Goal: Task Accomplishment & Management: Manage account settings

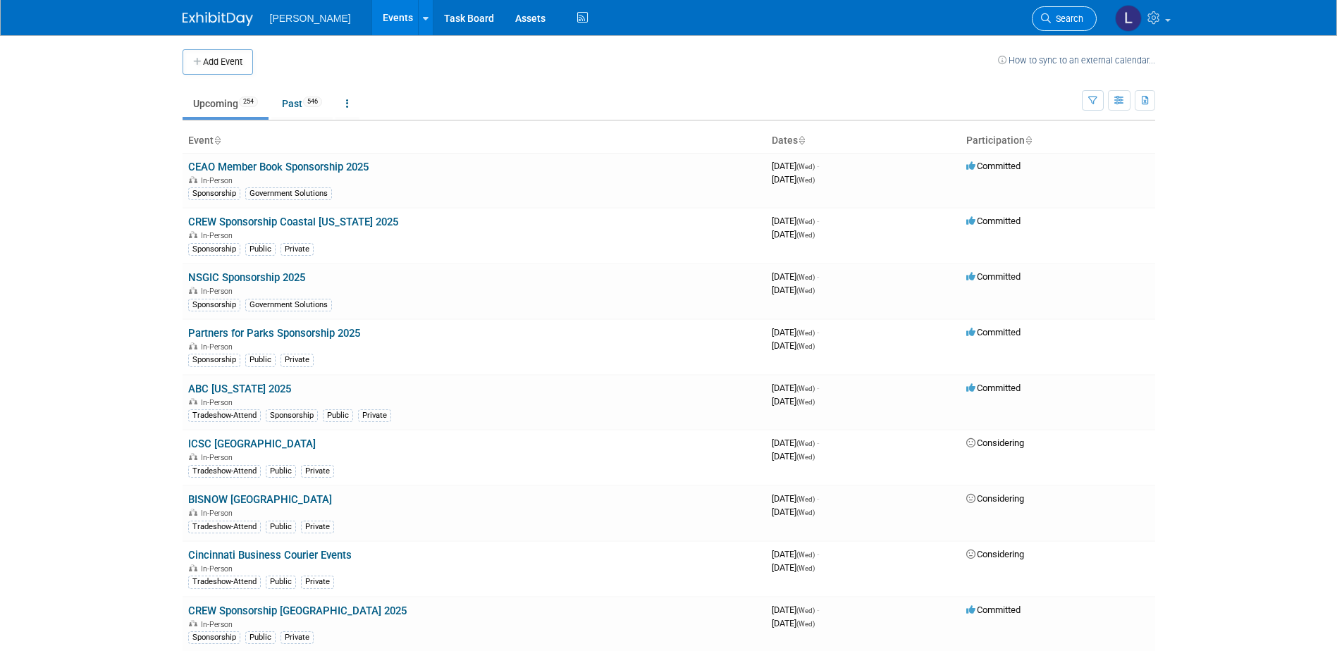
click at [1061, 12] on link "Search" at bounding box center [1064, 18] width 65 height 25
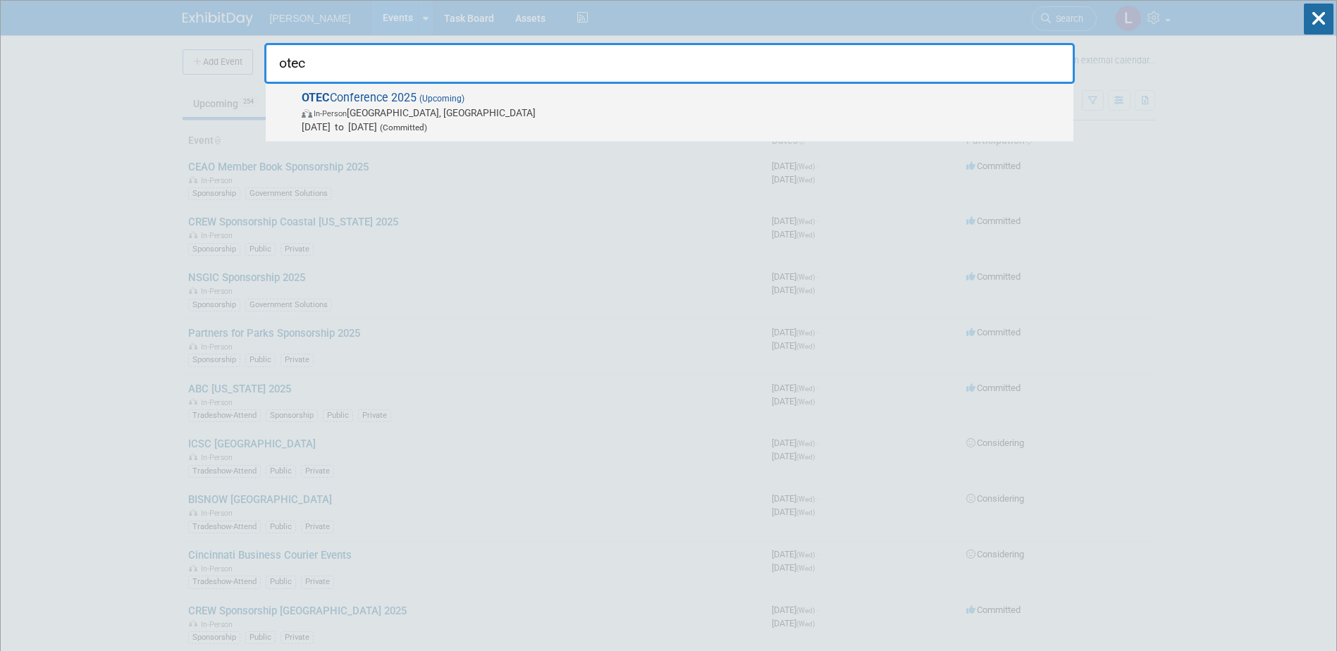
type input "otec"
click at [854, 120] on span "Oct 14, 2025 to Oct 15, 2025 (Committed)" at bounding box center [684, 127] width 765 height 14
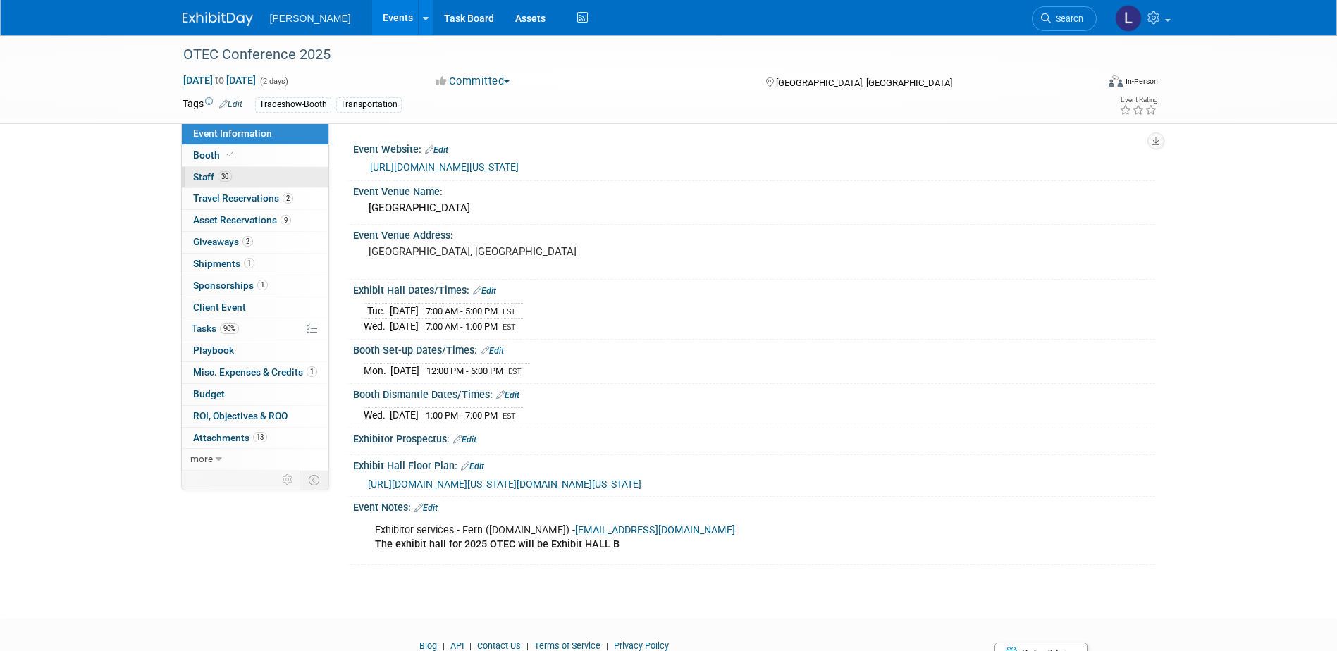
click at [209, 183] on link "30 Staff 30" at bounding box center [255, 177] width 147 height 21
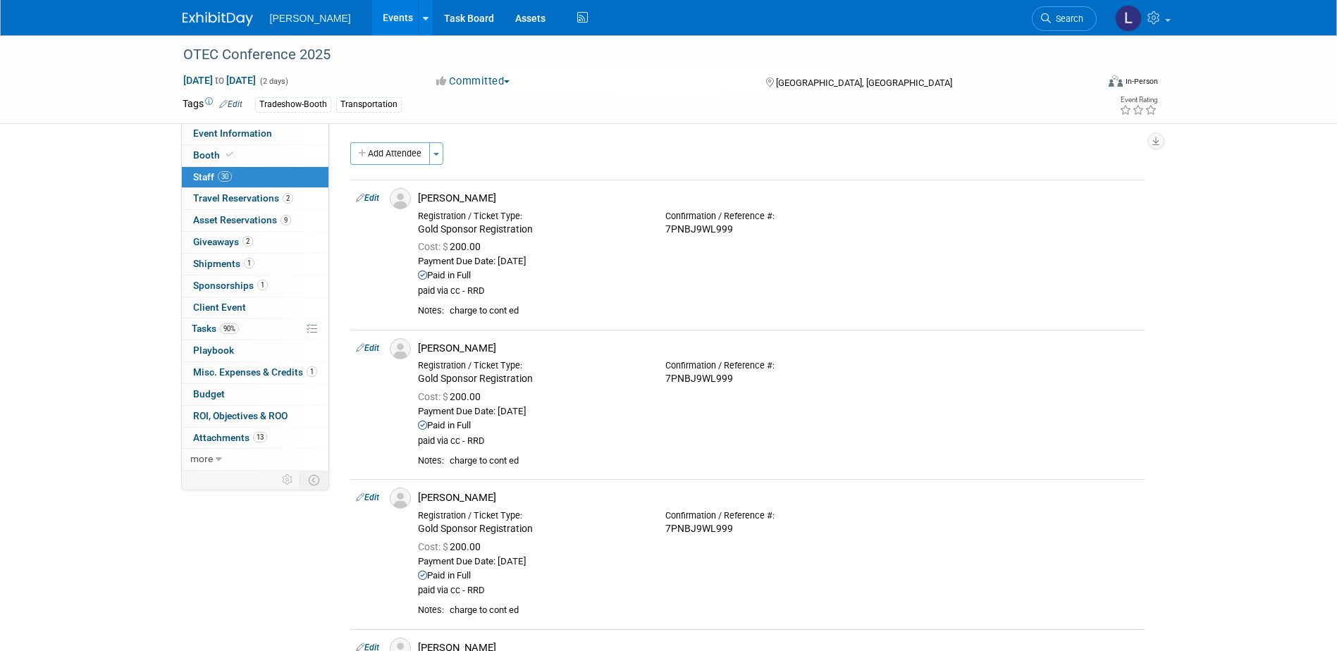
click at [359, 147] on button "Add Attendee" at bounding box center [390, 153] width 80 height 23
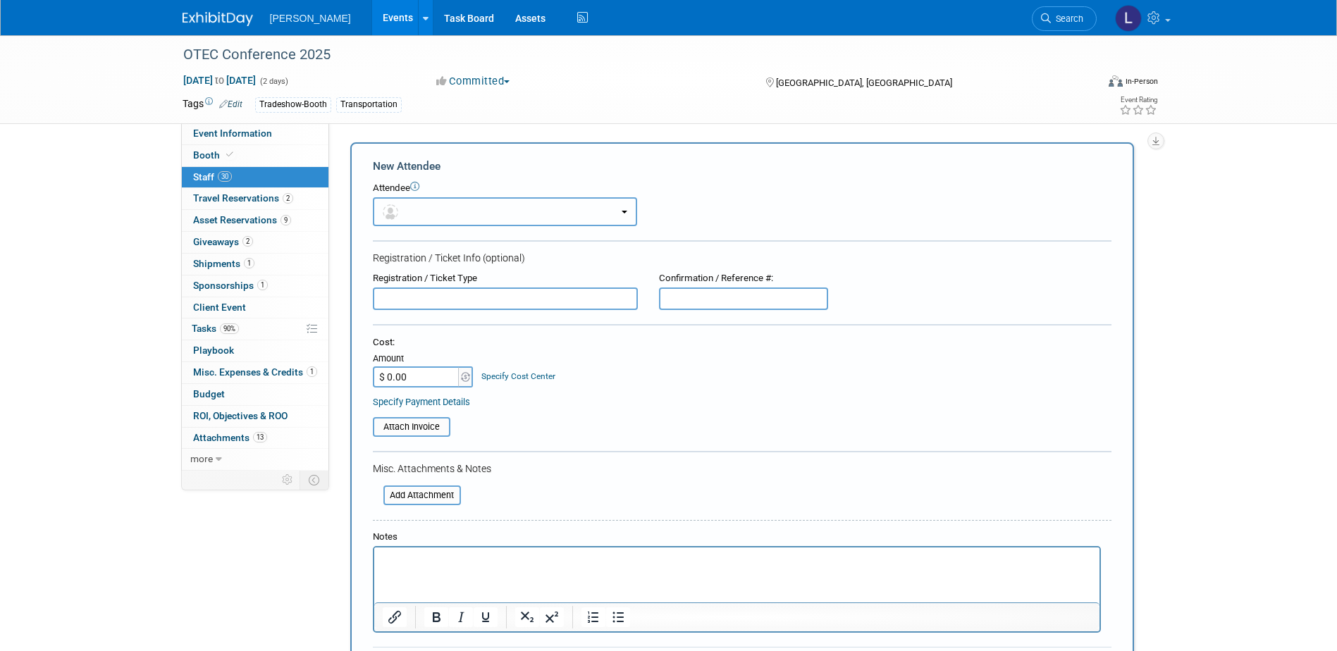
click at [419, 217] on button "button" at bounding box center [505, 211] width 264 height 29
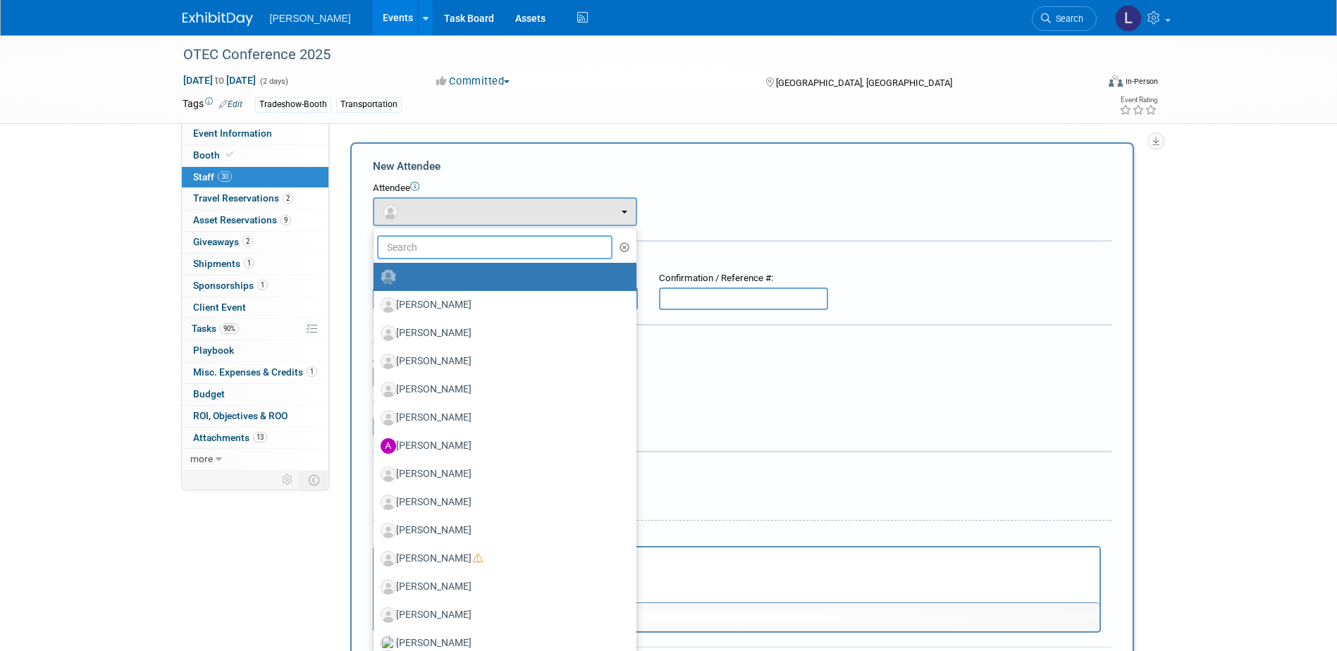
click at [416, 249] on input "text" at bounding box center [495, 247] width 236 height 24
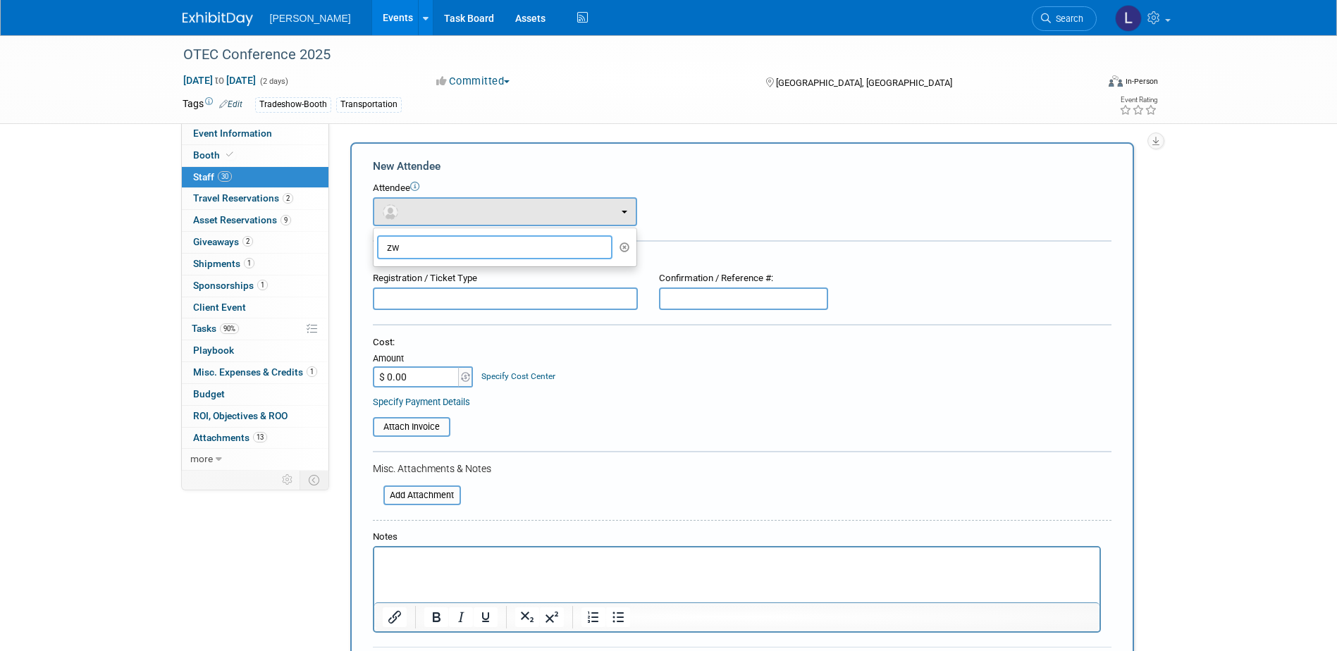
type input "z"
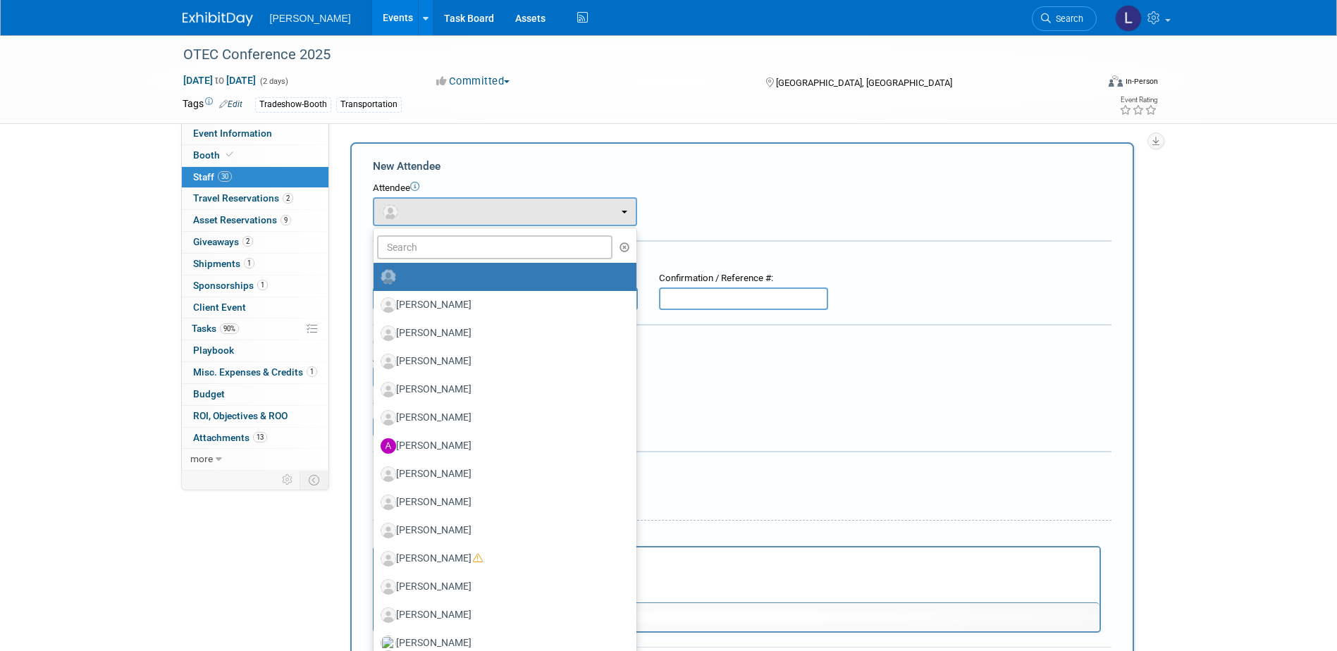
click at [674, 567] on html at bounding box center [735, 558] width 725 height 20
click at [664, 566] on p "Rich Text Area. Press ALT-0 for help." at bounding box center [736, 560] width 709 height 14
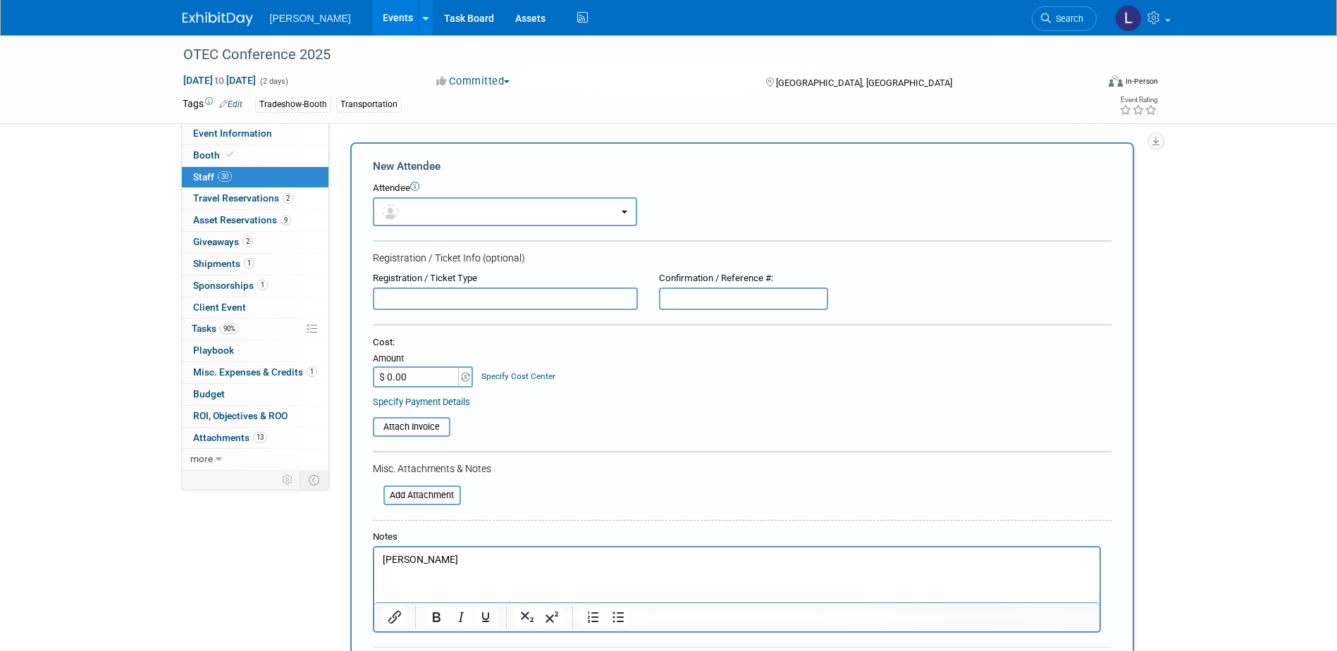
click at [471, 555] on p "Mike" at bounding box center [736, 560] width 709 height 14
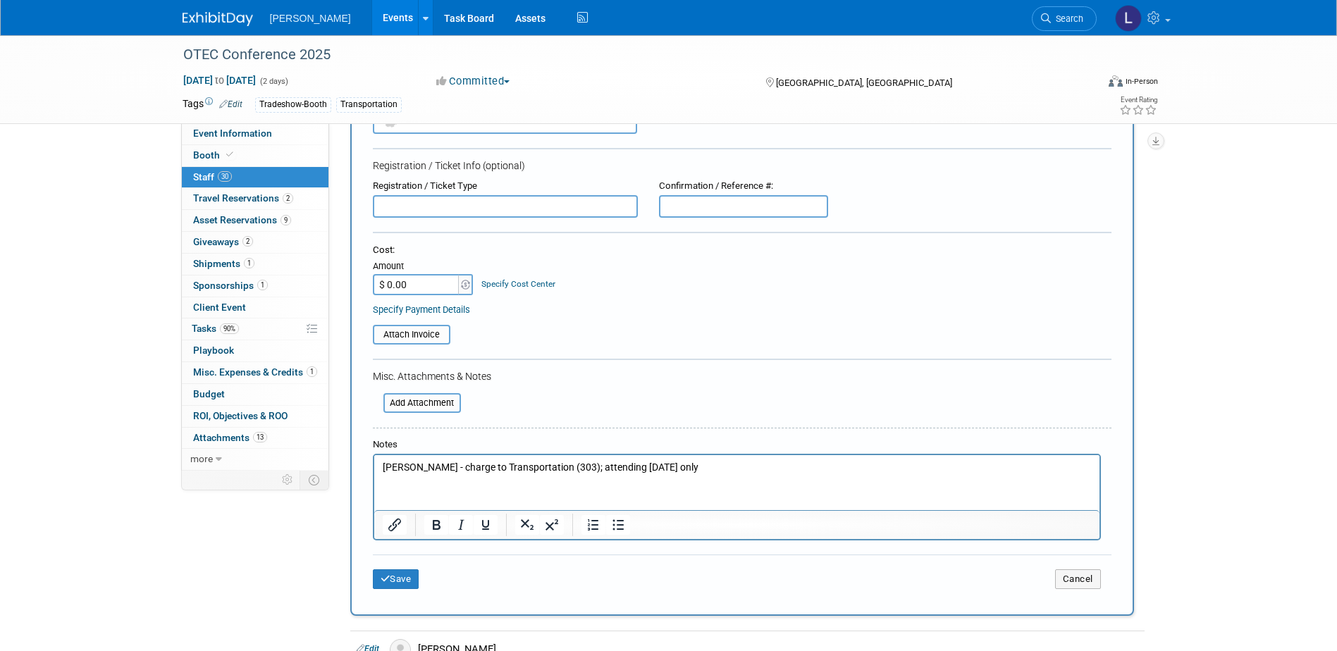
scroll to position [93, 0]
click at [404, 579] on button "Save" at bounding box center [396, 579] width 47 height 20
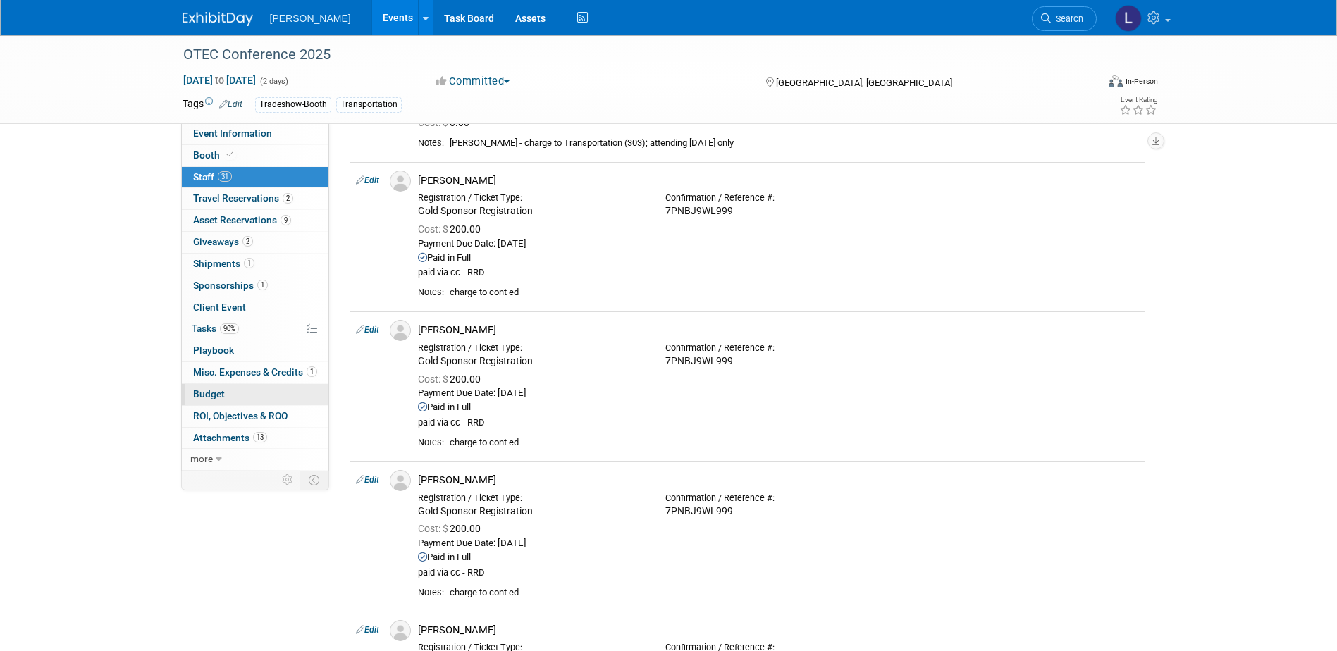
click at [212, 390] on span "Budget" at bounding box center [209, 393] width 32 height 11
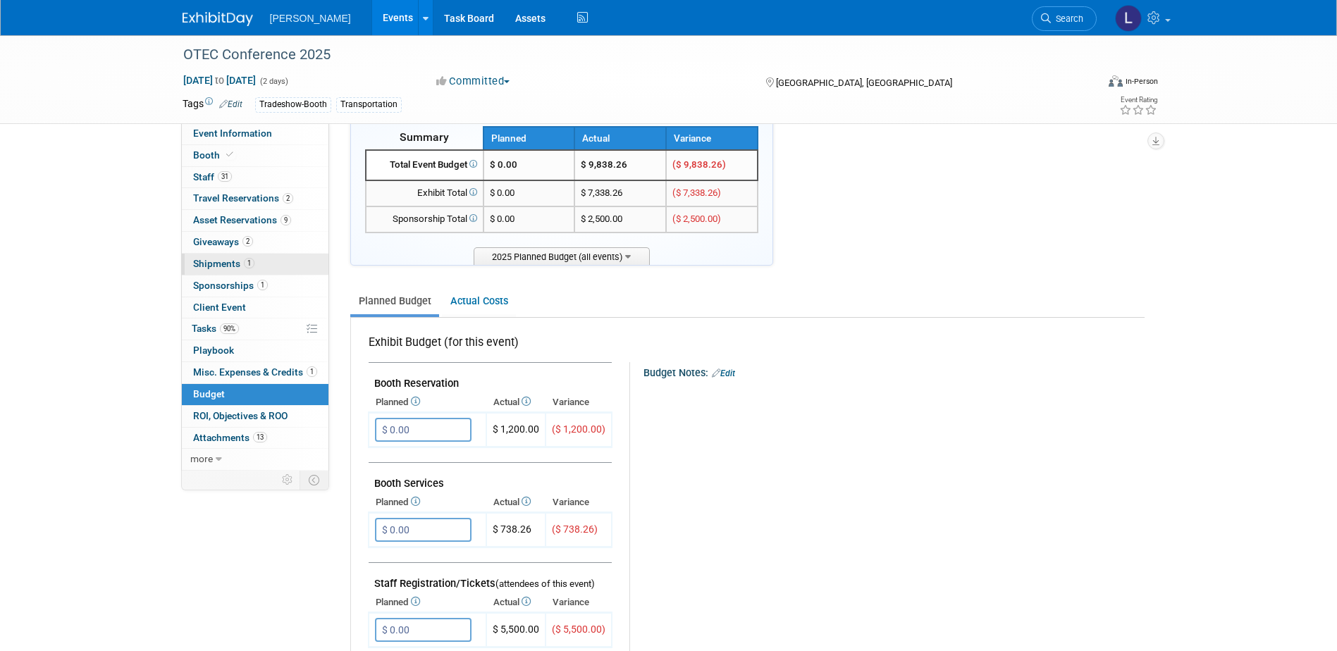
scroll to position [34, 0]
click at [214, 324] on span "Tasks 90%" at bounding box center [215, 328] width 47 height 11
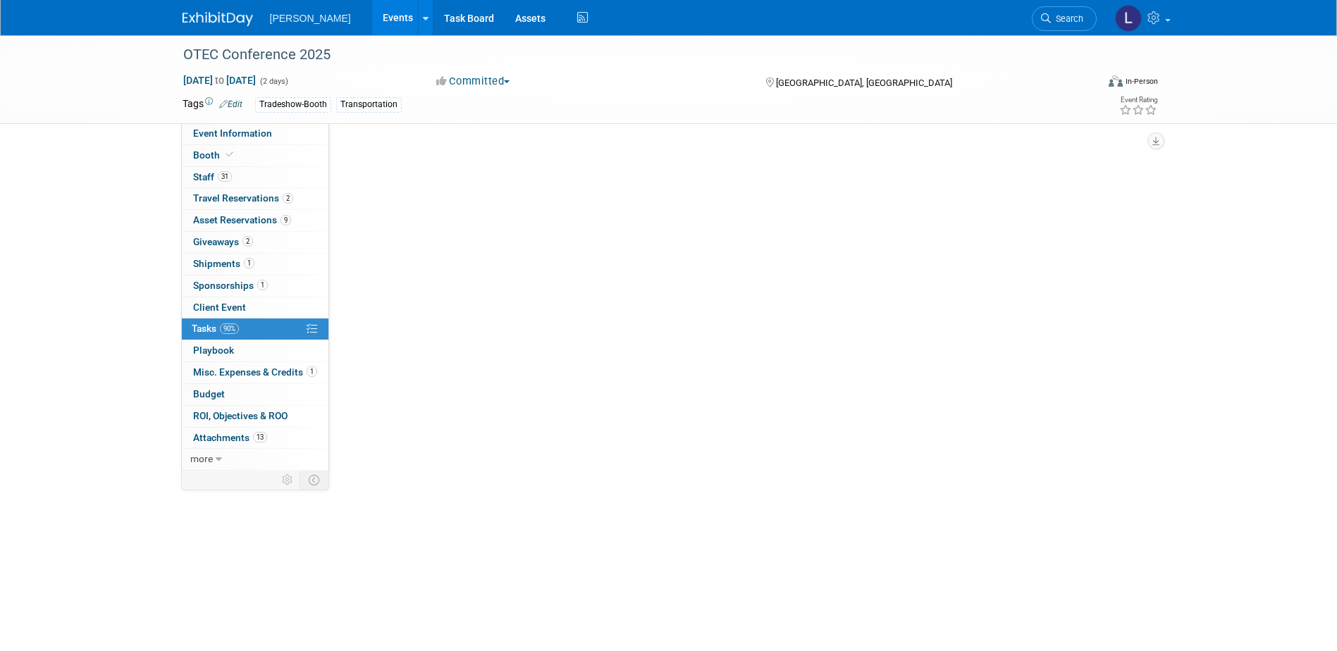
scroll to position [0, 0]
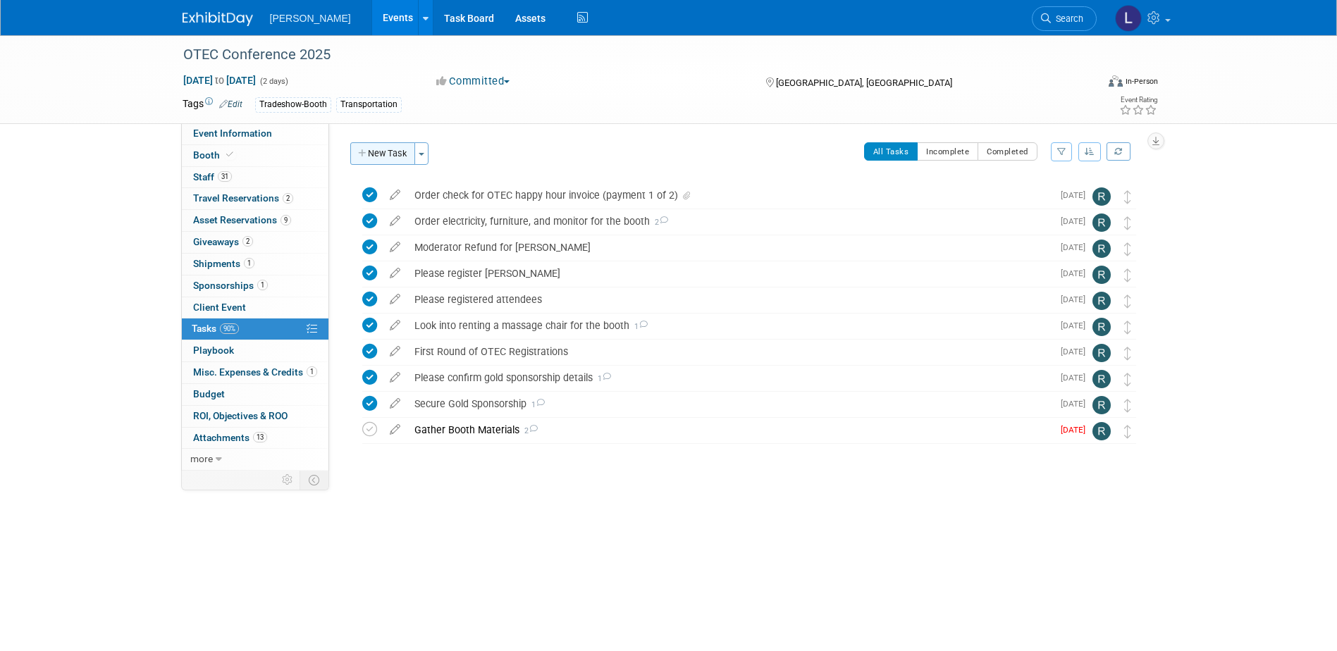
click at [390, 156] on button "New Task" at bounding box center [382, 153] width 65 height 23
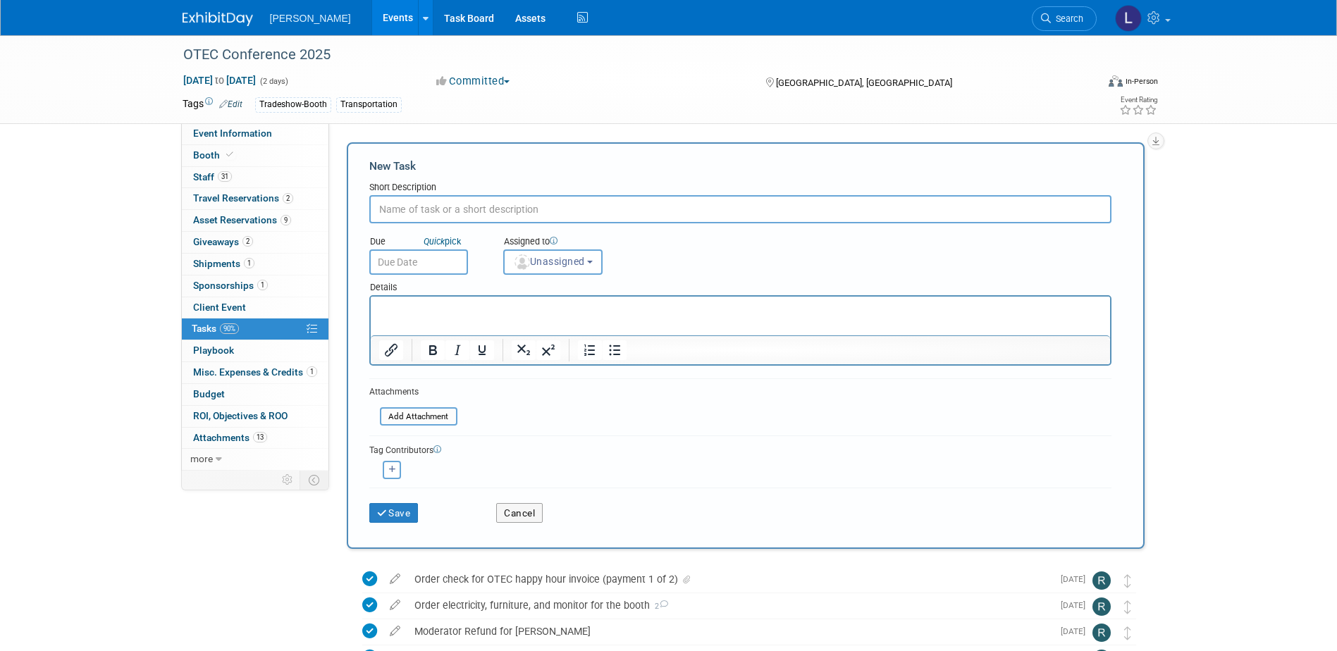
click at [417, 303] on p "Rich Text Area. Press ALT-0 for help." at bounding box center [739, 309] width 723 height 14
click at [377, 211] on input "text" at bounding box center [740, 209] width 742 height 28
type input "Please register Mike Zwick"
click at [400, 309] on p "Rich Text Area. Press ALT-0 for help." at bounding box center [739, 309] width 723 height 14
click at [430, 262] on input "text" at bounding box center [418, 261] width 99 height 25
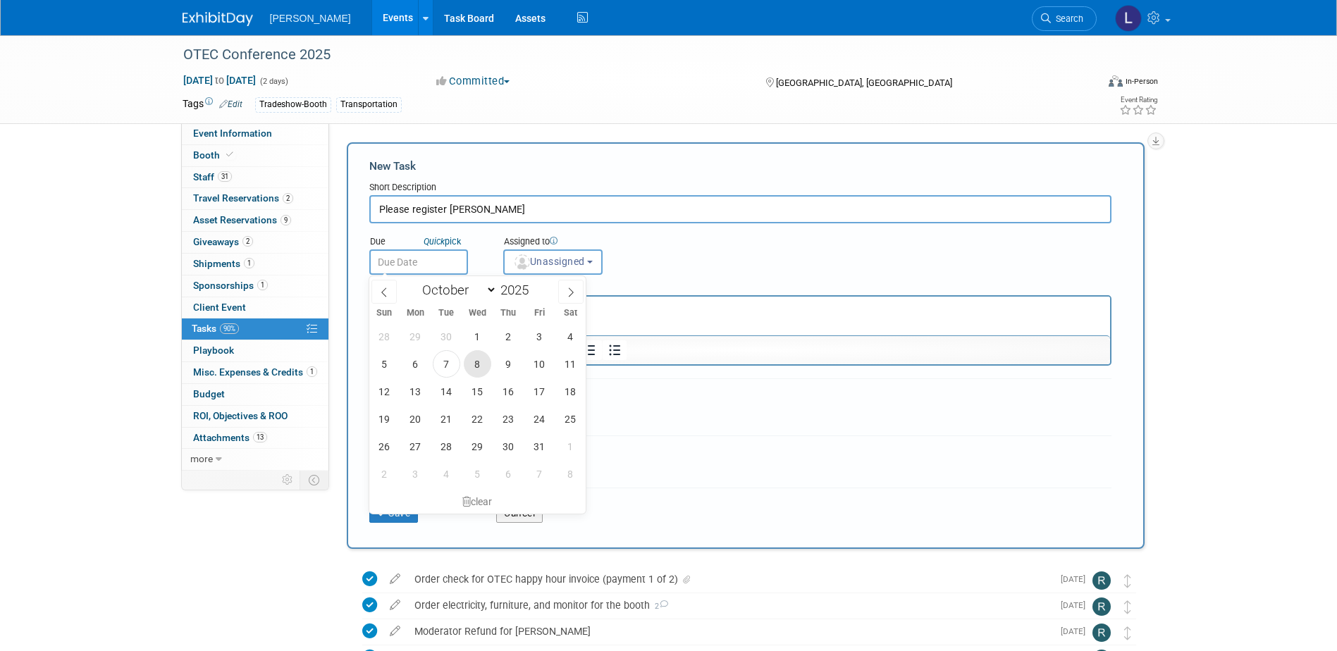
click at [474, 369] on span "8" at bounding box center [477, 363] width 27 height 27
type input "Oct 8, 2025"
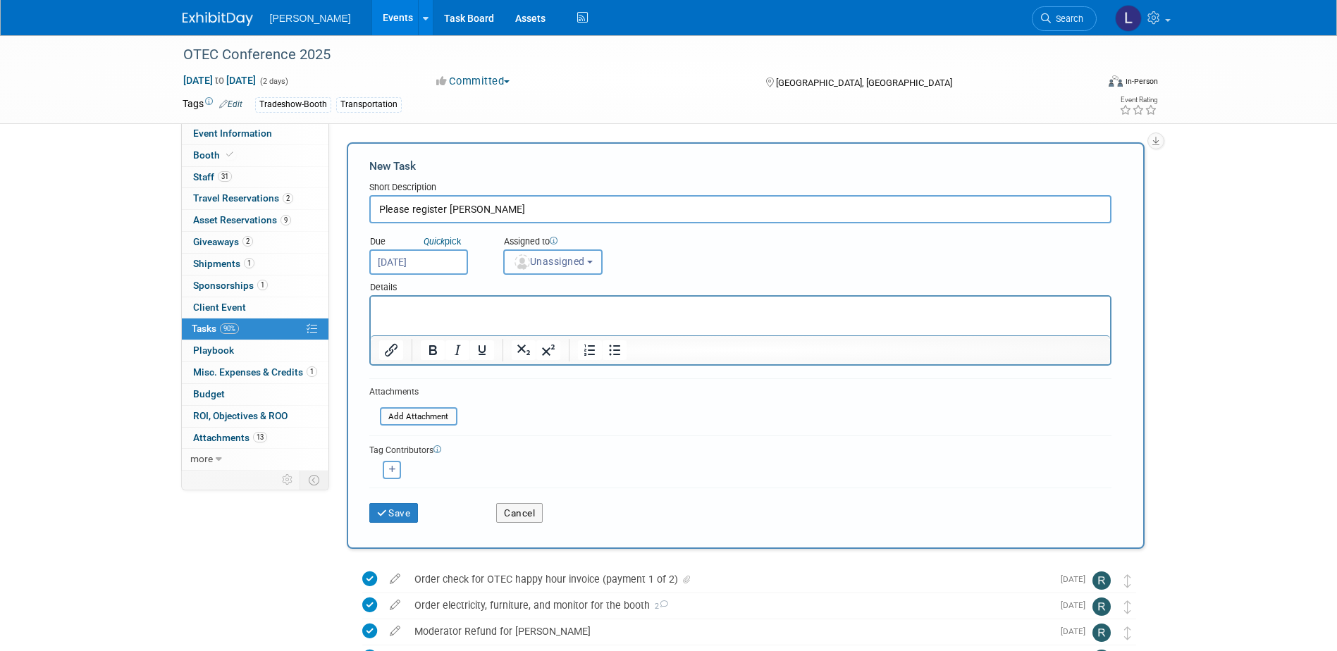
click at [544, 266] on span "Unassigned" at bounding box center [549, 261] width 72 height 11
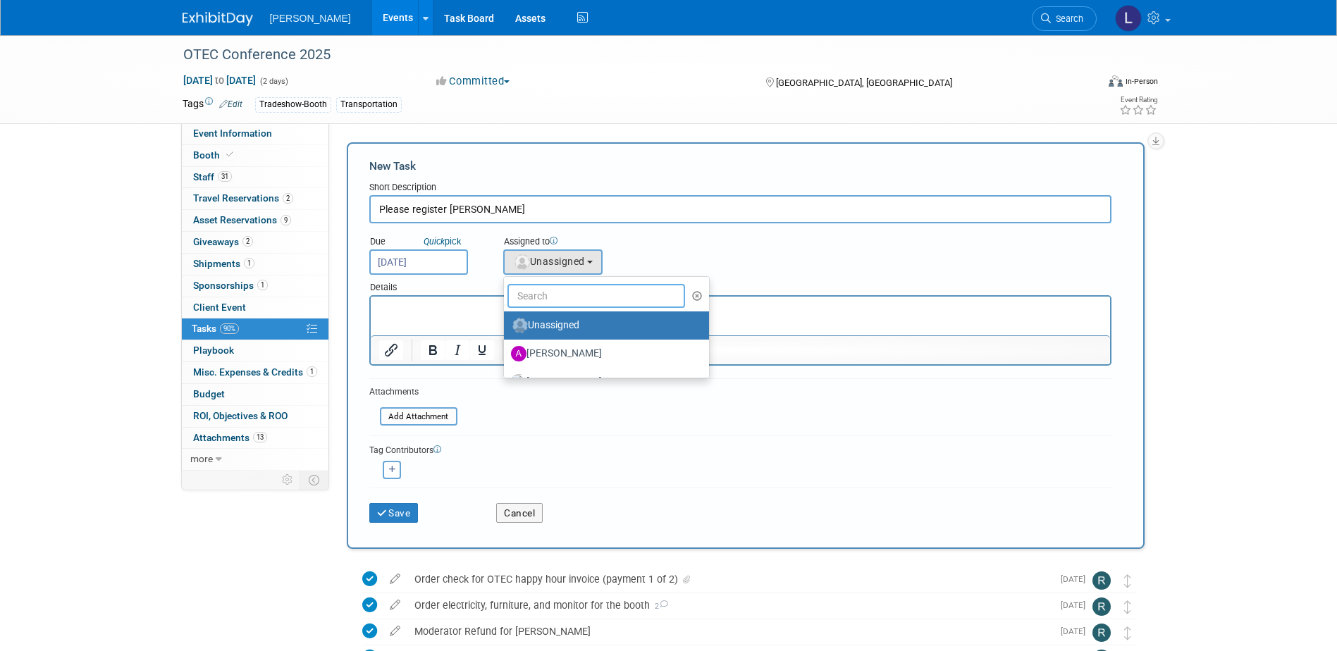
click at [553, 297] on input "text" at bounding box center [596, 296] width 178 height 24
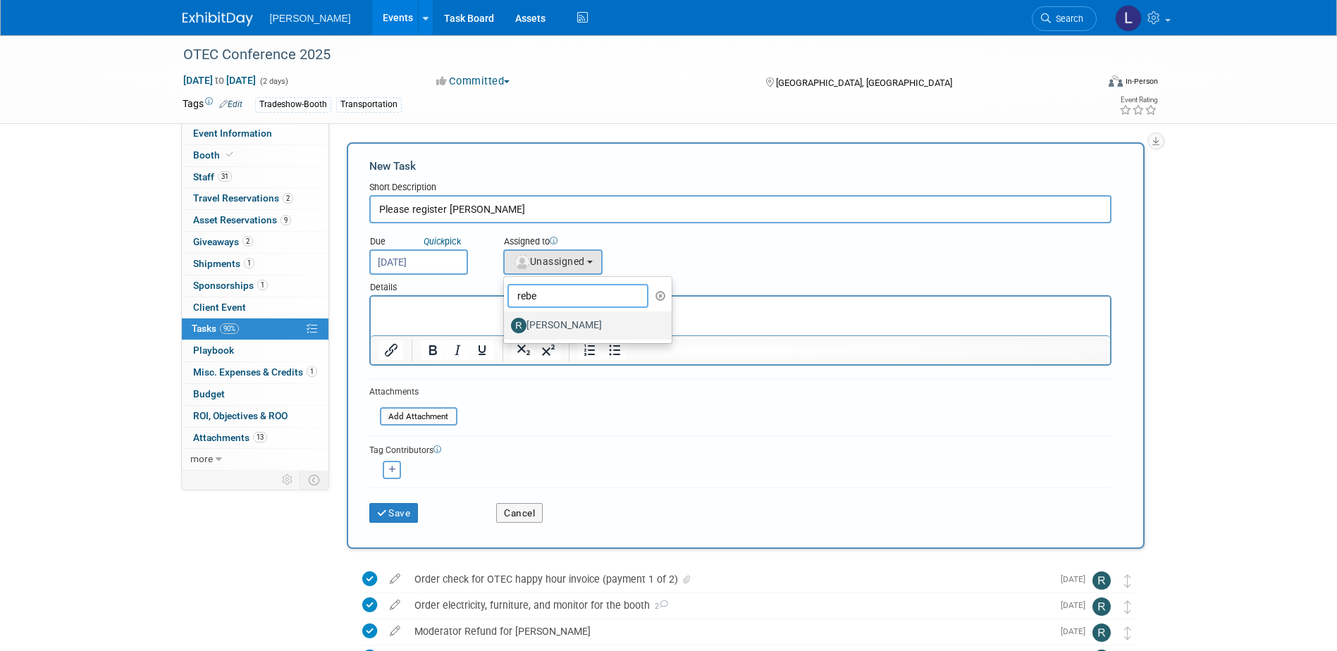
type input "rebe"
click at [547, 328] on label "[PERSON_NAME]" at bounding box center [584, 325] width 147 height 23
click at [506, 328] on input "[PERSON_NAME]" at bounding box center [501, 323] width 9 height 9
select select "844a177d-a181-44ff-a72a-5731d68e4351"
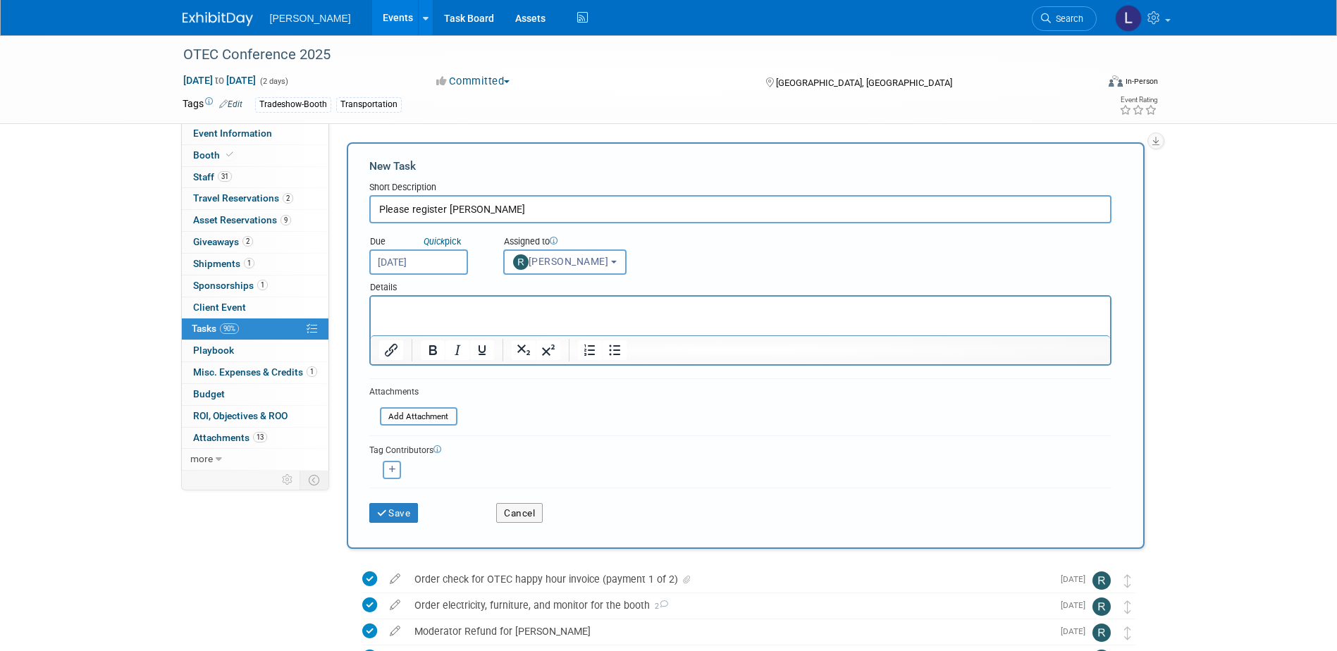
click at [510, 305] on p "Rich Text Area. Press ALT-0 for help." at bounding box center [739, 309] width 723 height 14
click at [391, 471] on icon "button" at bounding box center [392, 470] width 7 height 8
select select
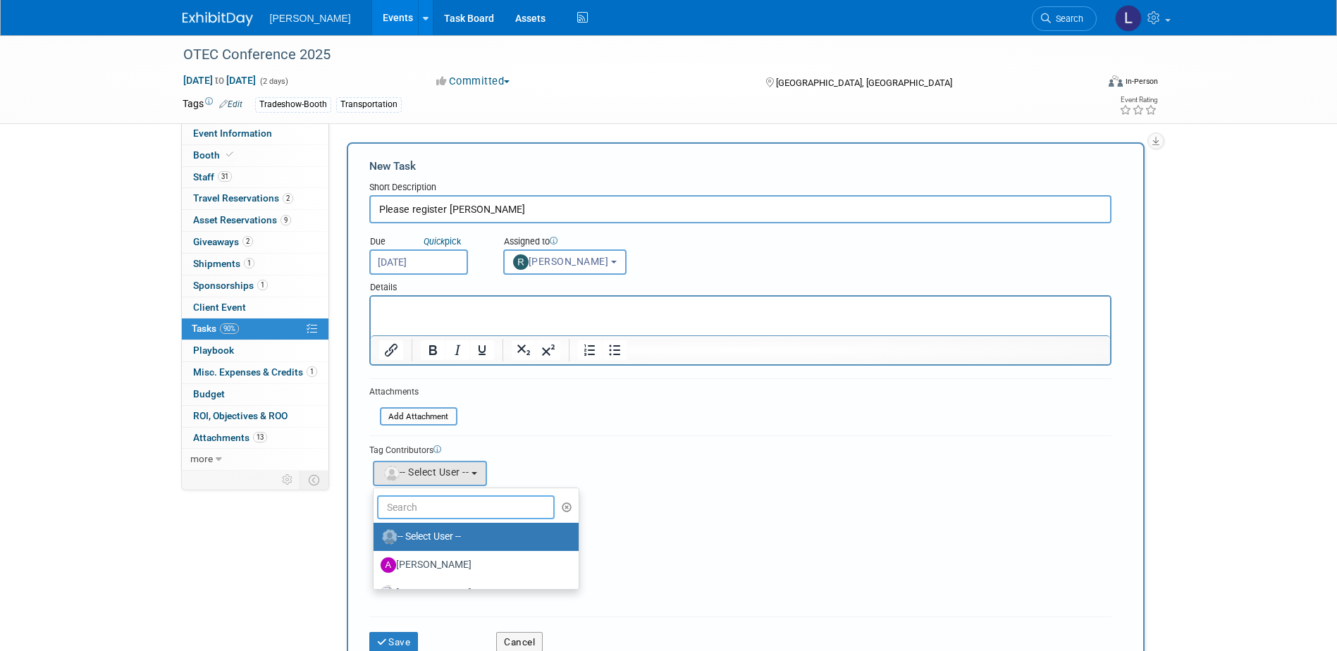
click at [406, 506] on input "text" at bounding box center [466, 507] width 178 height 24
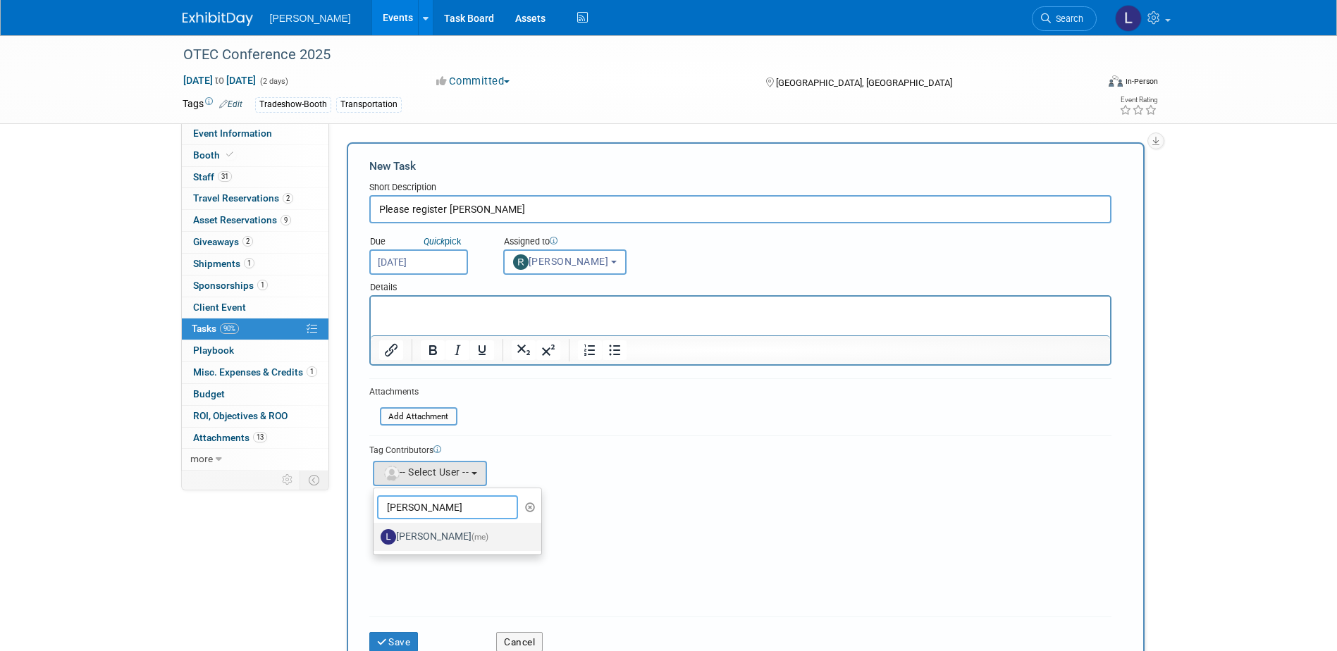
type input "spann"
click at [418, 545] on label "Latice Spann (me)" at bounding box center [454, 537] width 147 height 23
click at [376, 540] on input "Latice Spann (me)" at bounding box center [370, 535] width 9 height 9
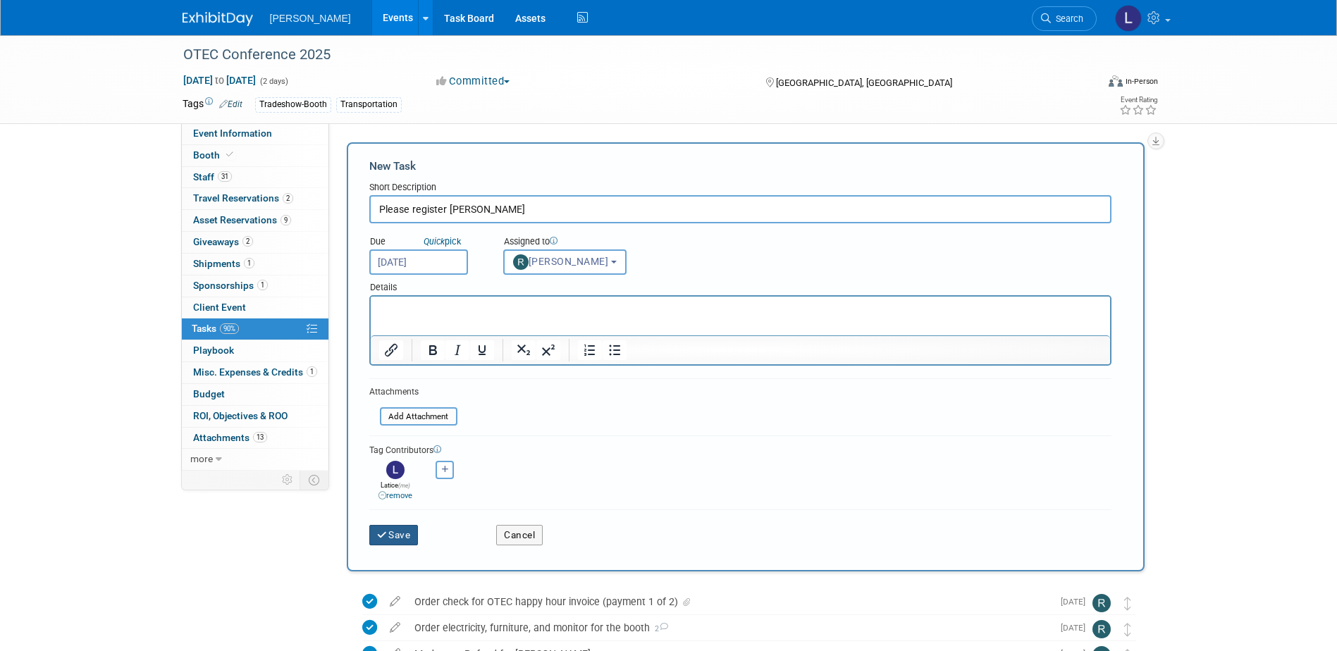
click at [405, 533] on button "Save" at bounding box center [393, 535] width 49 height 20
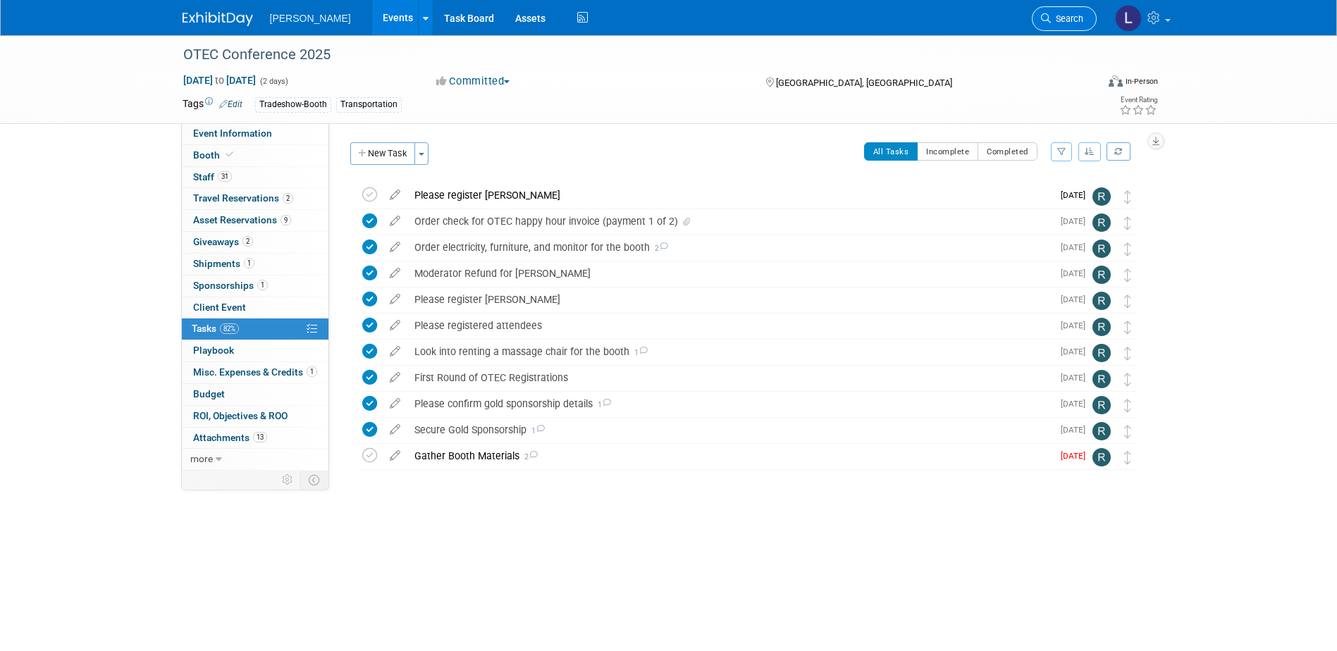
click at [1069, 23] on span "Search" at bounding box center [1067, 18] width 32 height 11
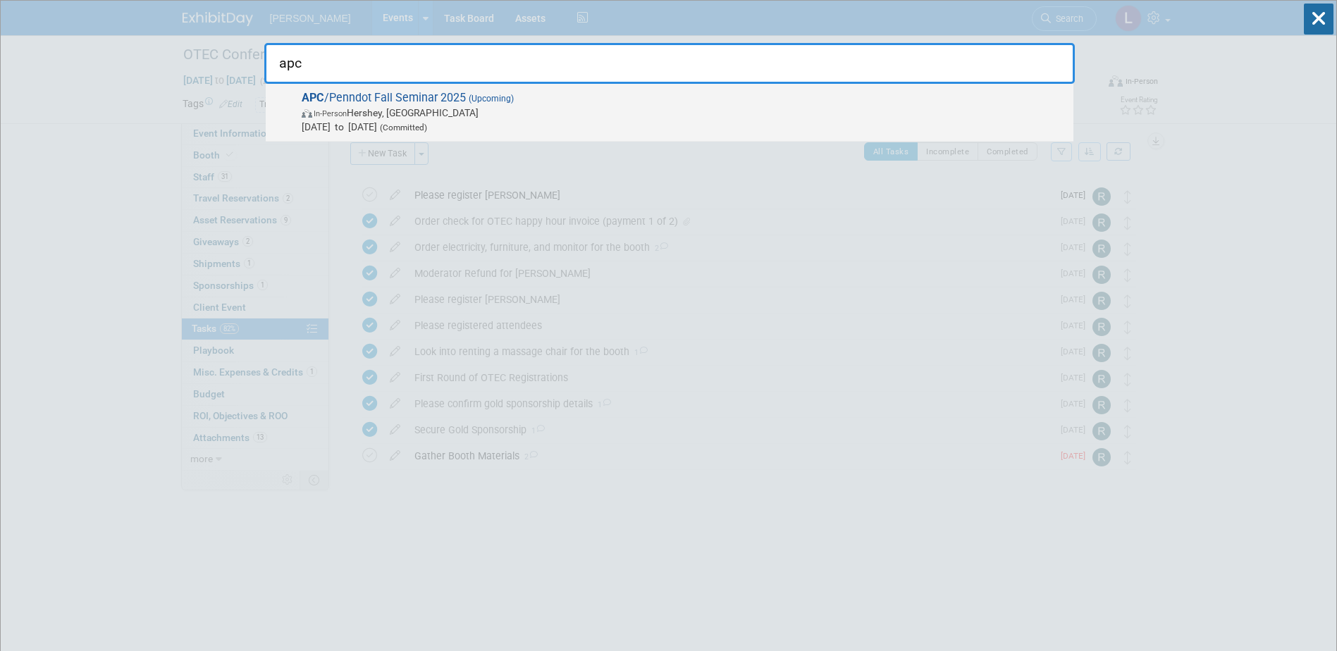
type input "apc"
click at [913, 102] on span "APC /Penndot Fall Seminar 2025 (Upcoming) In-Person Hershey, PA Nov 19, 2025 to…" at bounding box center [681, 112] width 769 height 43
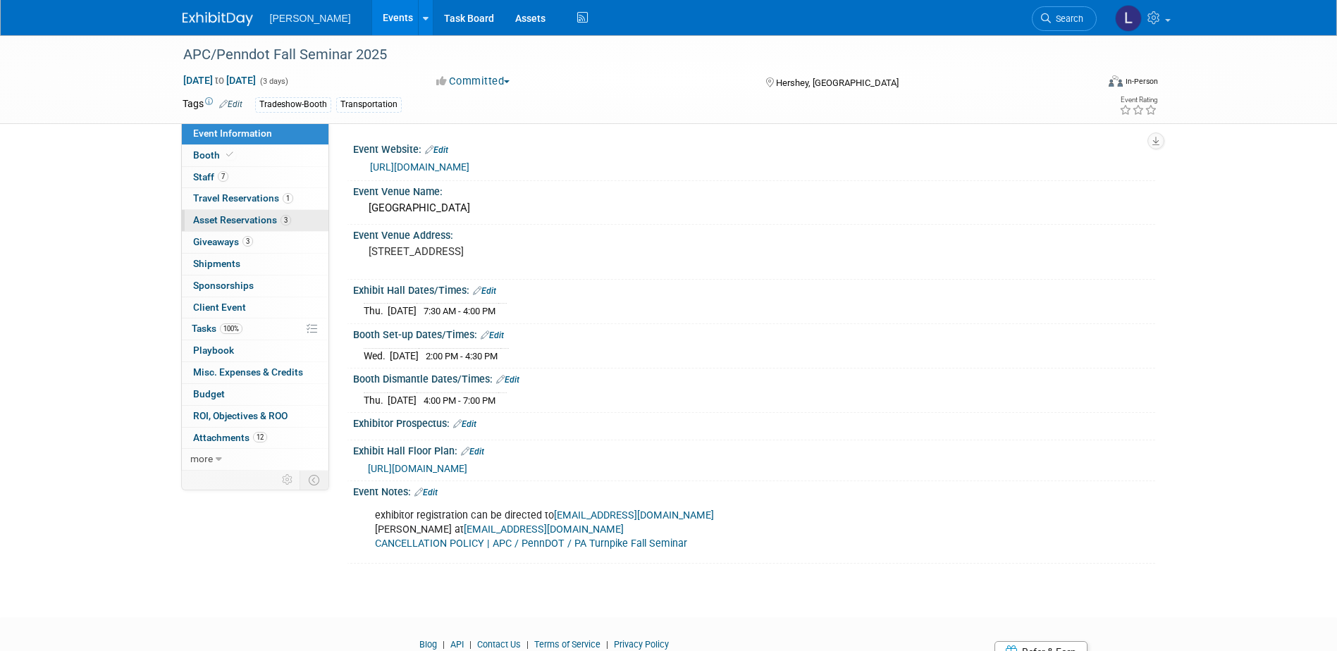
click at [244, 214] on span "Asset Reservations 3" at bounding box center [242, 219] width 98 height 11
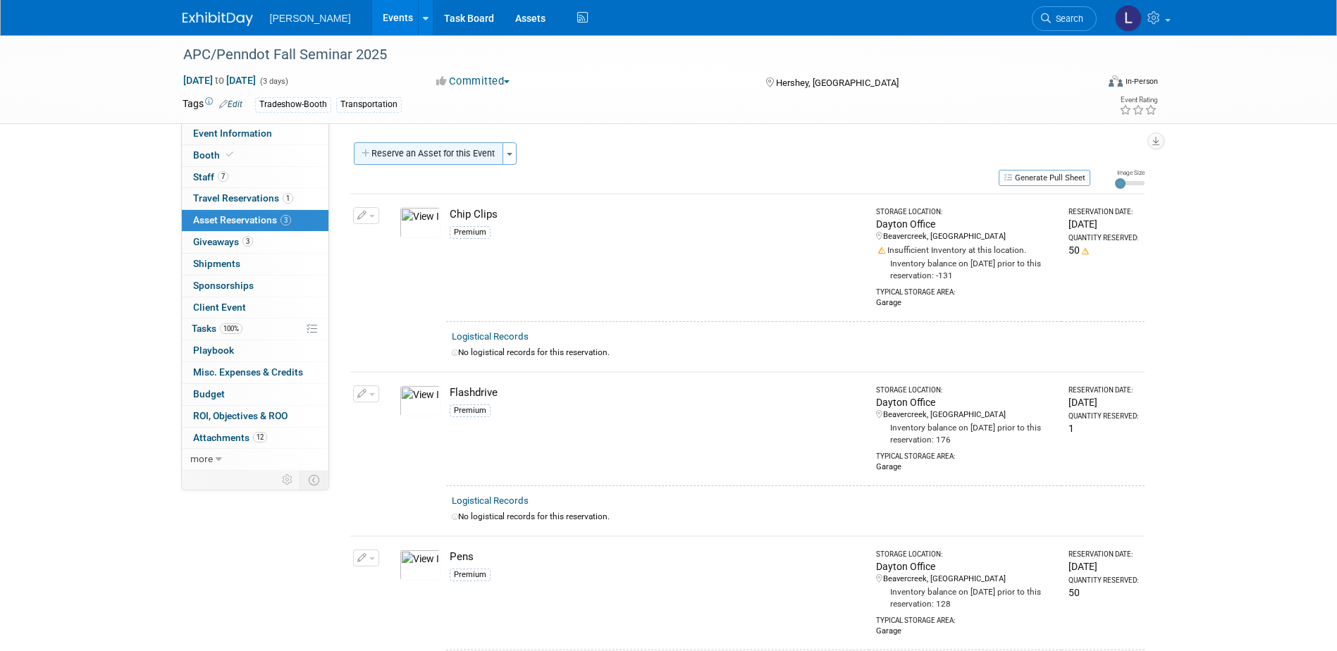
click at [409, 161] on button "Reserve an Asset for this Event" at bounding box center [428, 153] width 149 height 23
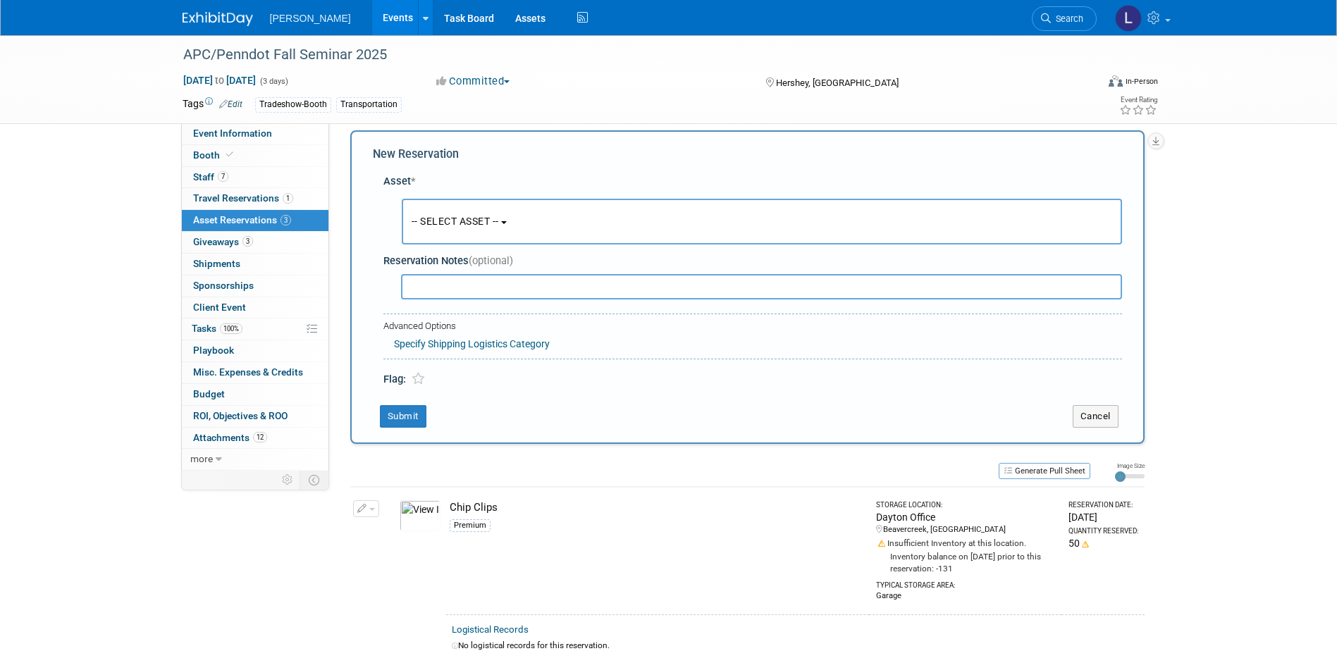
scroll to position [13, 0]
click at [433, 225] on span "-- SELECT ASSET --" at bounding box center [455, 219] width 87 height 11
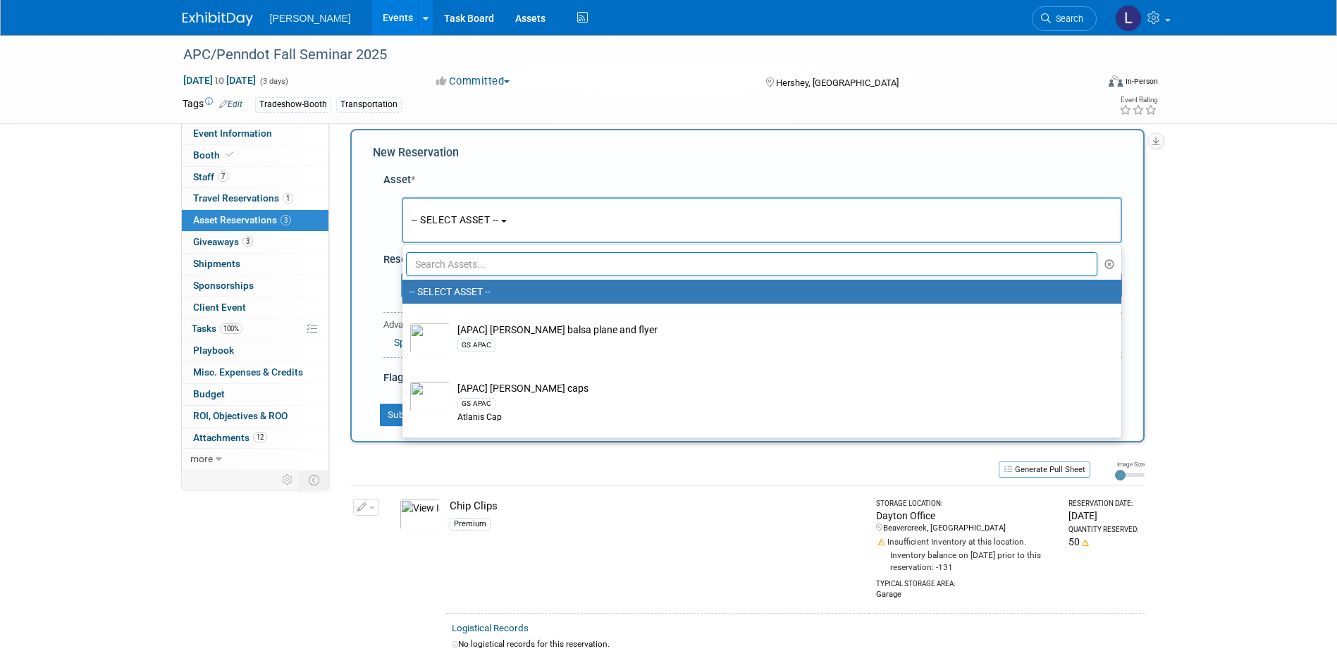
click at [452, 263] on input "text" at bounding box center [752, 264] width 692 height 24
type input "p"
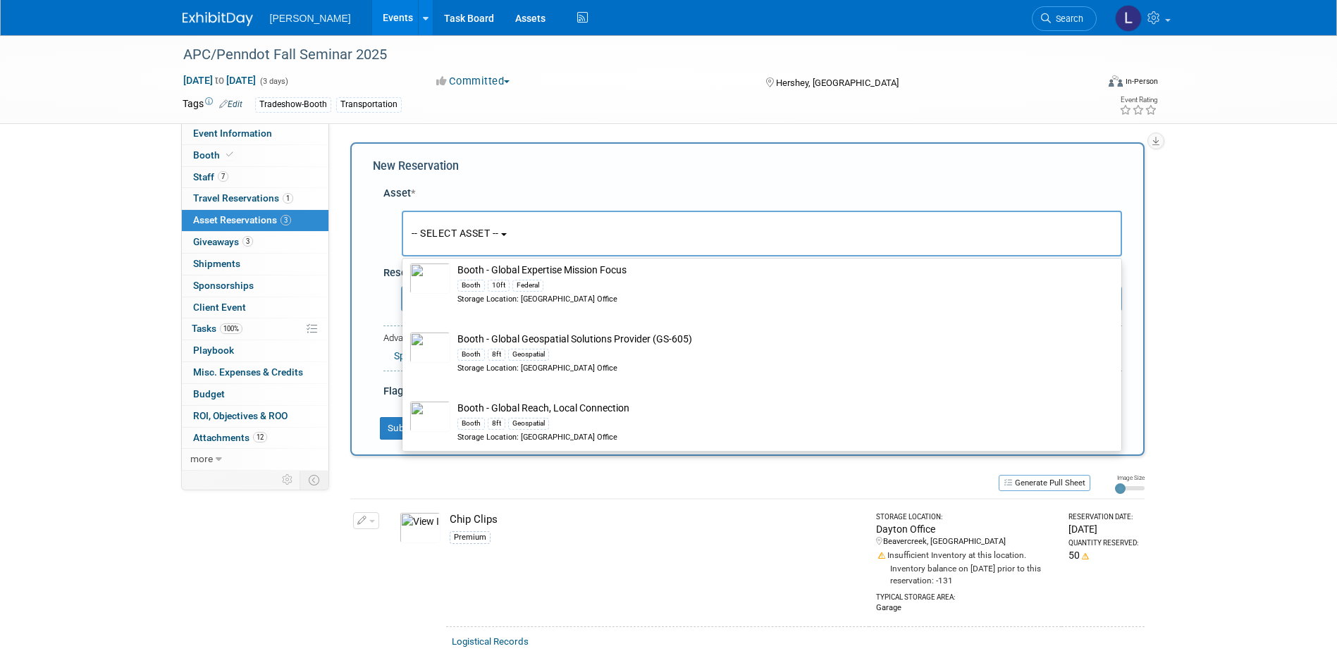
scroll to position [111, 0]
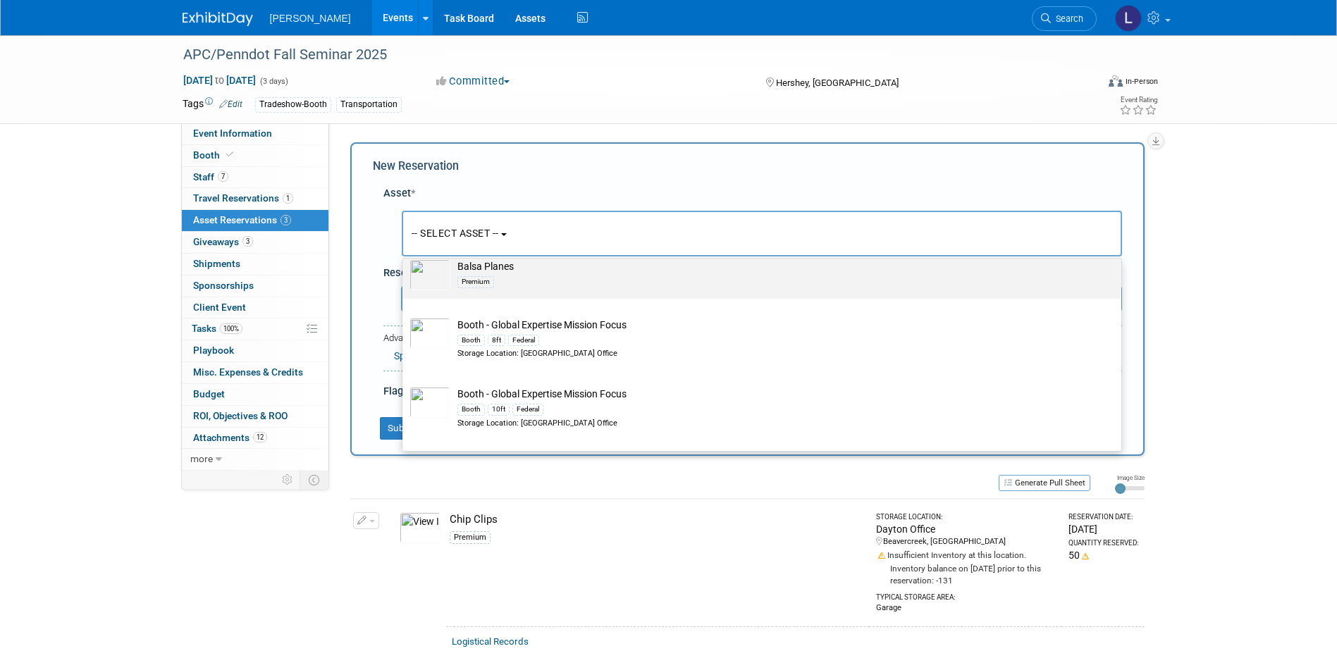
type input "[MEDICAL_DATA]"
click at [522, 284] on div "Premium" at bounding box center [775, 281] width 636 height 16
click at [404, 257] on input "Balsa Planes Premium" at bounding box center [399, 252] width 9 height 9
select select "10723114"
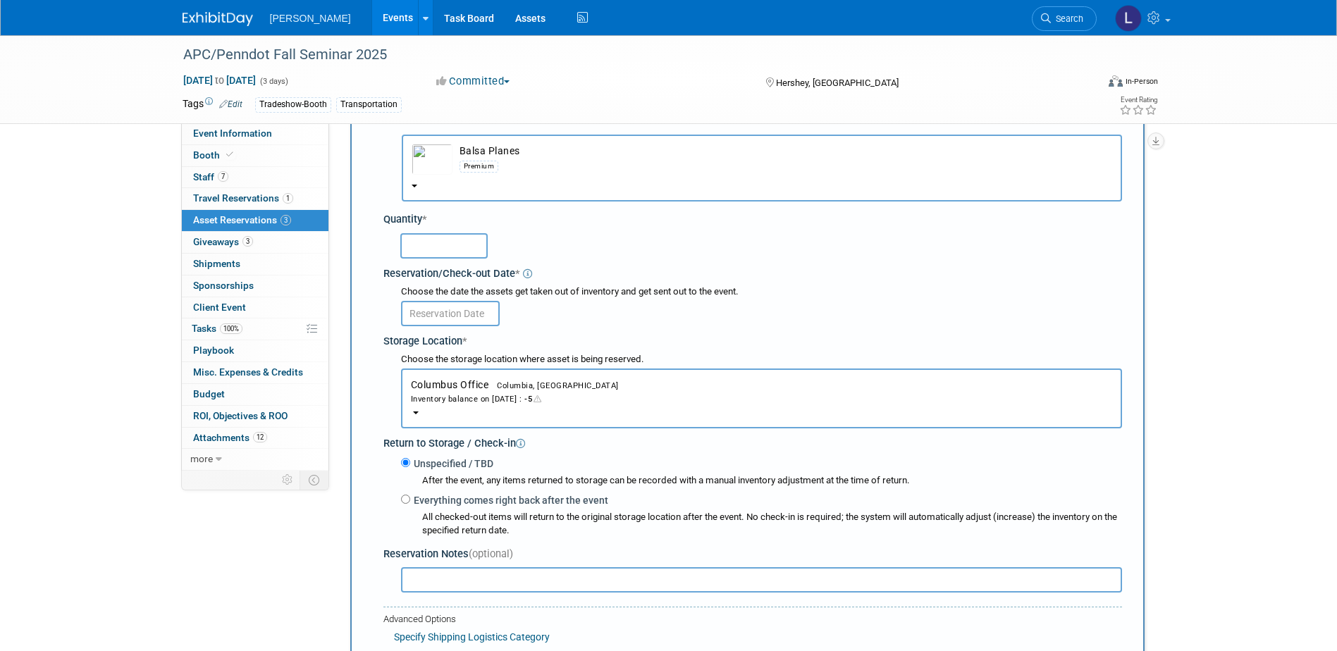
scroll to position [77, 0]
click at [479, 384] on span "Columbus Office Columbia, [GEOGRAPHIC_DATA] Inventory balance on [DATE] : -5" at bounding box center [761, 391] width 701 height 26
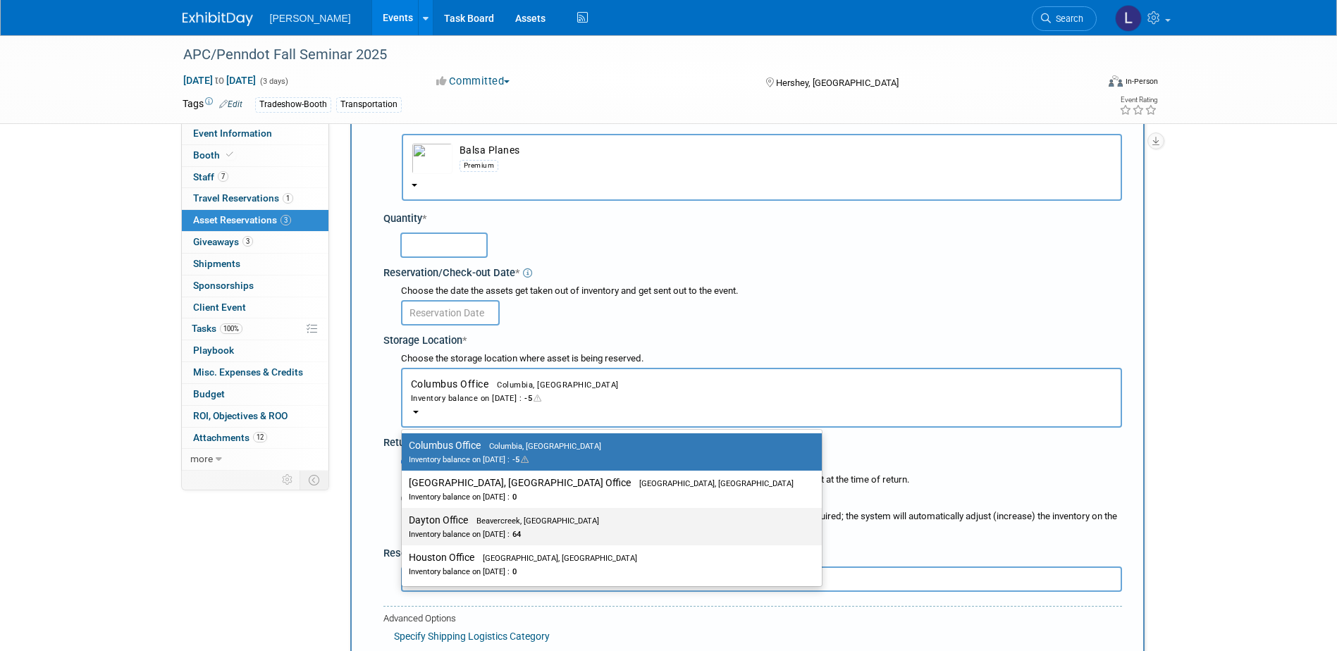
click at [497, 529] on div "Inventory balance on [DATE] : 64" at bounding box center [601, 533] width 385 height 13
click at [404, 525] on input "Dayton Office Beavercreek, [GEOGRAPHIC_DATA] Inventory balance on [DATE] : 64" at bounding box center [399, 520] width 9 height 9
select select "11223930"
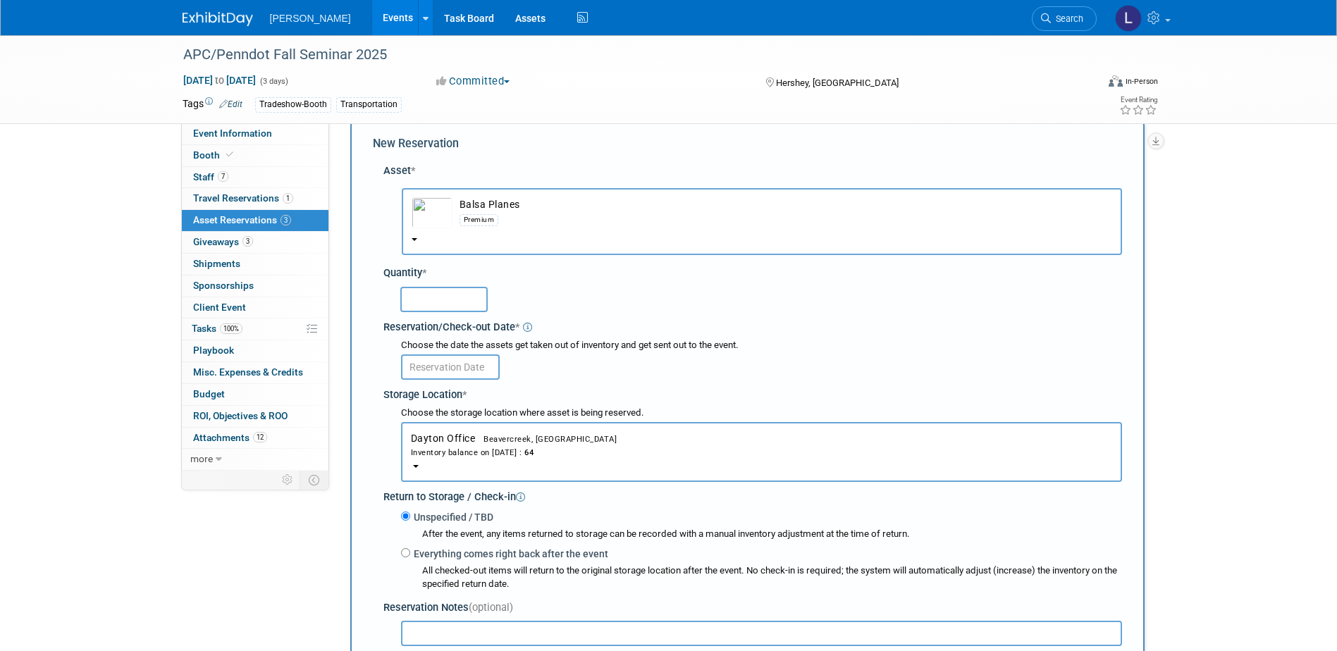
scroll to position [0, 0]
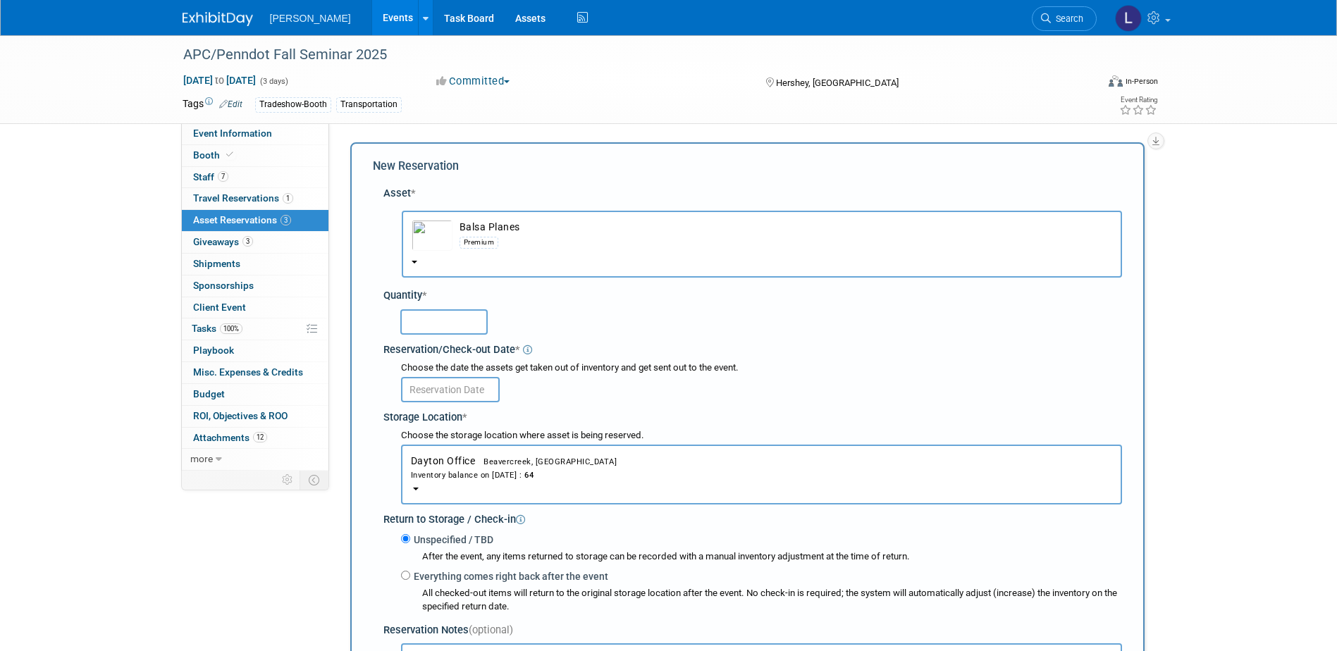
click at [426, 319] on input "text" at bounding box center [443, 321] width 87 height 25
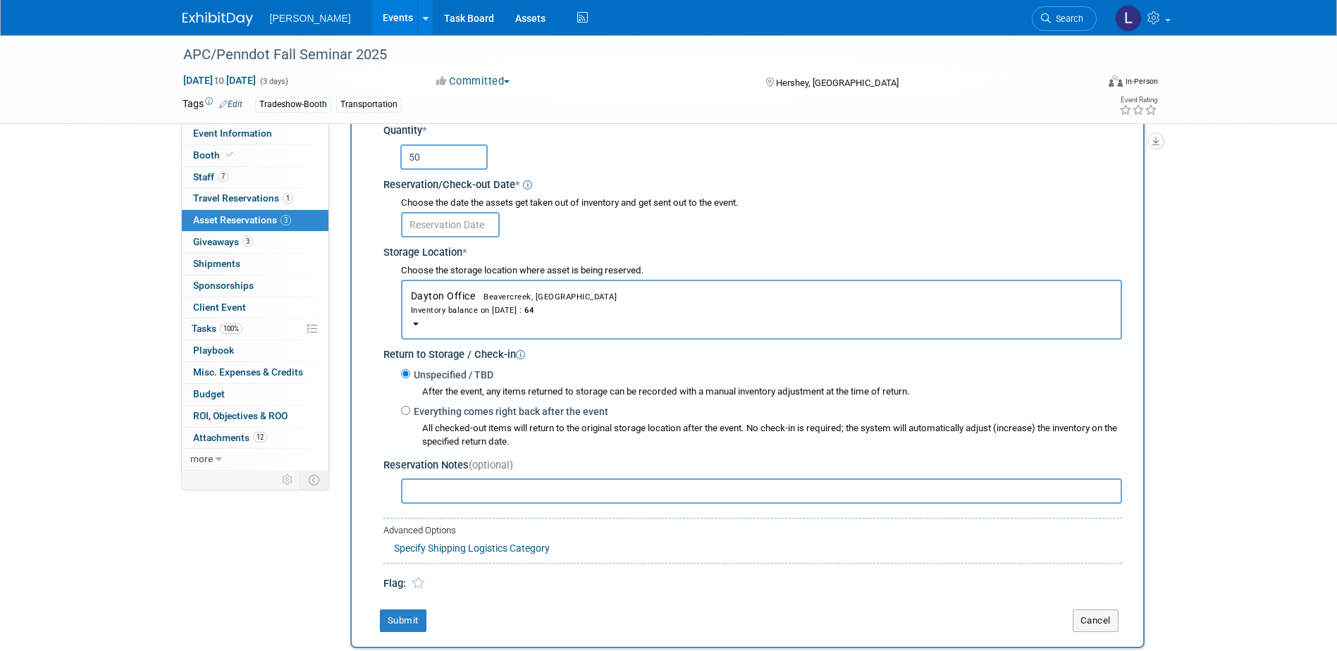
scroll to position [166, 0]
type input "50"
click at [413, 617] on button "Submit" at bounding box center [403, 619] width 47 height 23
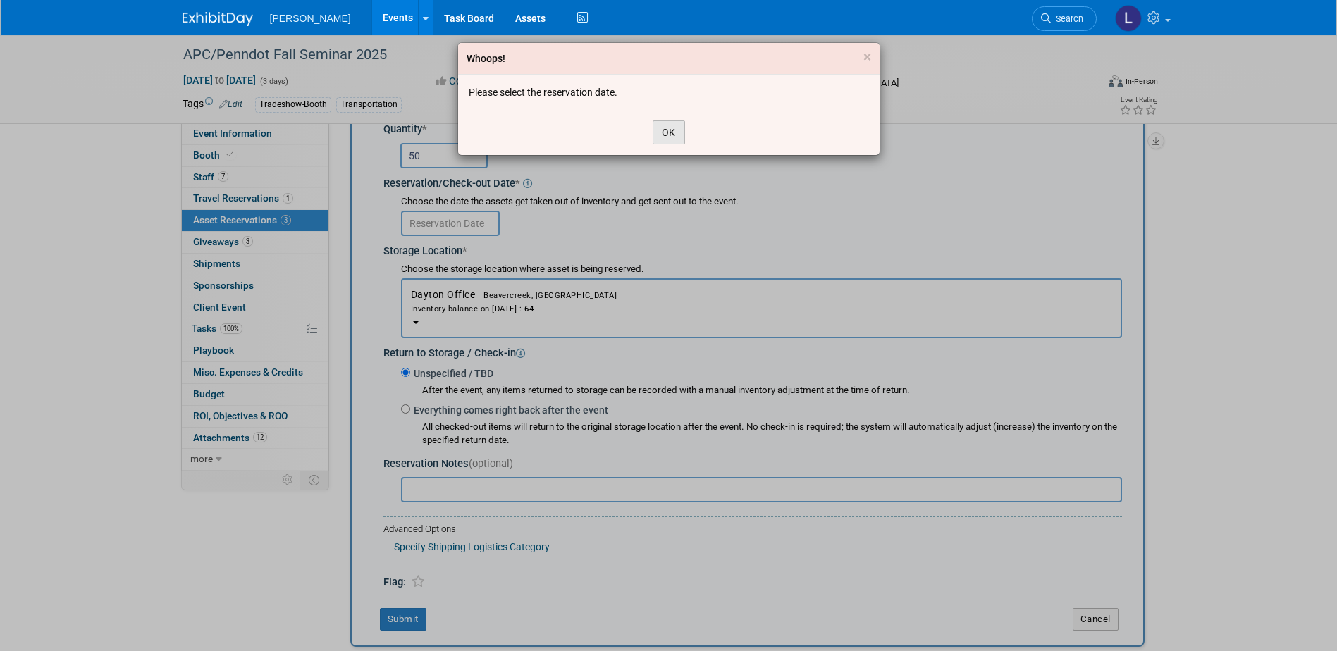
click at [667, 129] on button "OK" at bounding box center [668, 132] width 32 height 24
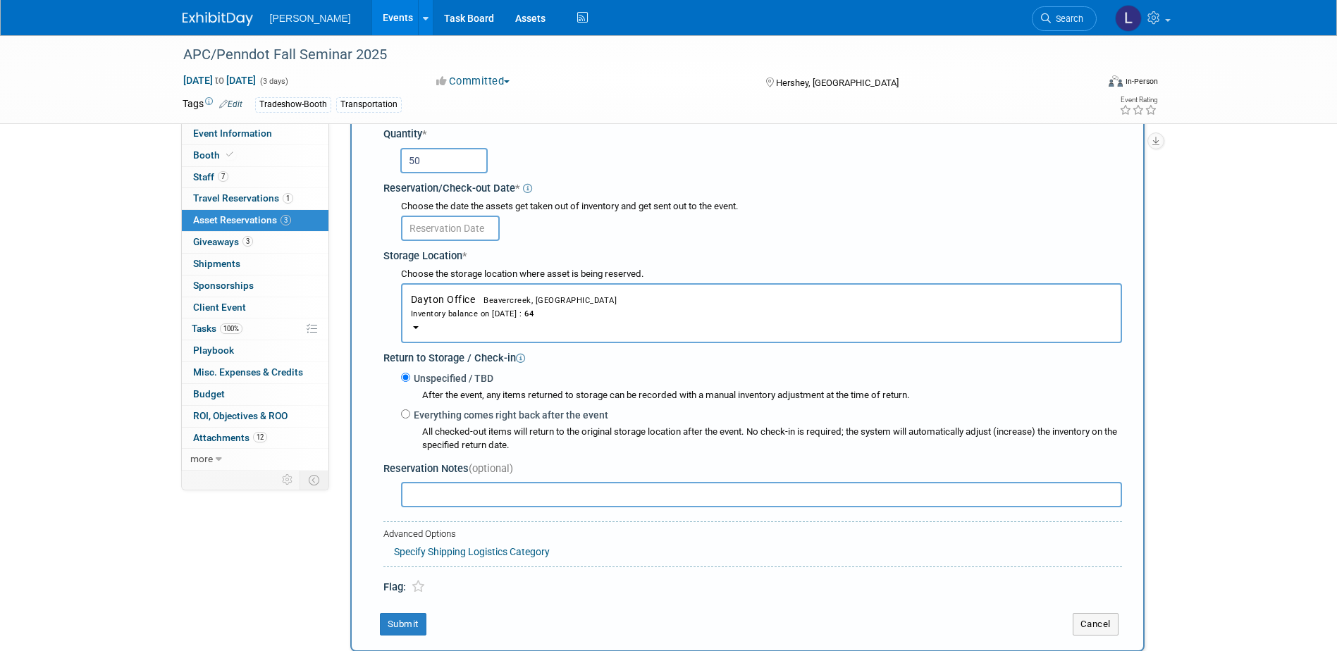
scroll to position [160, 0]
click at [449, 226] on input "text" at bounding box center [450, 229] width 99 height 25
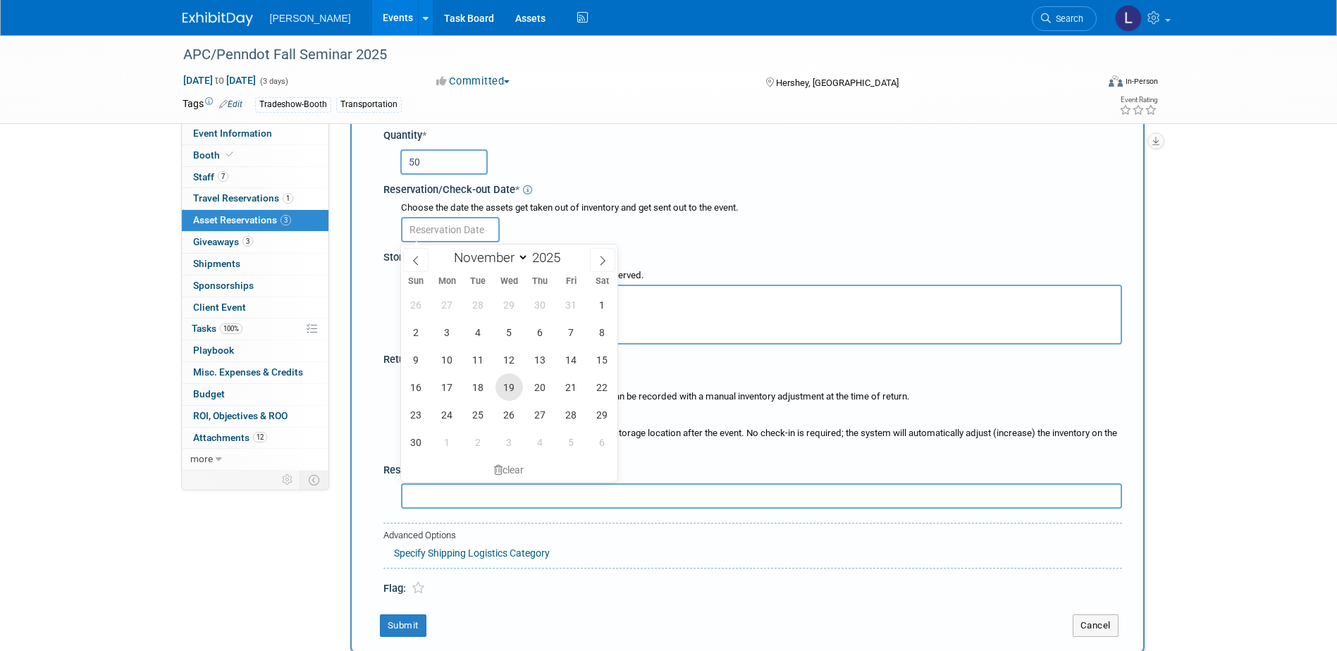
click at [504, 387] on span "19" at bounding box center [508, 386] width 27 height 27
type input "[DATE]"
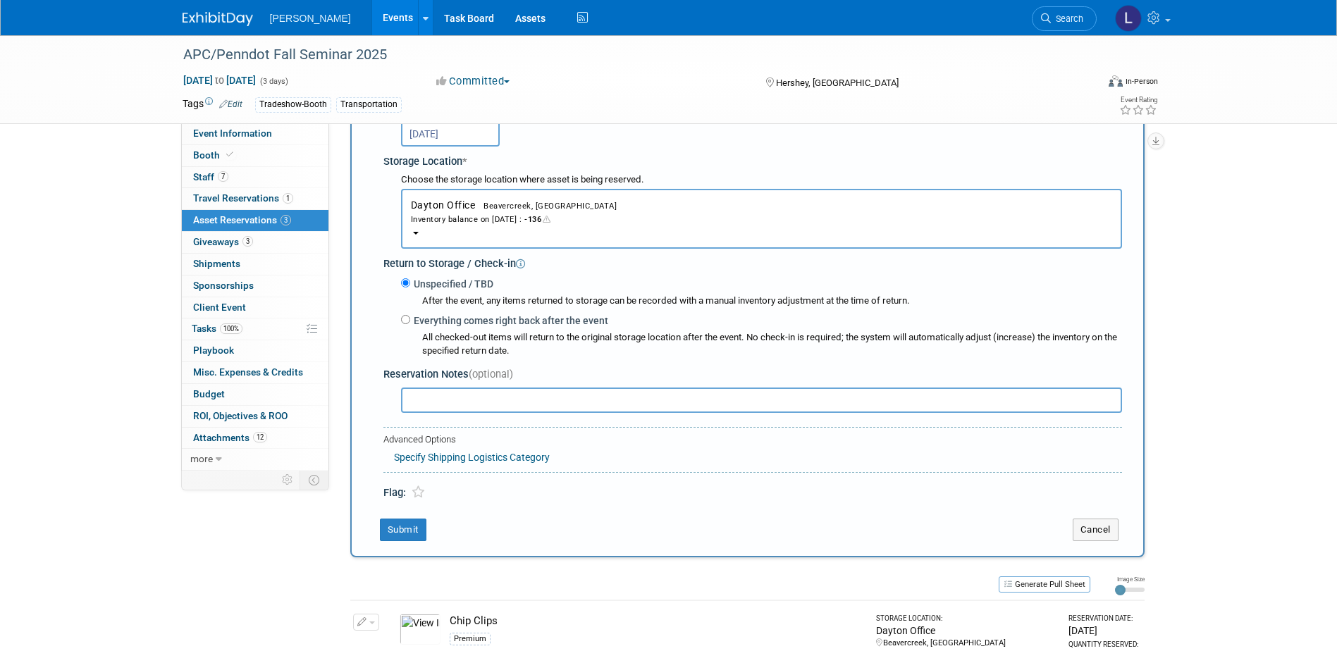
scroll to position [259, 0]
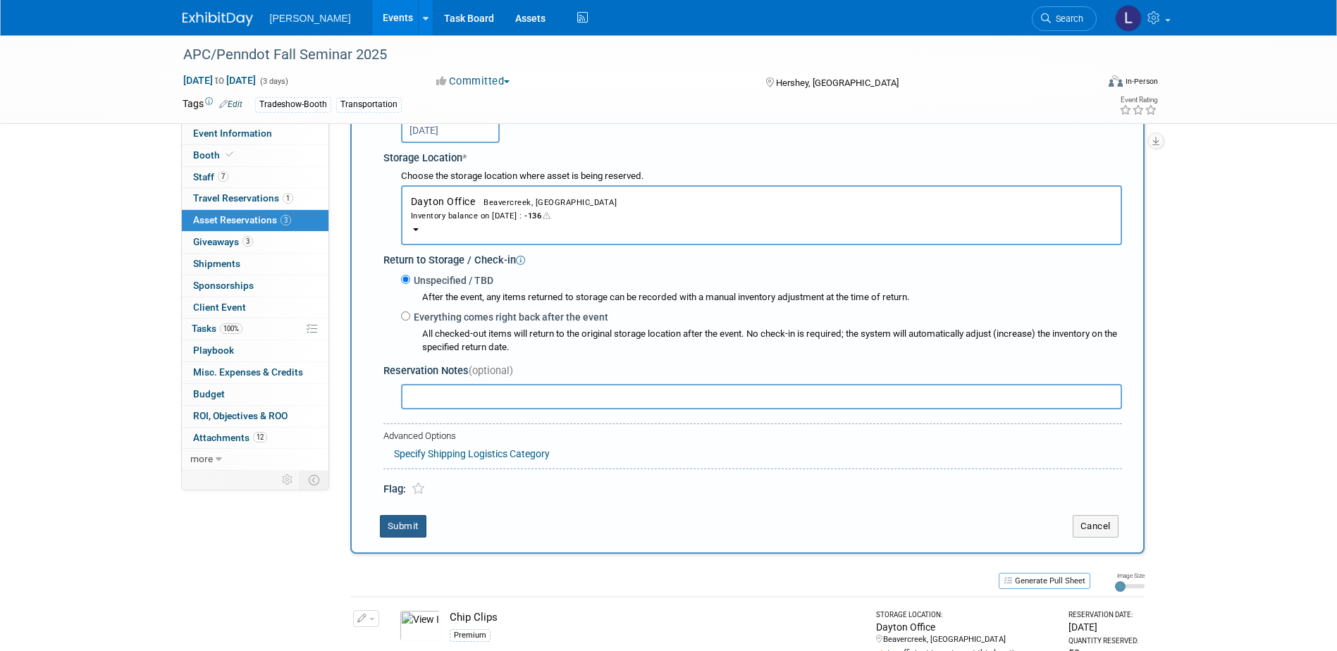
click at [402, 525] on button "Submit" at bounding box center [403, 526] width 47 height 23
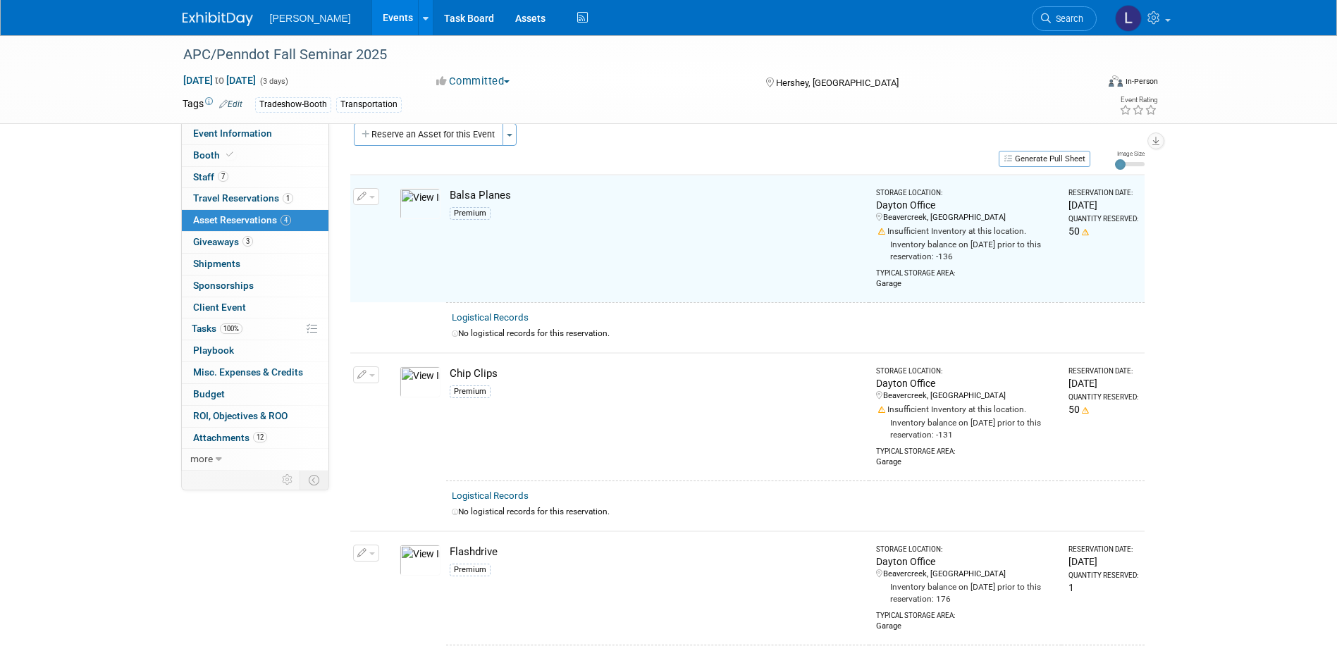
scroll to position [18, 0]
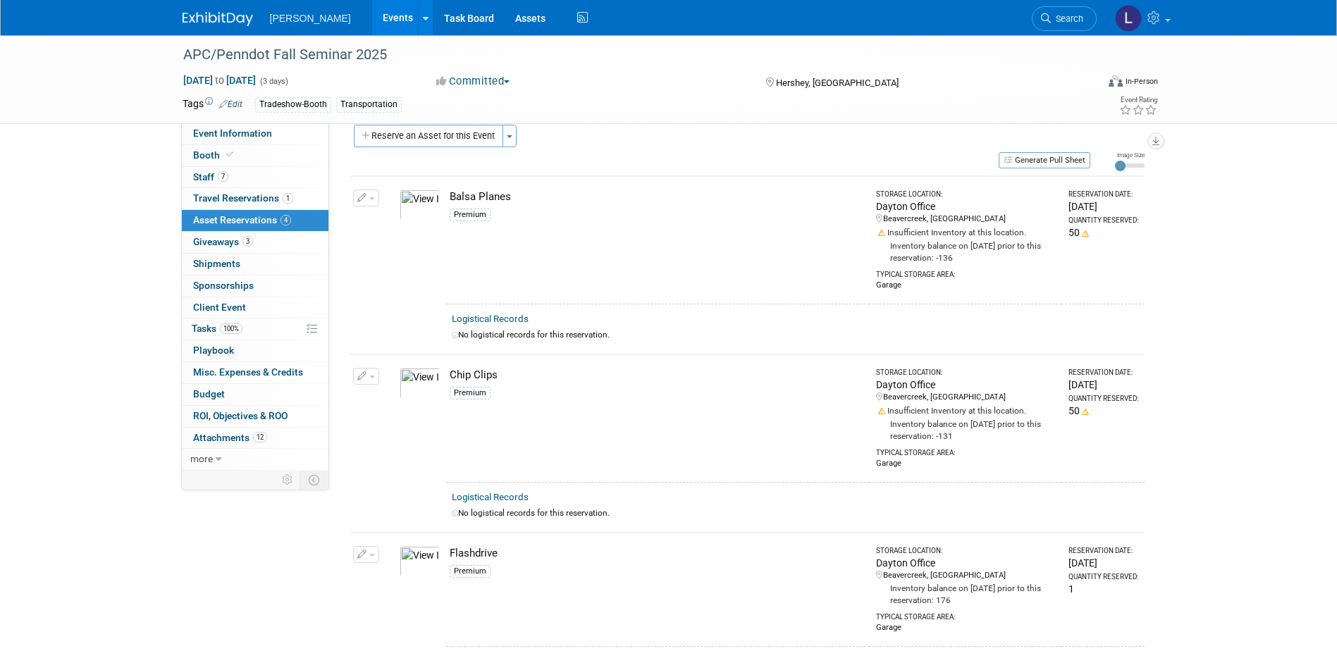
click at [492, 199] on div "Balsa Planes" at bounding box center [657, 197] width 414 height 15
click at [362, 196] on icon "button" at bounding box center [362, 198] width 10 height 9
click at [385, 218] on button "Change Reservation" at bounding box center [420, 220] width 119 height 19
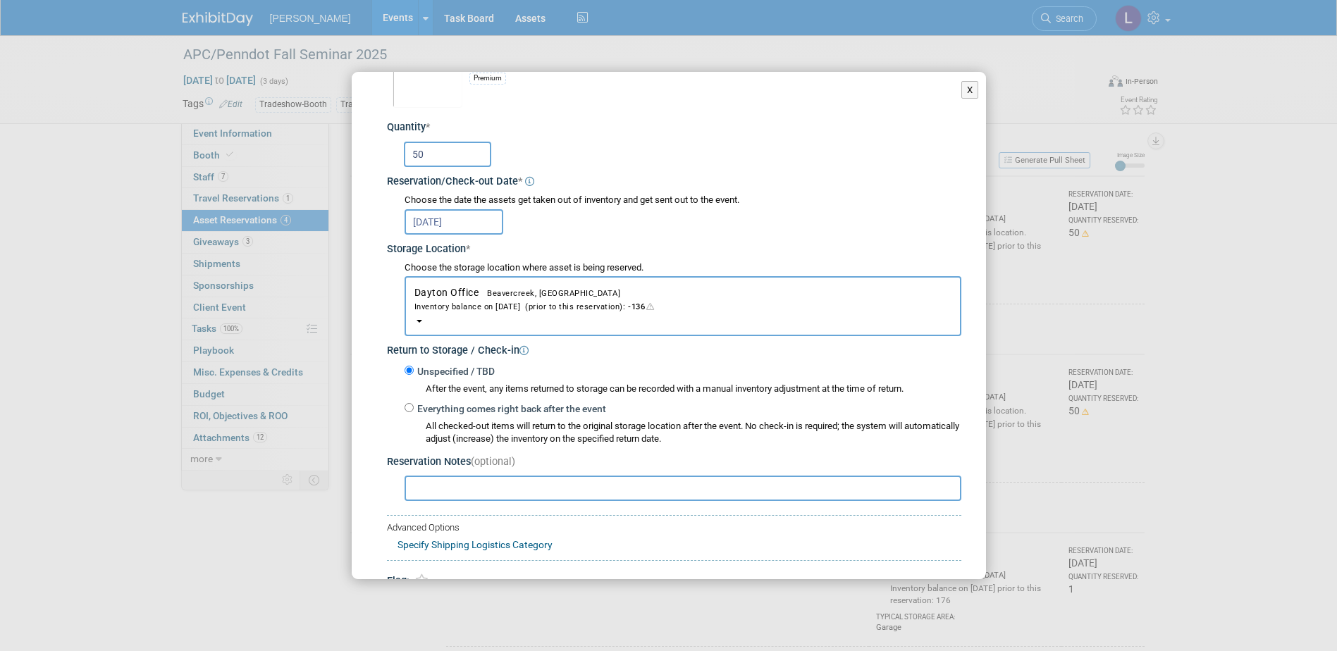
scroll to position [76, 0]
click at [527, 308] on div "Inventory balance on [DATE] (prior to this reservation): -136" at bounding box center [682, 305] width 537 height 13
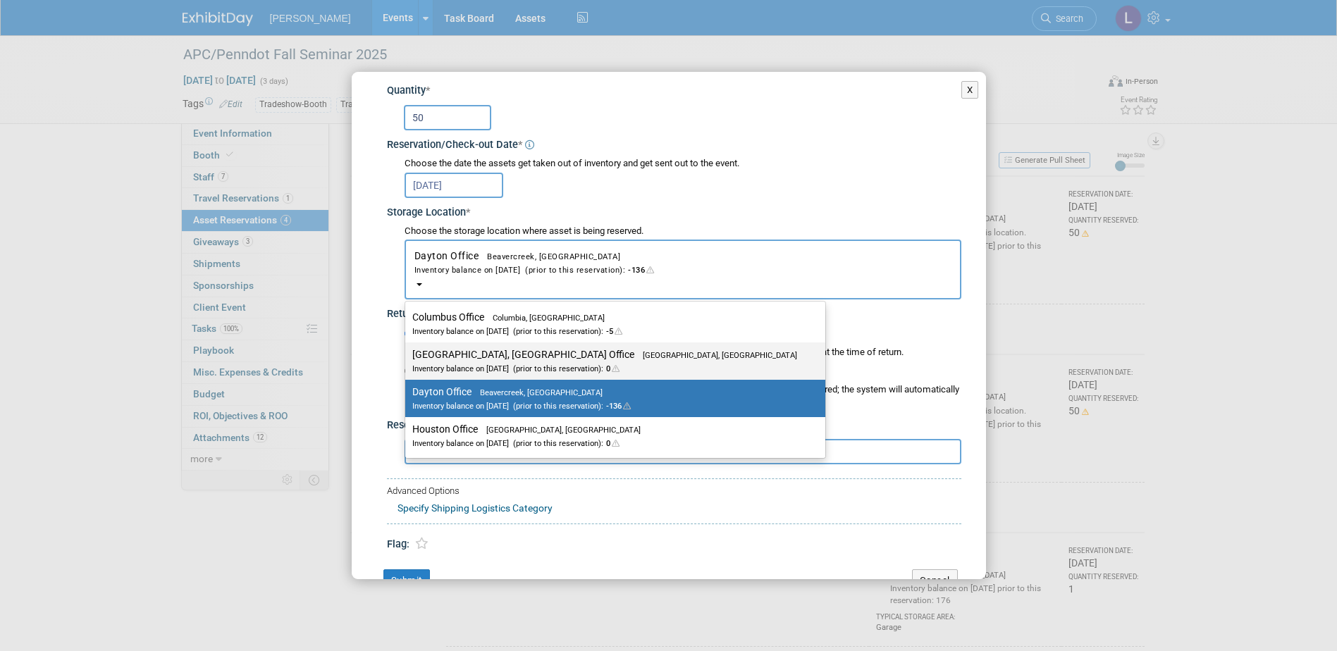
scroll to position [89, 0]
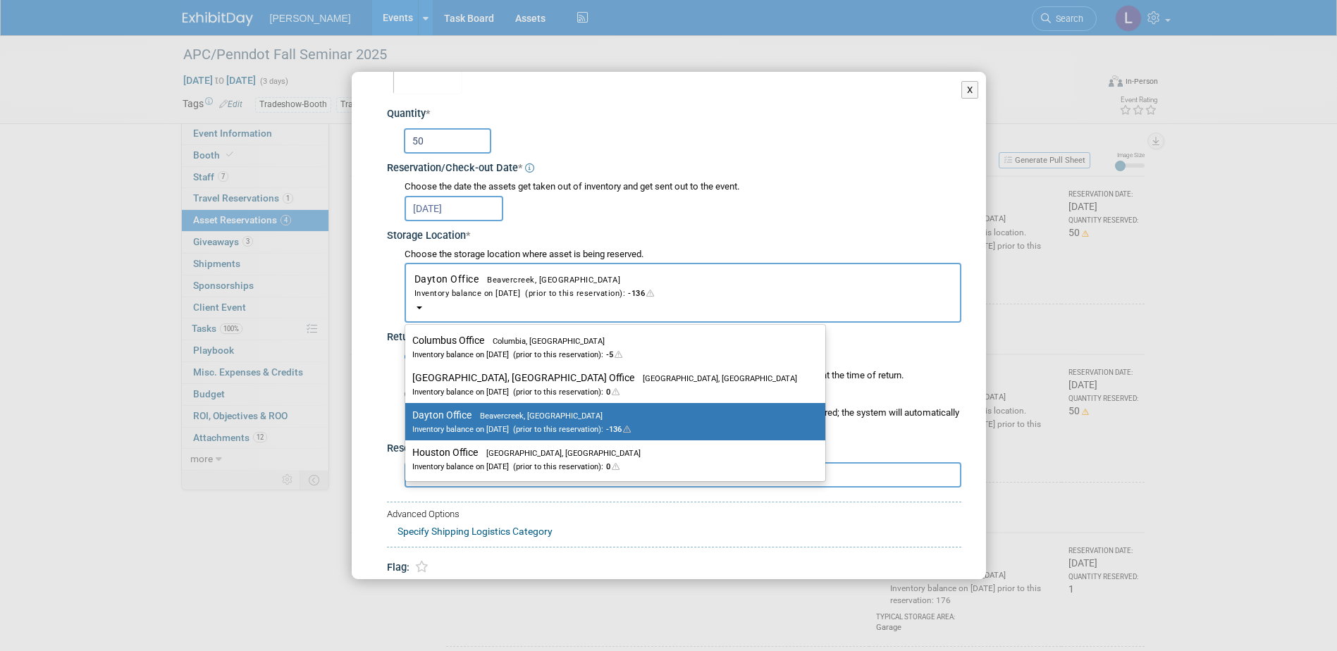
click at [371, 304] on div "Change Reservation Balsa Planes Premium * * 50 * *" at bounding box center [669, 311] width 634 height 657
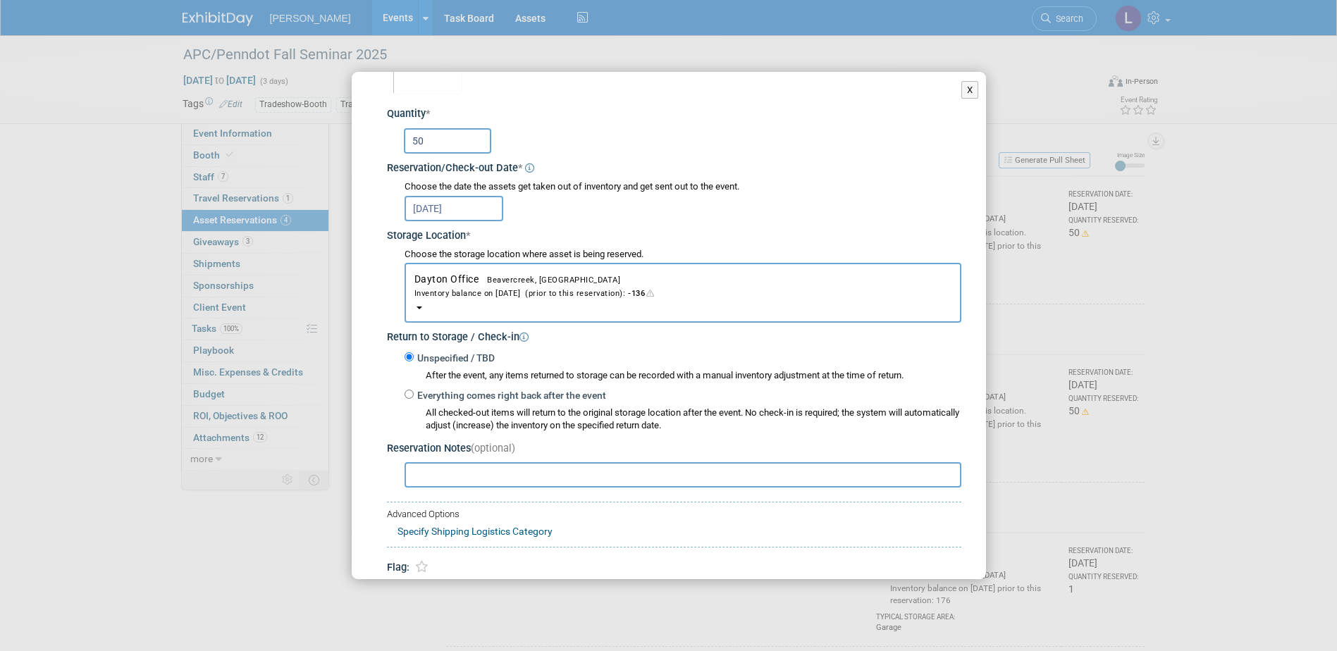
scroll to position [149, 0]
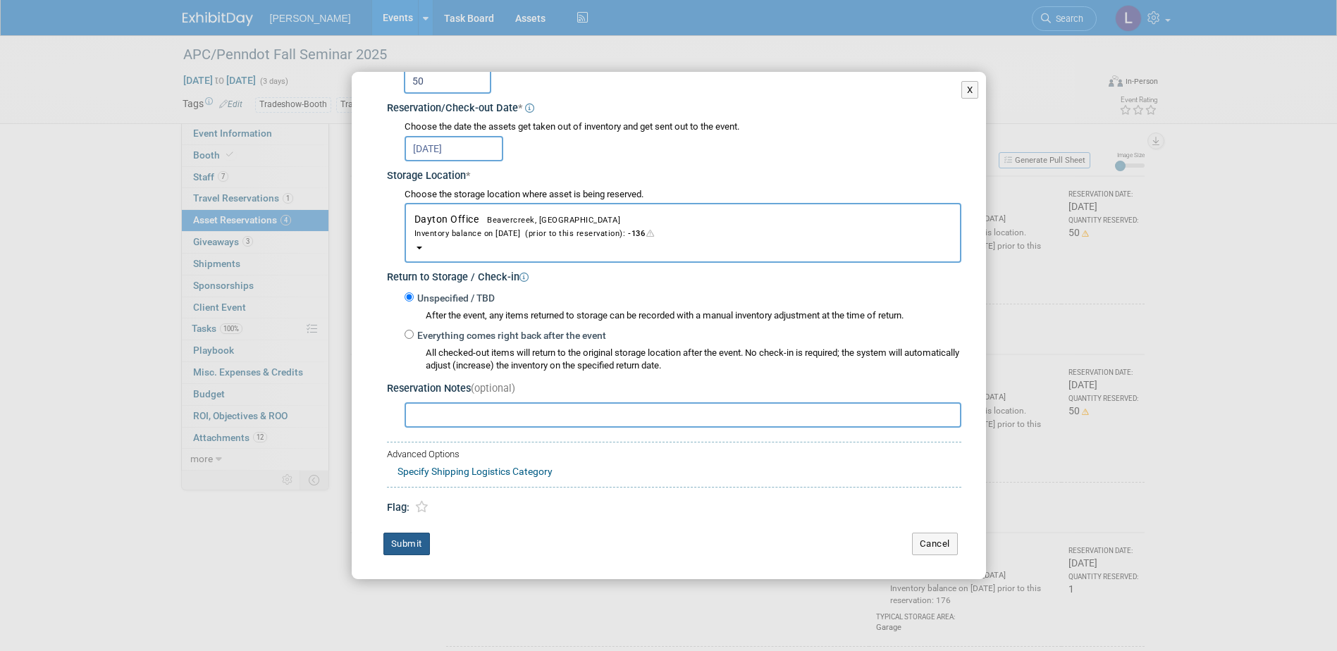
click at [412, 545] on button "Submit" at bounding box center [406, 544] width 47 height 23
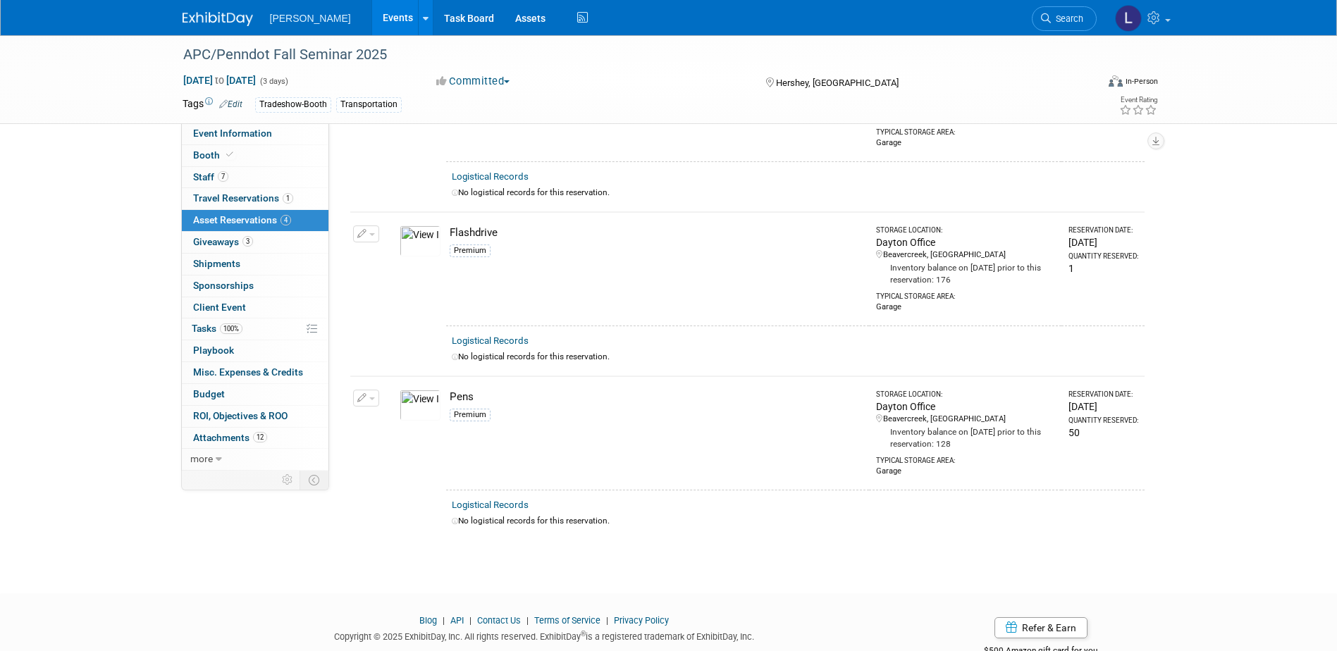
scroll to position [338, 0]
click at [367, 397] on button "button" at bounding box center [366, 398] width 26 height 17
click at [328, 559] on div "APC/Penndot Fall Seminar 2025 [DATE] to [DATE] (3 days) [DATE] to [DATE] Commit…" at bounding box center [668, 133] width 1337 height 871
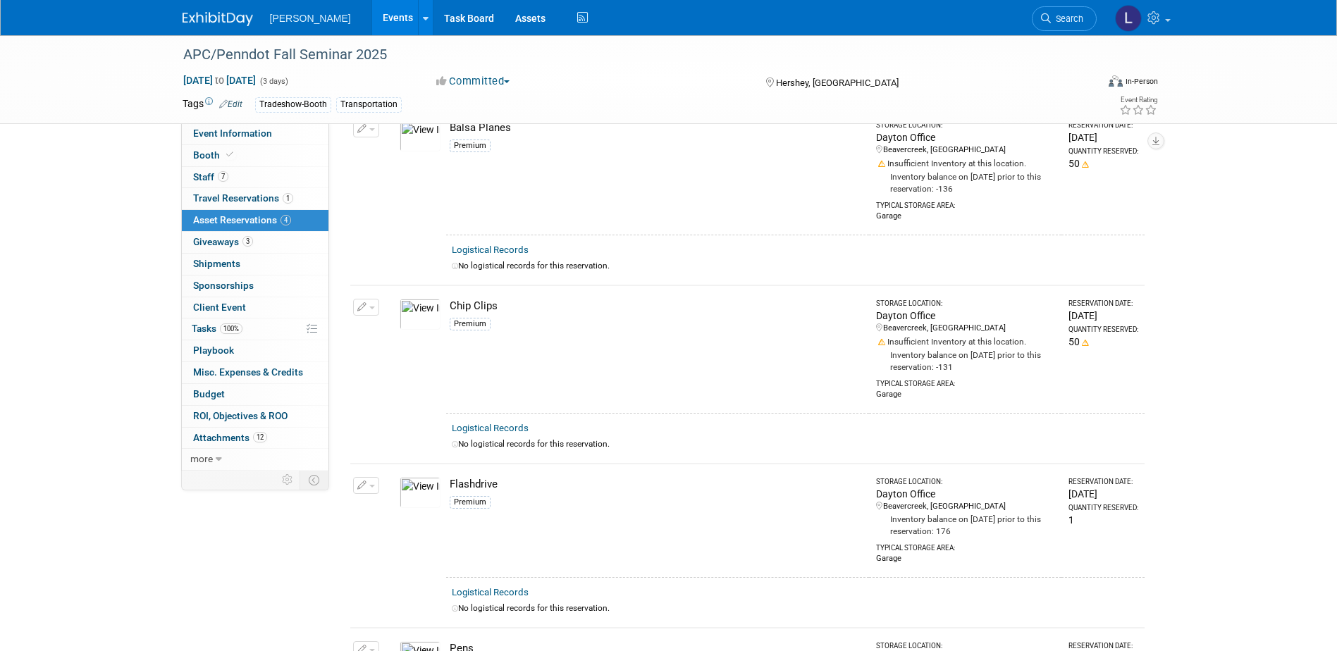
scroll to position [0, 0]
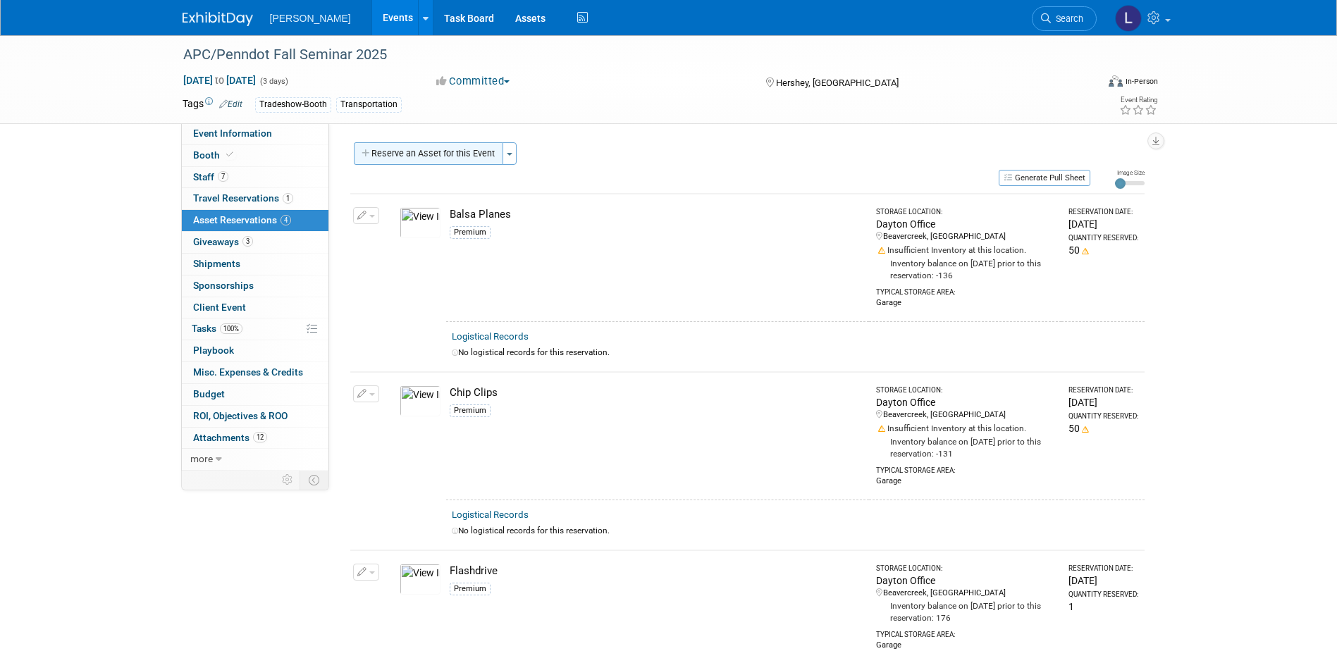
click at [399, 161] on button "Reserve an Asset for this Event" at bounding box center [428, 153] width 149 height 23
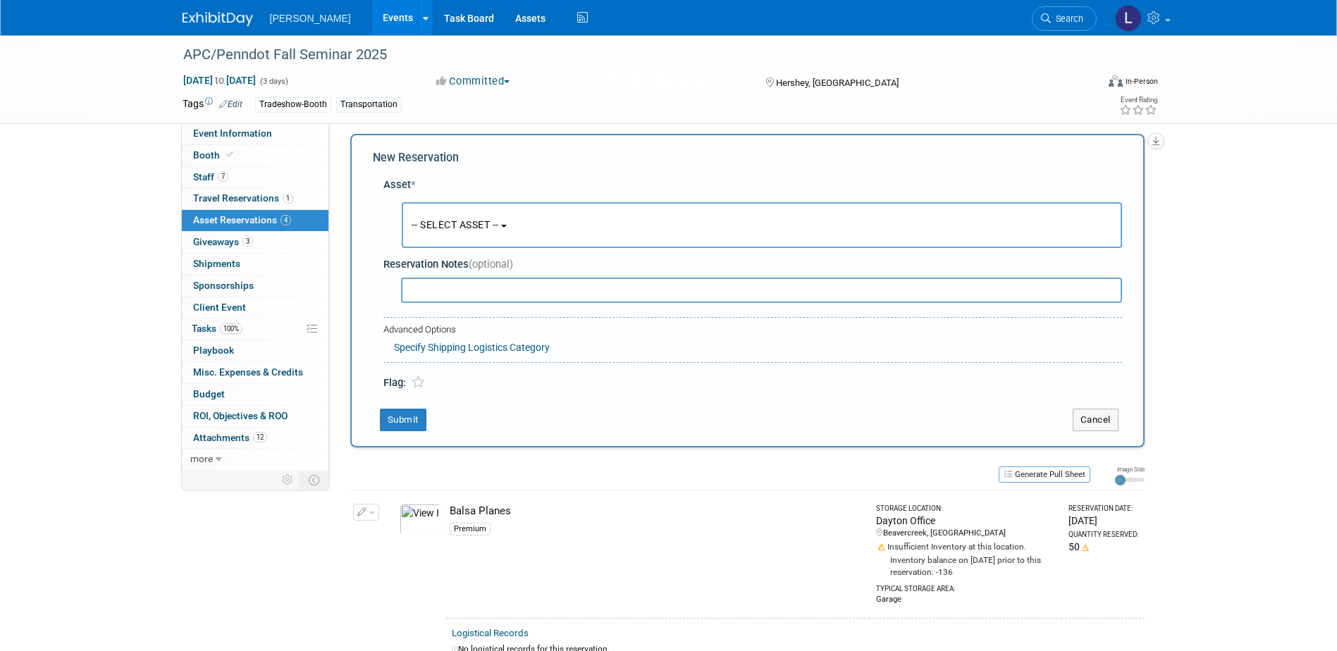
scroll to position [13, 0]
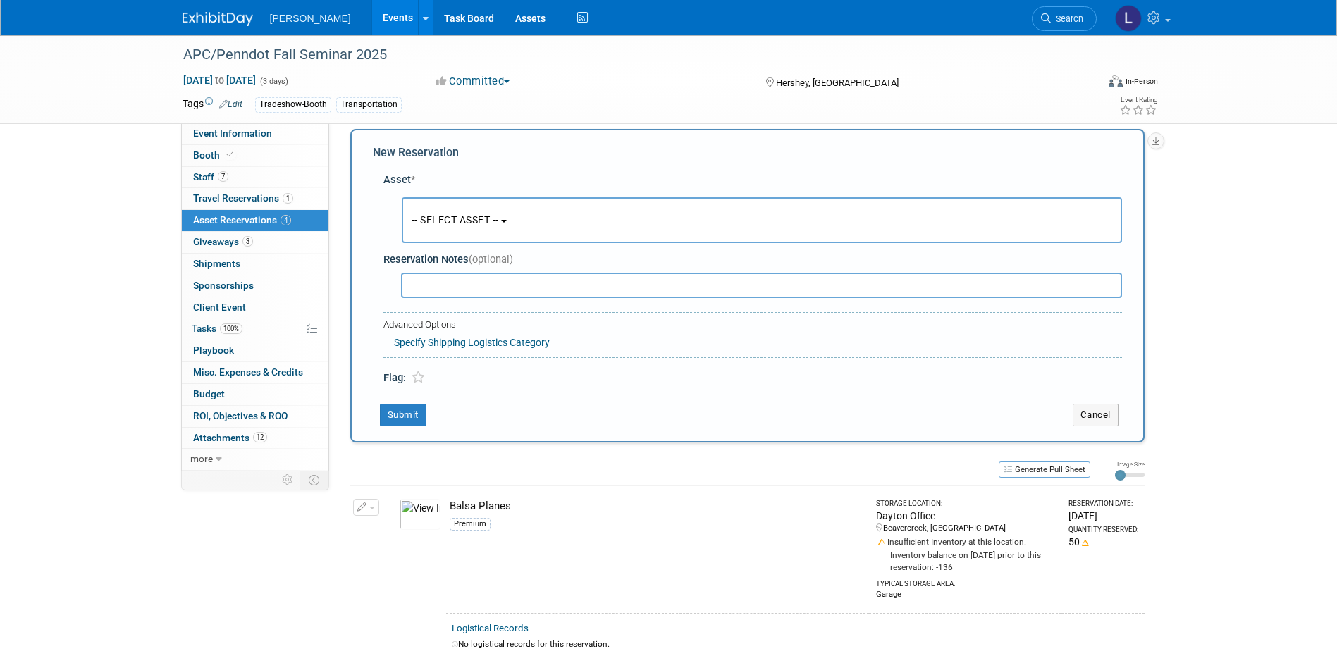
click at [431, 224] on span "-- SELECT ASSET --" at bounding box center [455, 219] width 87 height 11
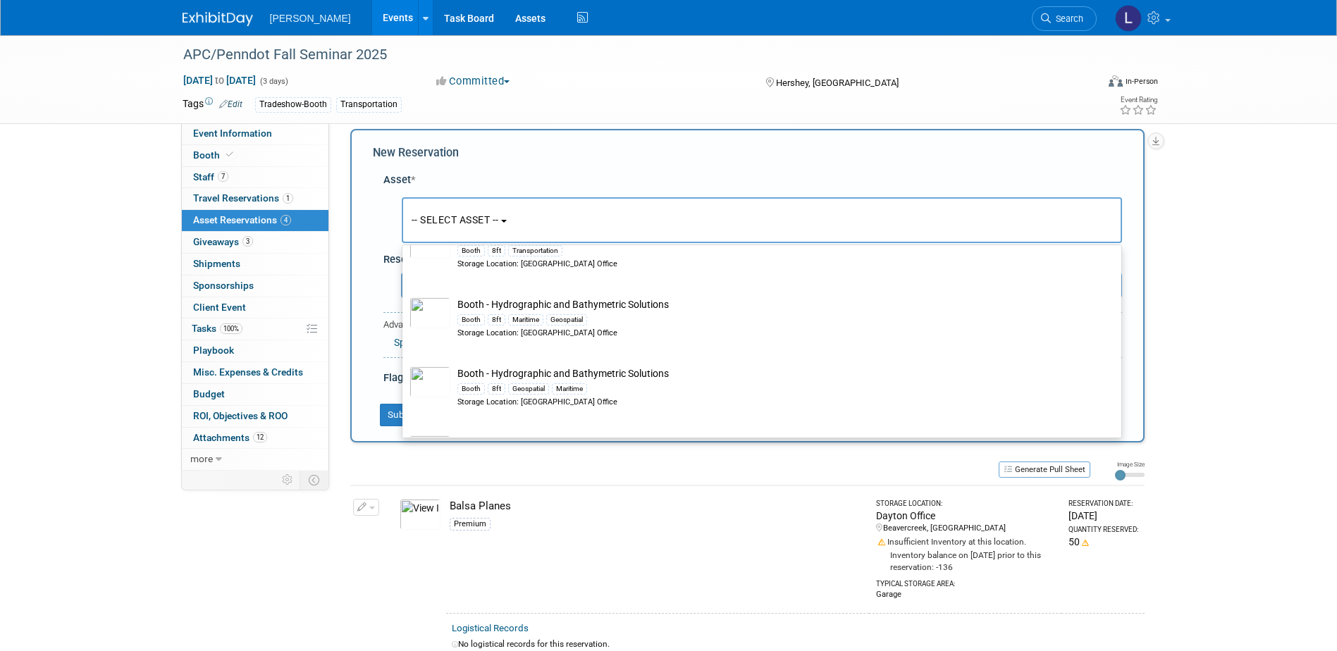
scroll to position [4318, 0]
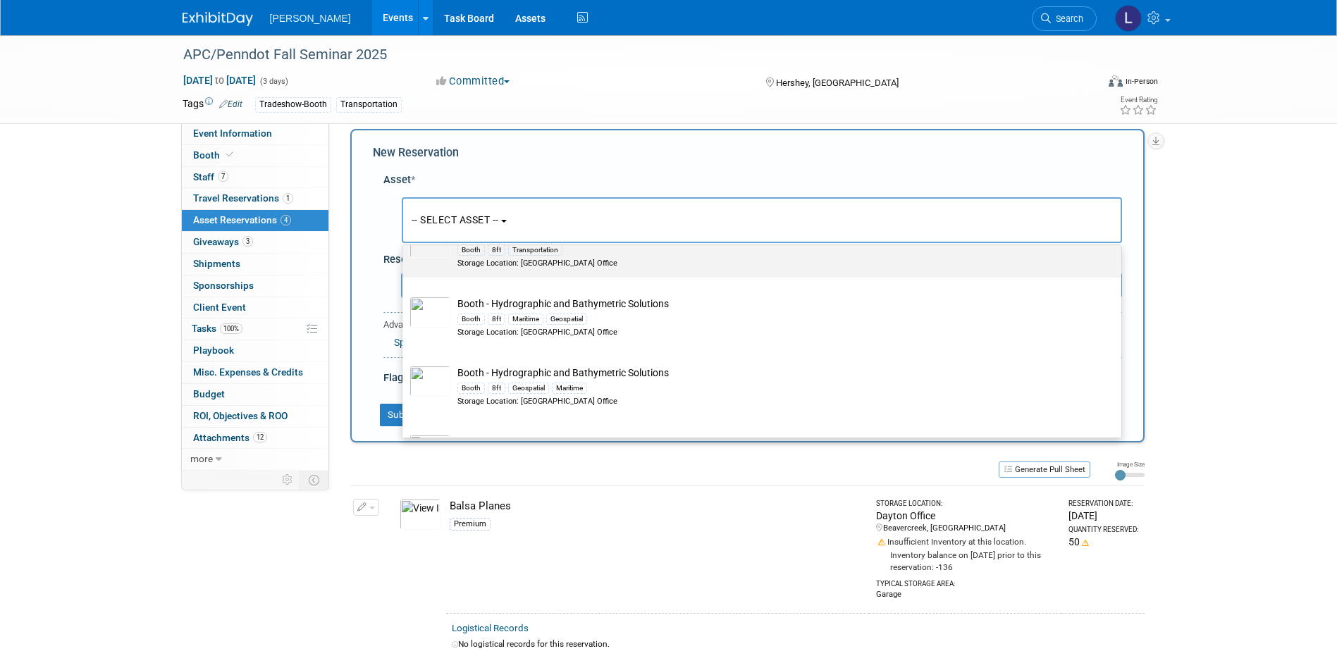
click at [571, 267] on td "Booth - Growing to Move You Forward Booth 8ft Transportation Storage Location: …" at bounding box center [771, 248] width 643 height 42
click at [404, 225] on input "Booth - Growing to Move You Forward Booth 8ft Transportation Storage Location: …" at bounding box center [399, 220] width 9 height 9
select select "10724420"
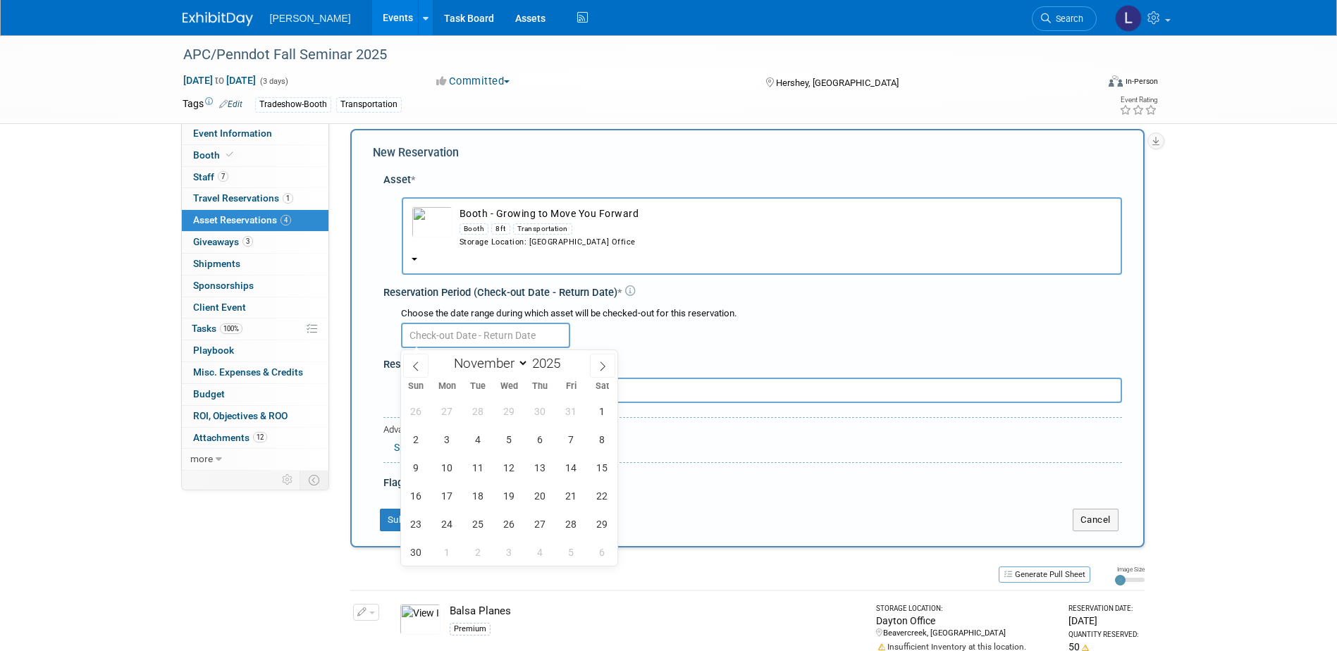
click at [464, 331] on input "text" at bounding box center [485, 335] width 169 height 25
click at [500, 490] on span "19" at bounding box center [508, 495] width 27 height 27
click at [573, 528] on span "28" at bounding box center [570, 523] width 27 height 27
type input "[DATE] to [DATE]"
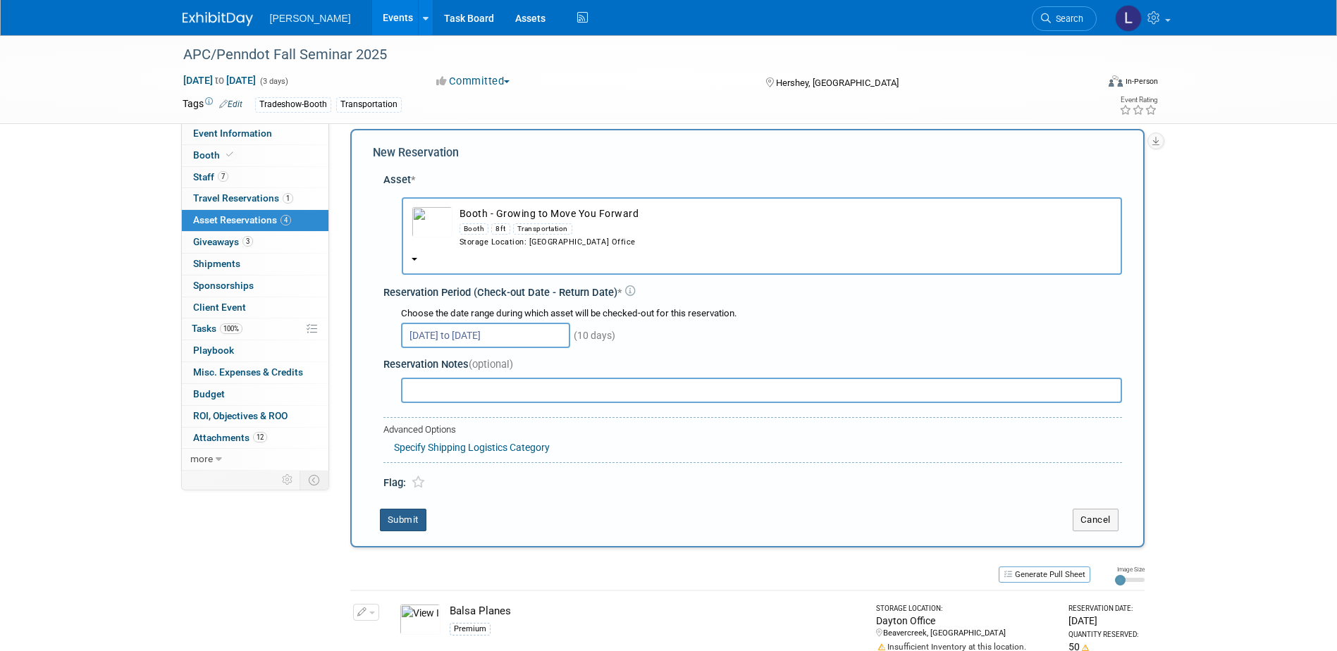
click at [414, 516] on button "Submit" at bounding box center [403, 520] width 47 height 23
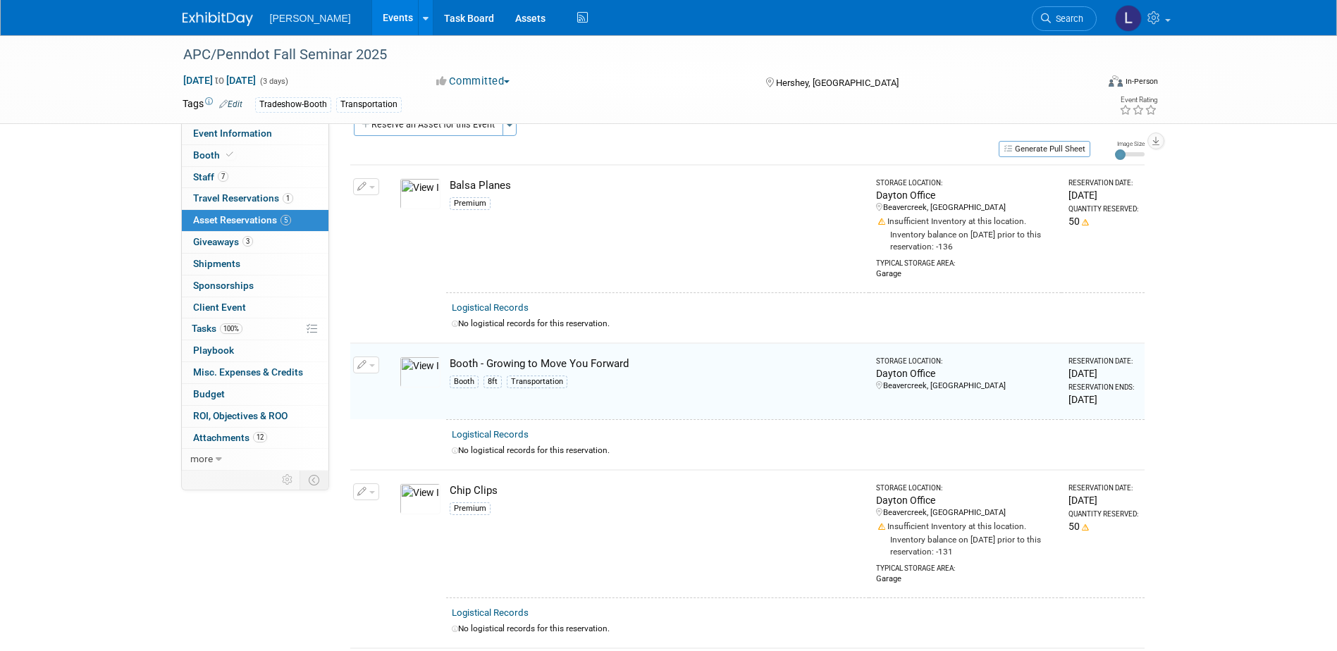
scroll to position [0, 0]
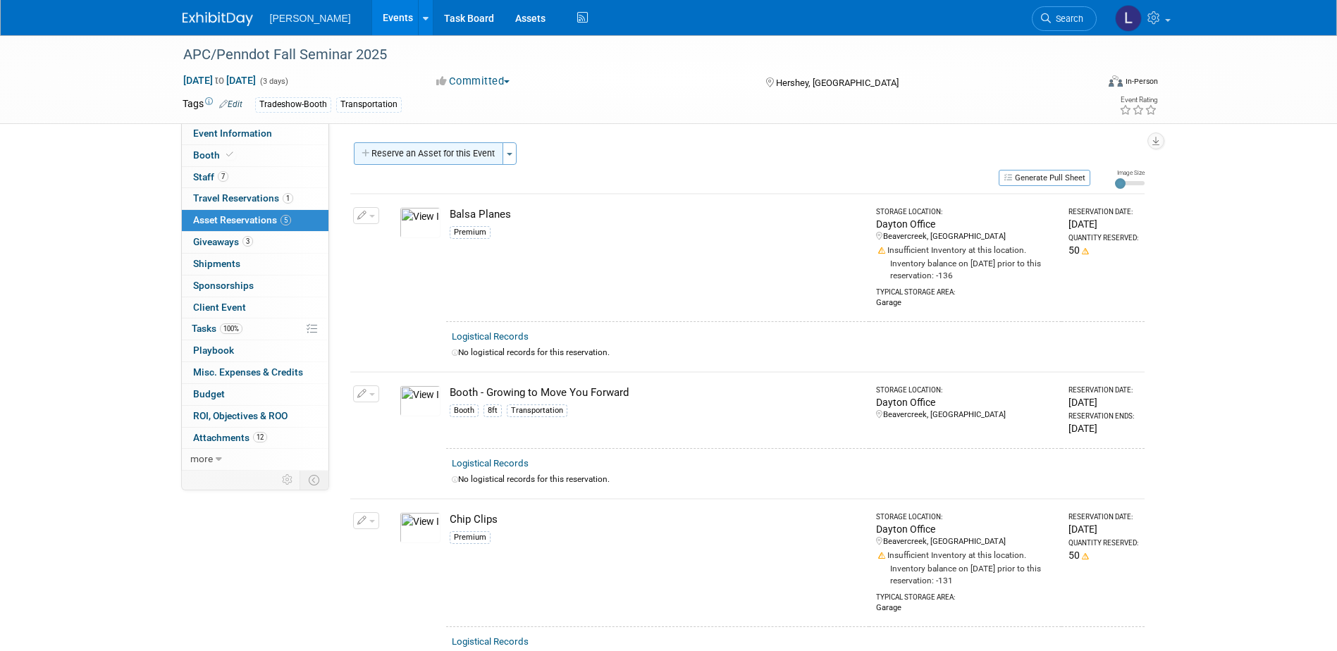
click at [409, 154] on button "Reserve an Asset for this Event" at bounding box center [428, 153] width 149 height 23
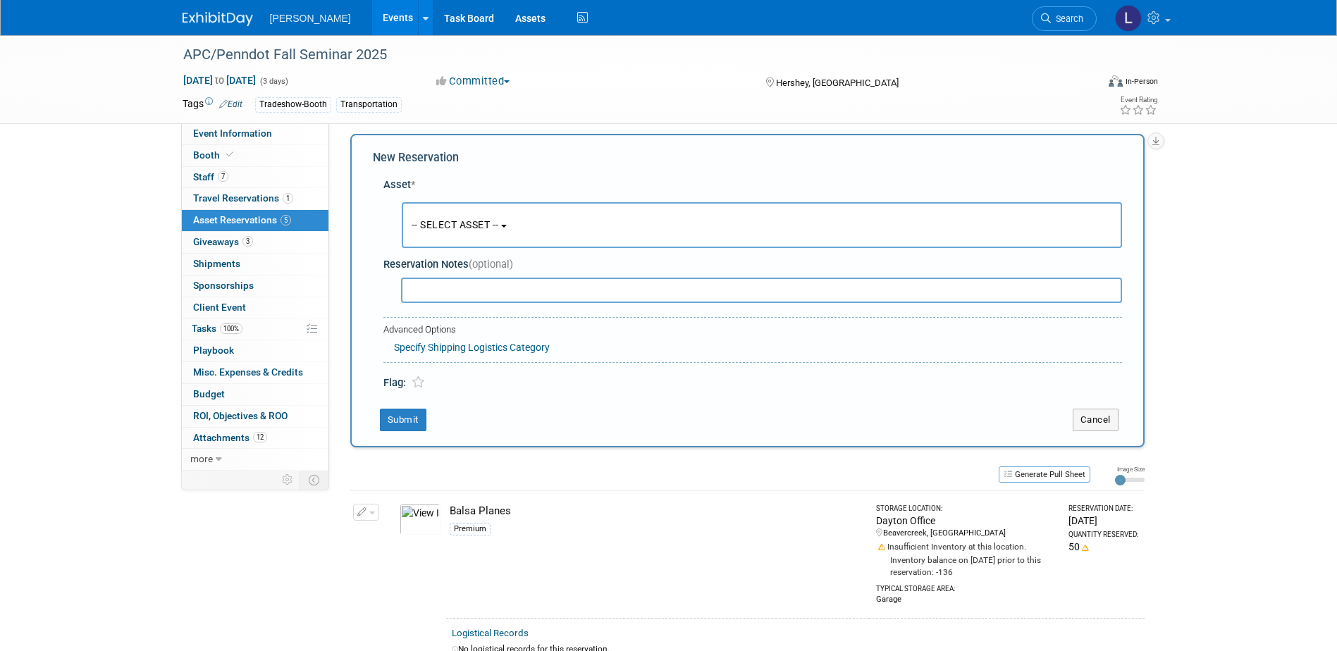
scroll to position [13, 0]
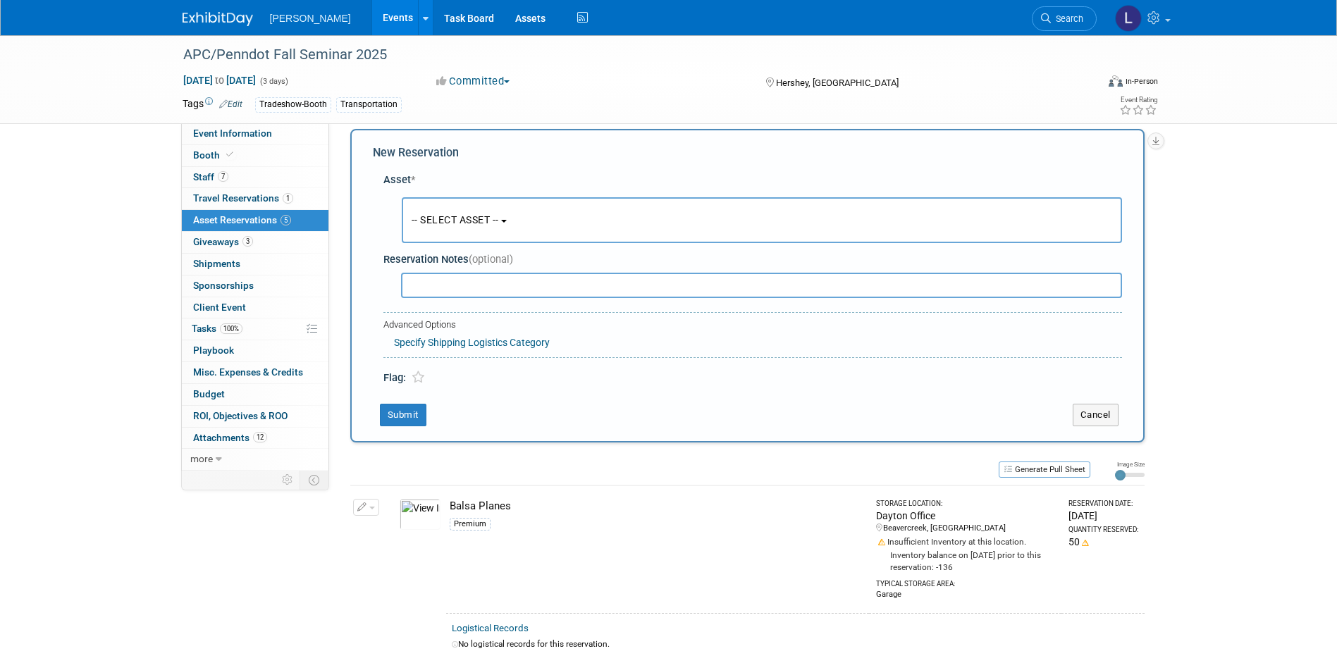
click at [447, 217] on span "-- SELECT ASSET --" at bounding box center [455, 219] width 87 height 11
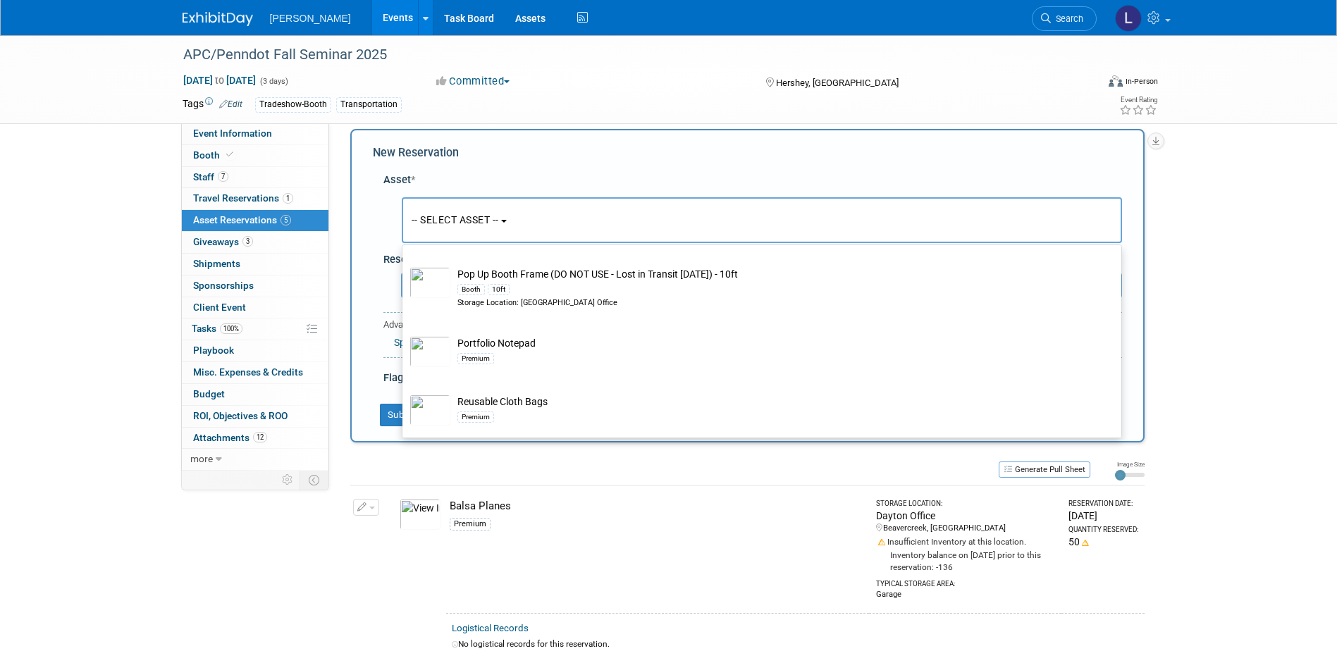
scroll to position [20437, 0]
click at [553, 230] on div "Booth 8ft" at bounding box center [775, 222] width 636 height 16
click at [404, 197] on input "Pop Up Booth Frame - 8ft Booth 8ft Storage Location: [GEOGRAPHIC_DATA] Office" at bounding box center [399, 192] width 9 height 9
select select "10724433"
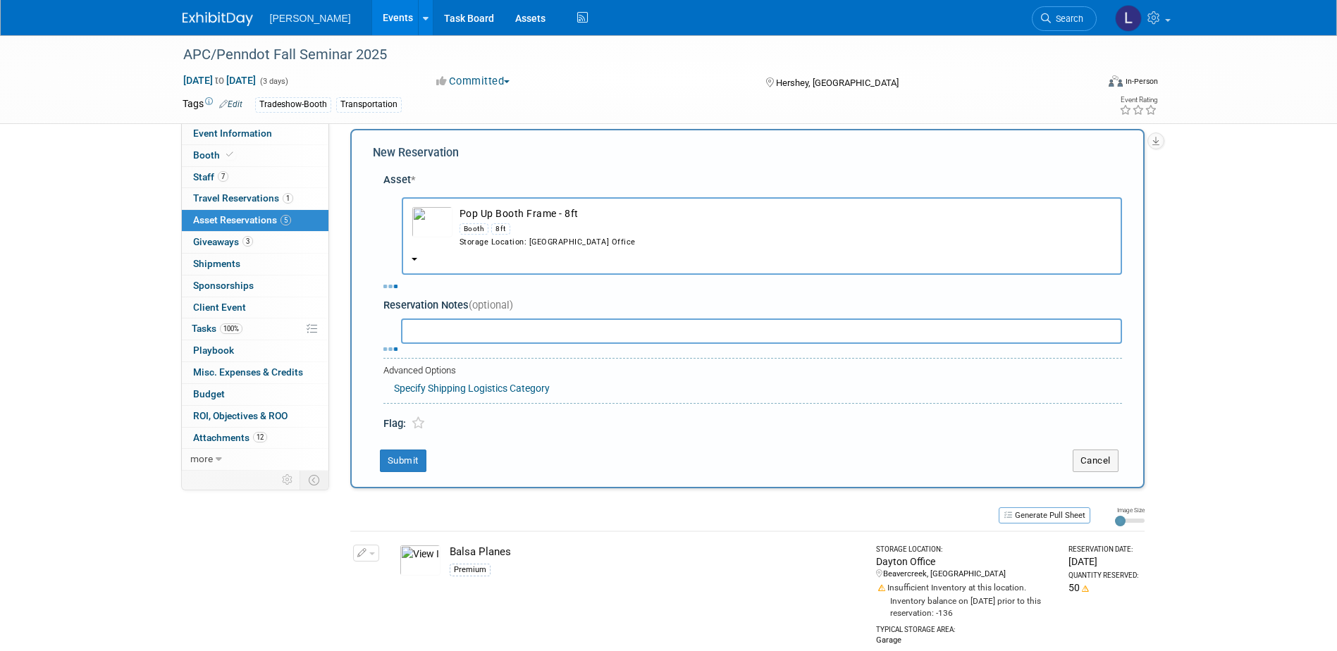
select select "10"
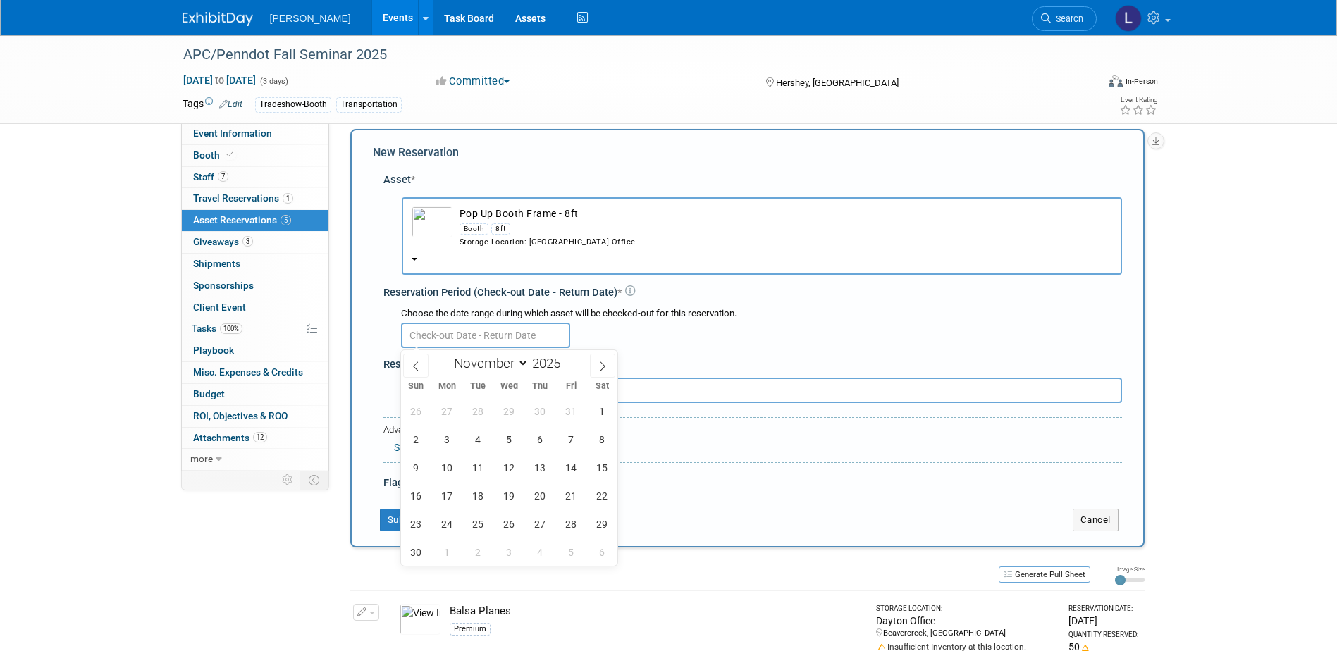
click at [514, 335] on input "text" at bounding box center [485, 335] width 169 height 25
click at [512, 498] on span "19" at bounding box center [508, 495] width 27 height 27
click at [567, 528] on span "28" at bounding box center [570, 523] width 27 height 27
type input "[DATE] to [DATE]"
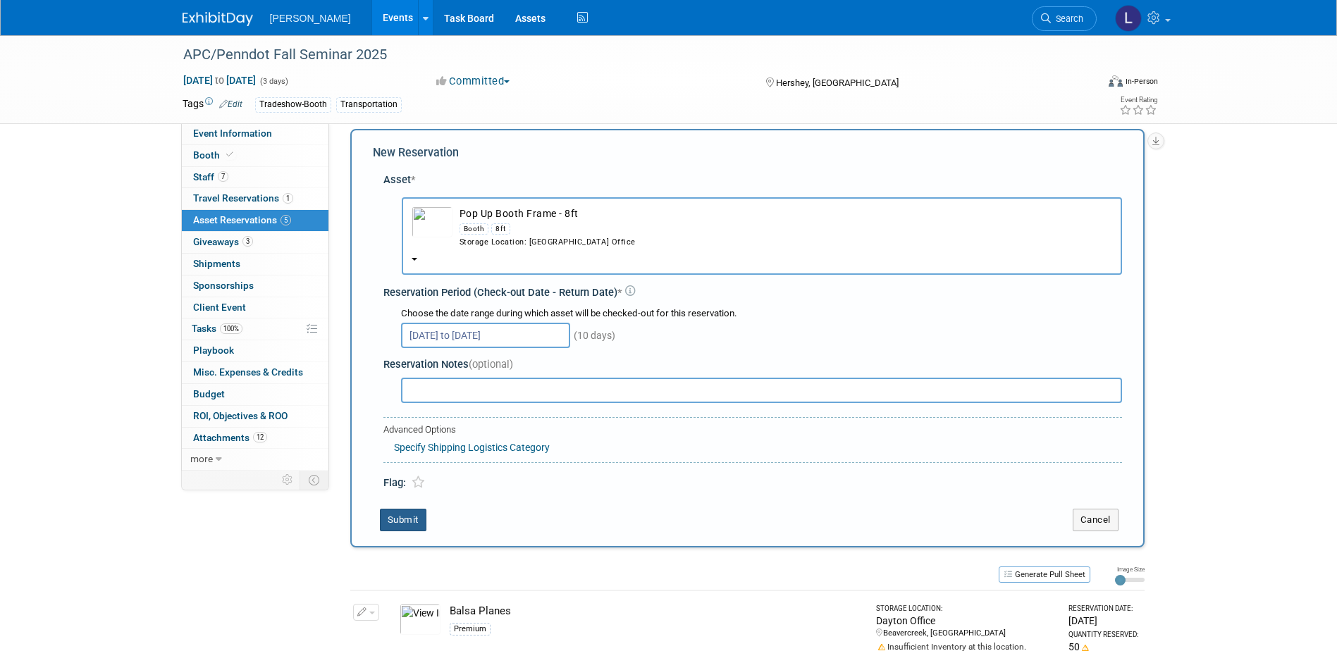
click at [401, 528] on button "Submit" at bounding box center [403, 520] width 47 height 23
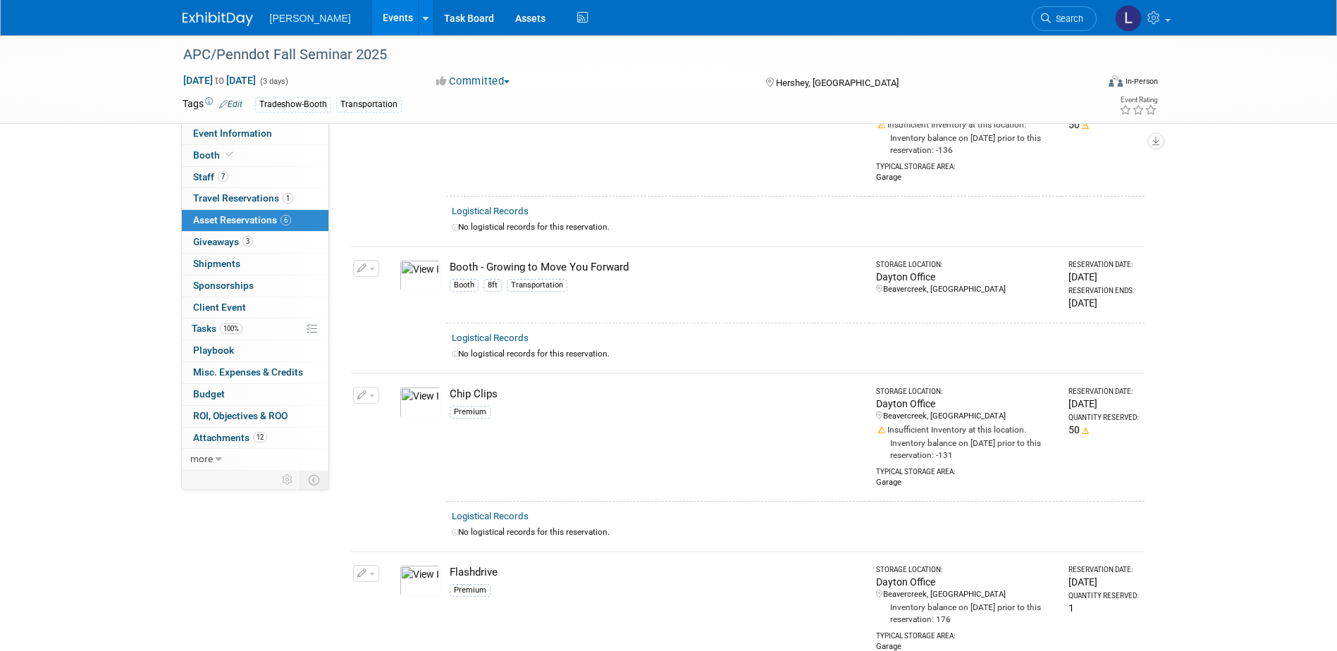
scroll to position [0, 0]
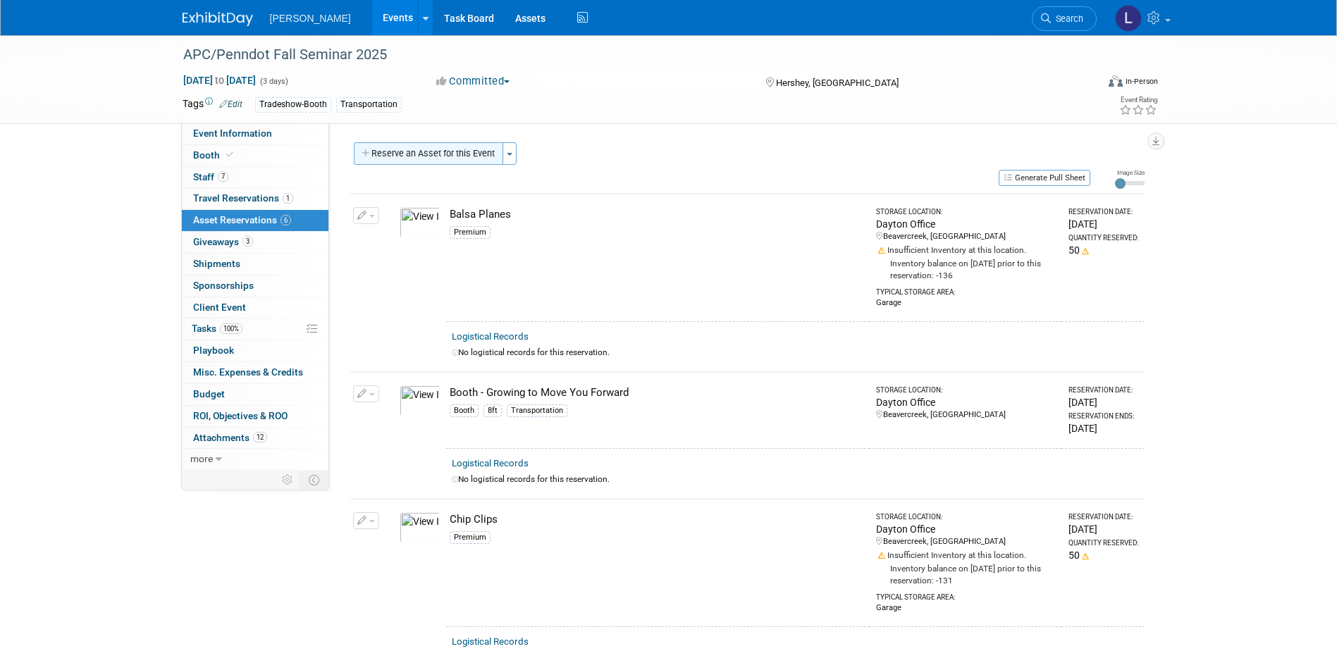
click at [407, 157] on button "Reserve an Asset for this Event" at bounding box center [428, 153] width 149 height 23
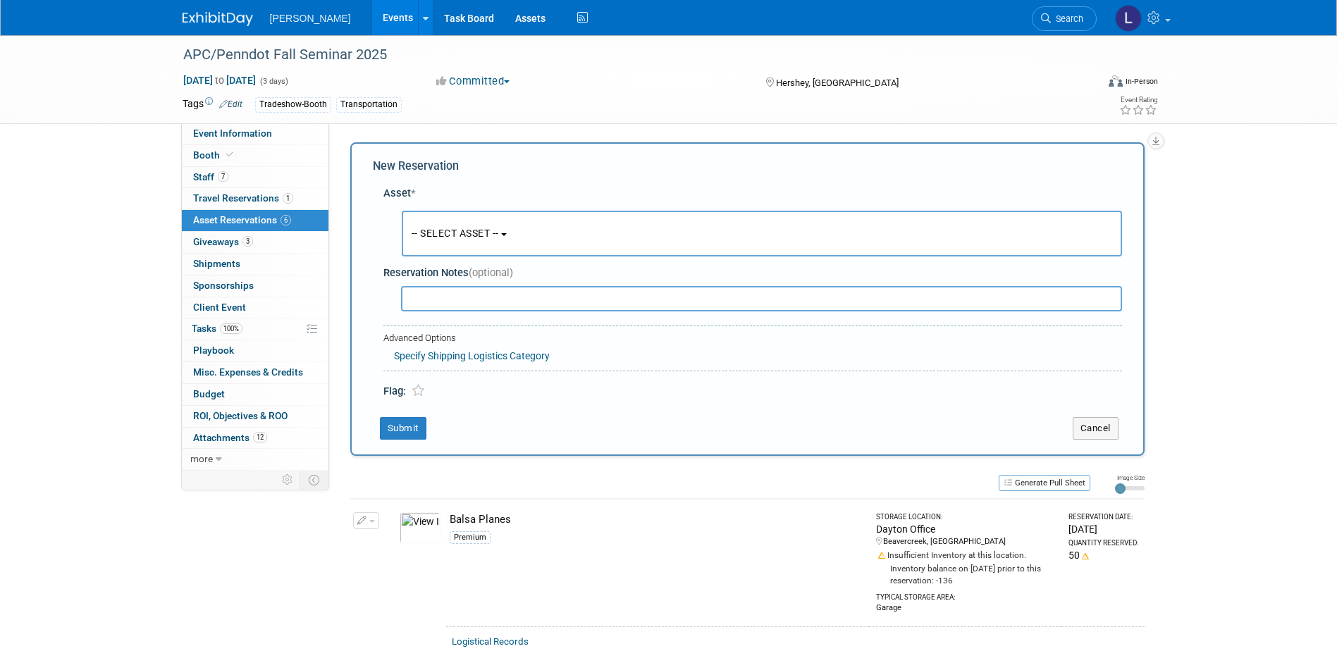
scroll to position [13, 0]
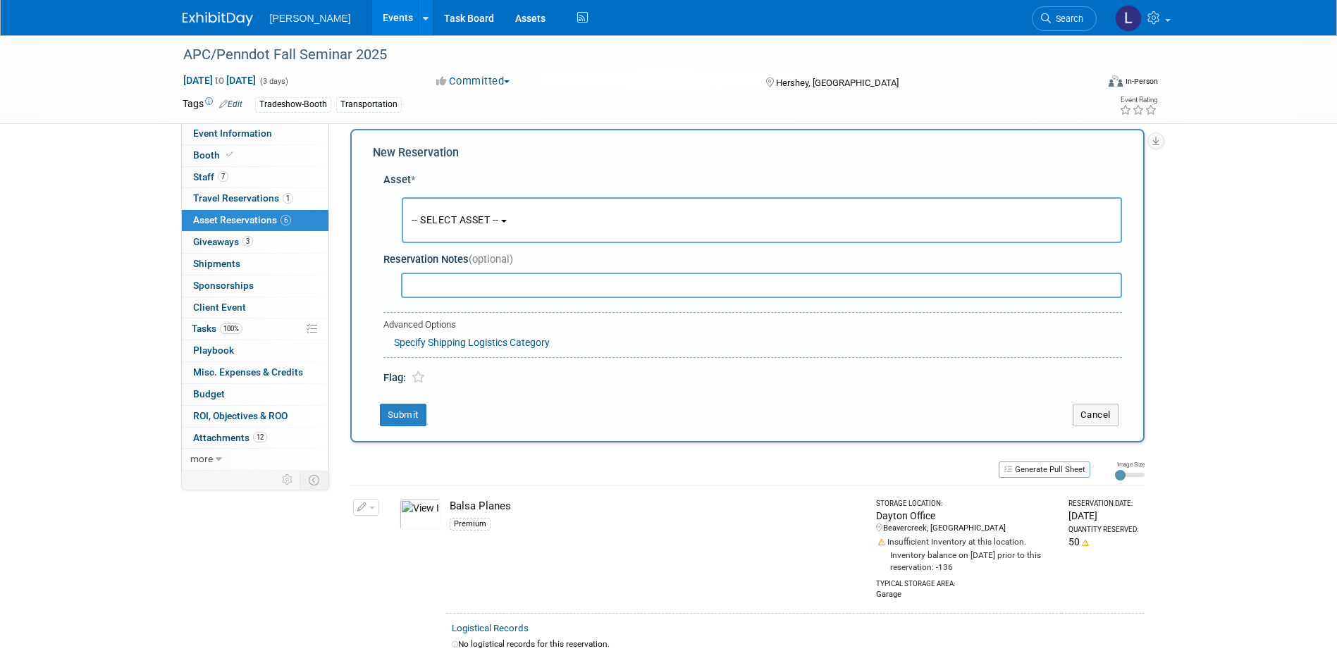
click at [437, 283] on input "text" at bounding box center [761, 285] width 721 height 25
type input "w"
click at [452, 229] on button "-- SELECT ASSET --" at bounding box center [762, 220] width 720 height 46
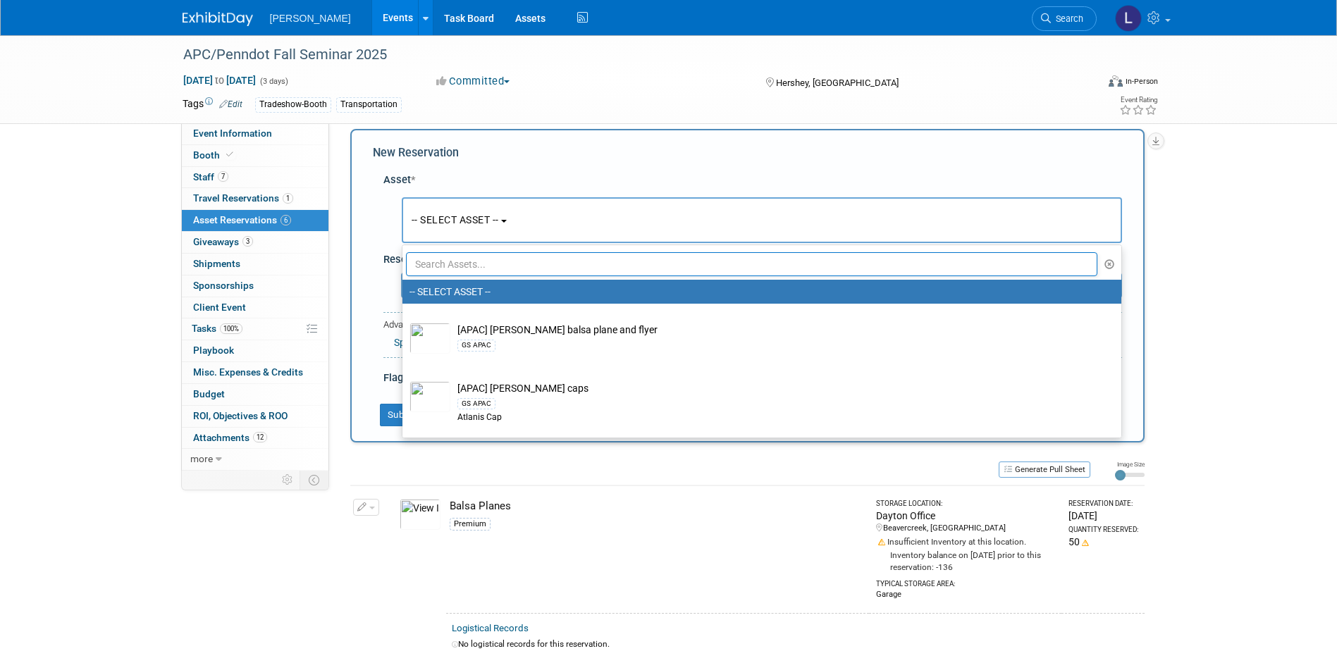
click at [457, 271] on input "text" at bounding box center [752, 264] width 692 height 24
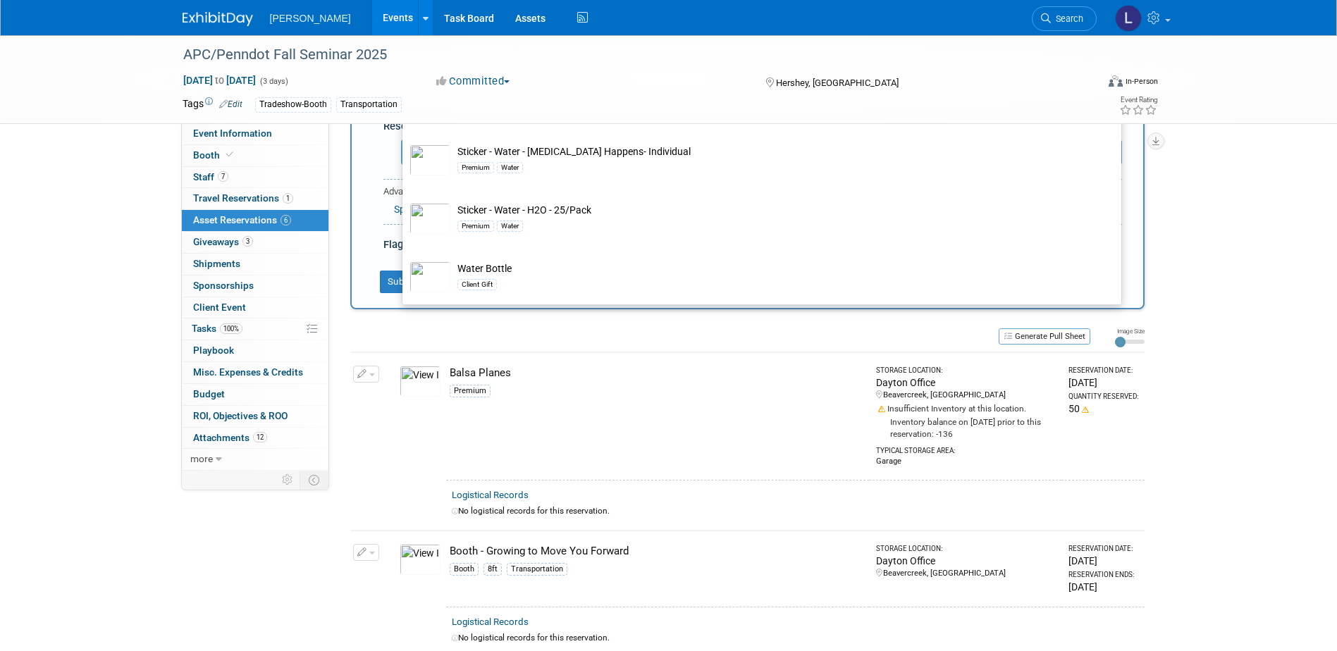
scroll to position [175, 0]
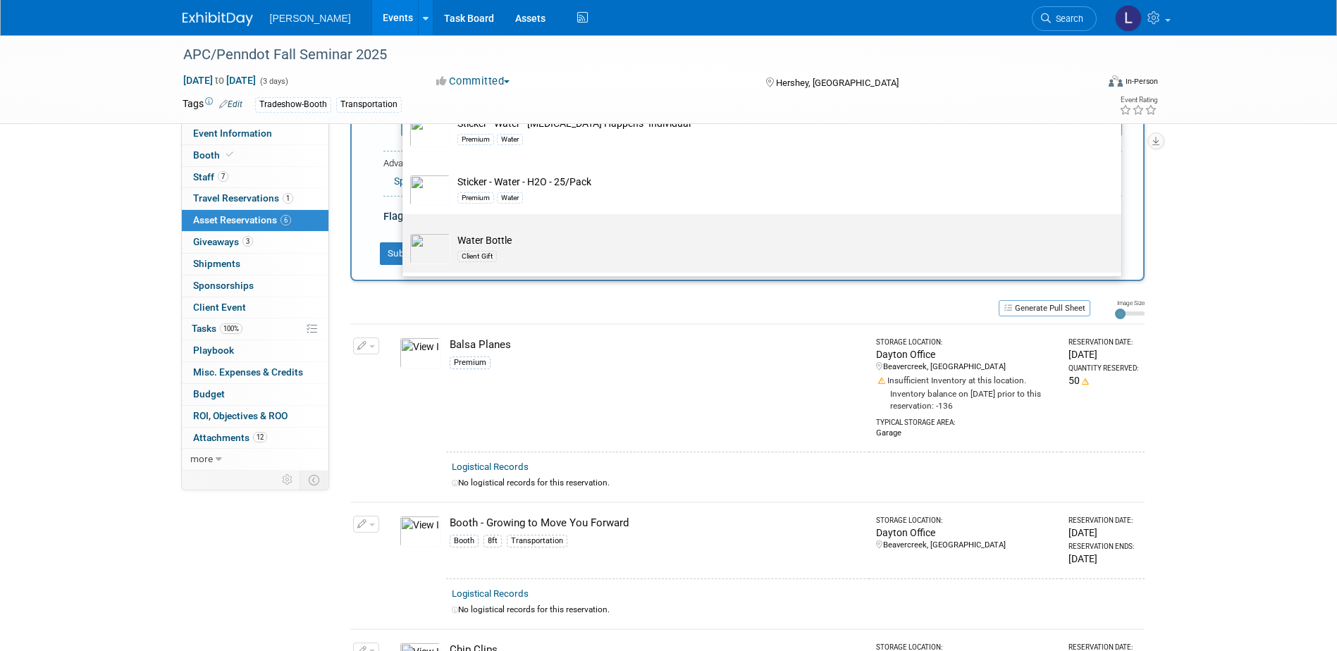
type input "water"
click at [538, 240] on td "Water Bottle Client Gift" at bounding box center [771, 248] width 643 height 31
click at [404, 231] on input "Water Bottle Client Gift" at bounding box center [399, 226] width 9 height 9
select select "10723138"
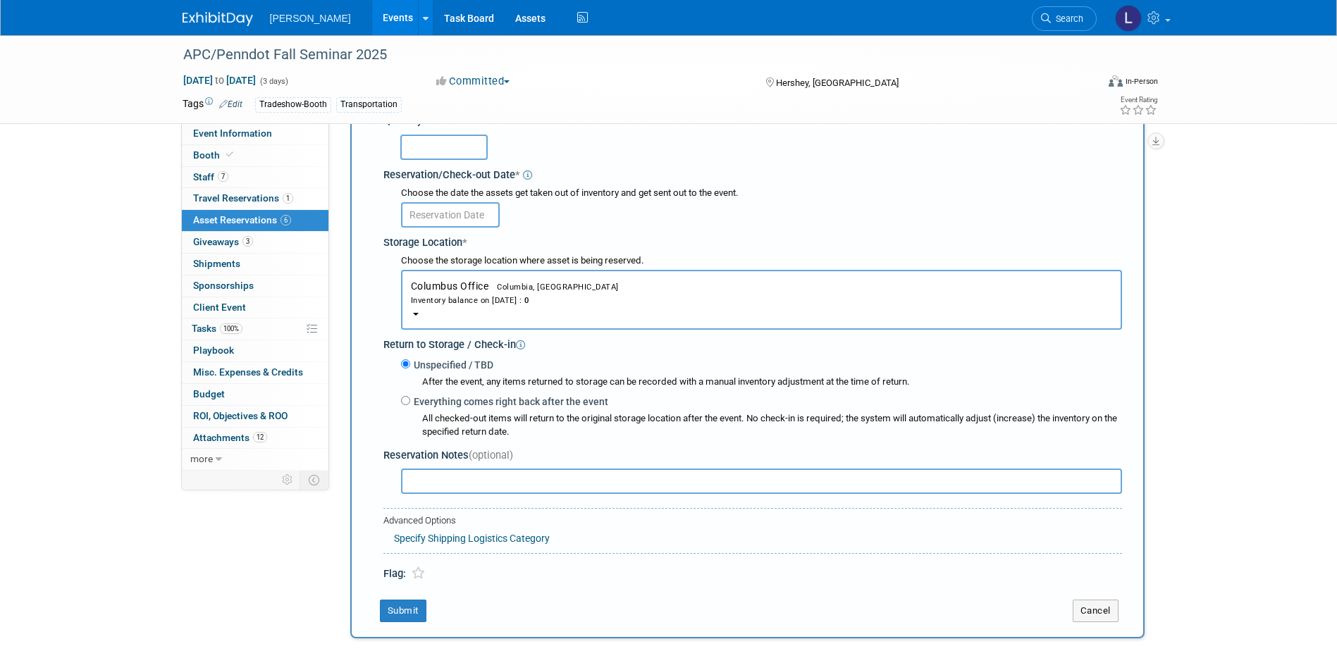
click at [490, 283] on span "Columbia, [GEOGRAPHIC_DATA]" at bounding box center [553, 287] width 130 height 9
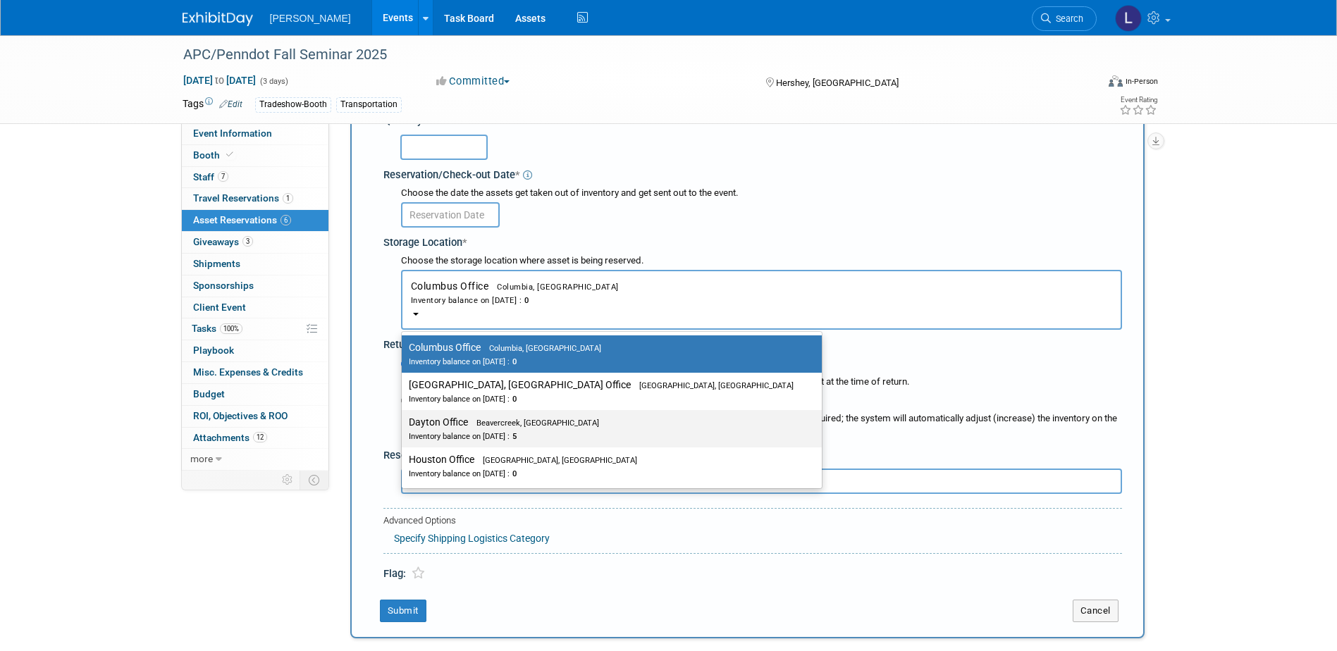
click at [509, 427] on span "Beavercreek, [GEOGRAPHIC_DATA]" at bounding box center [533, 423] width 131 height 9
click at [404, 427] on input "Dayton Office Beavercreek, [GEOGRAPHIC_DATA] Inventory balance on [DATE] : 5" at bounding box center [399, 422] width 9 height 9
select select "11223930"
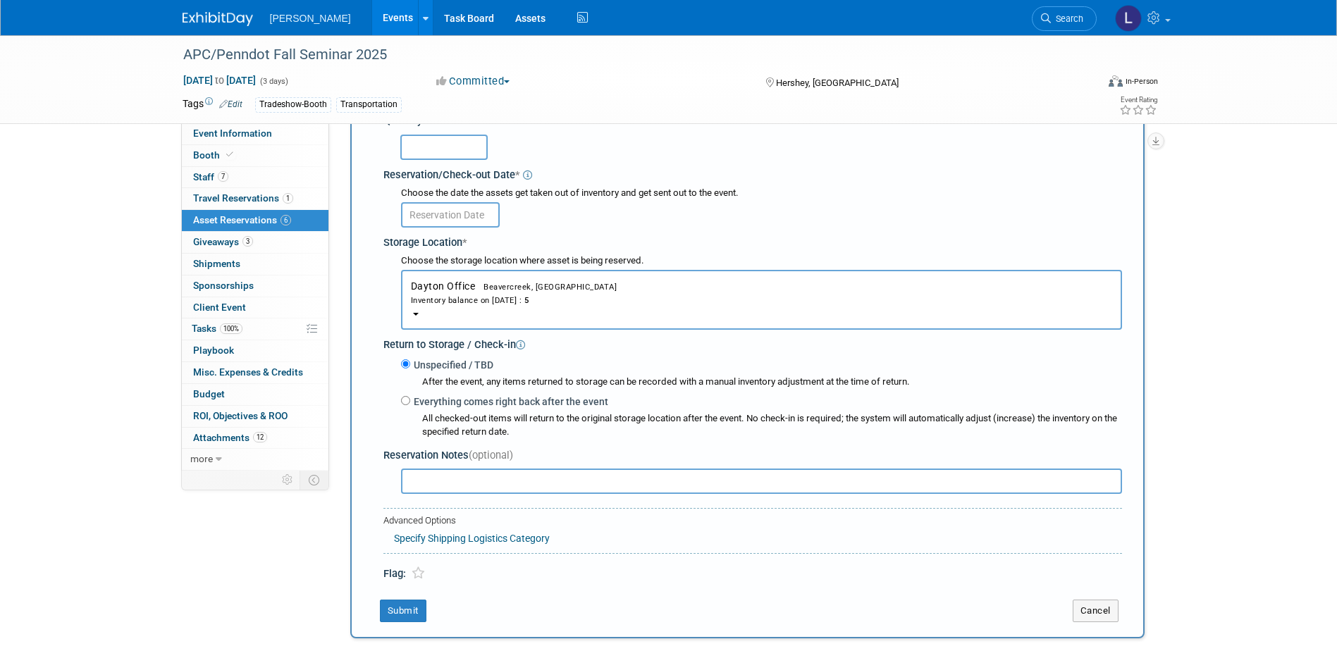
click at [437, 149] on input "text" at bounding box center [443, 147] width 87 height 25
type input "5"
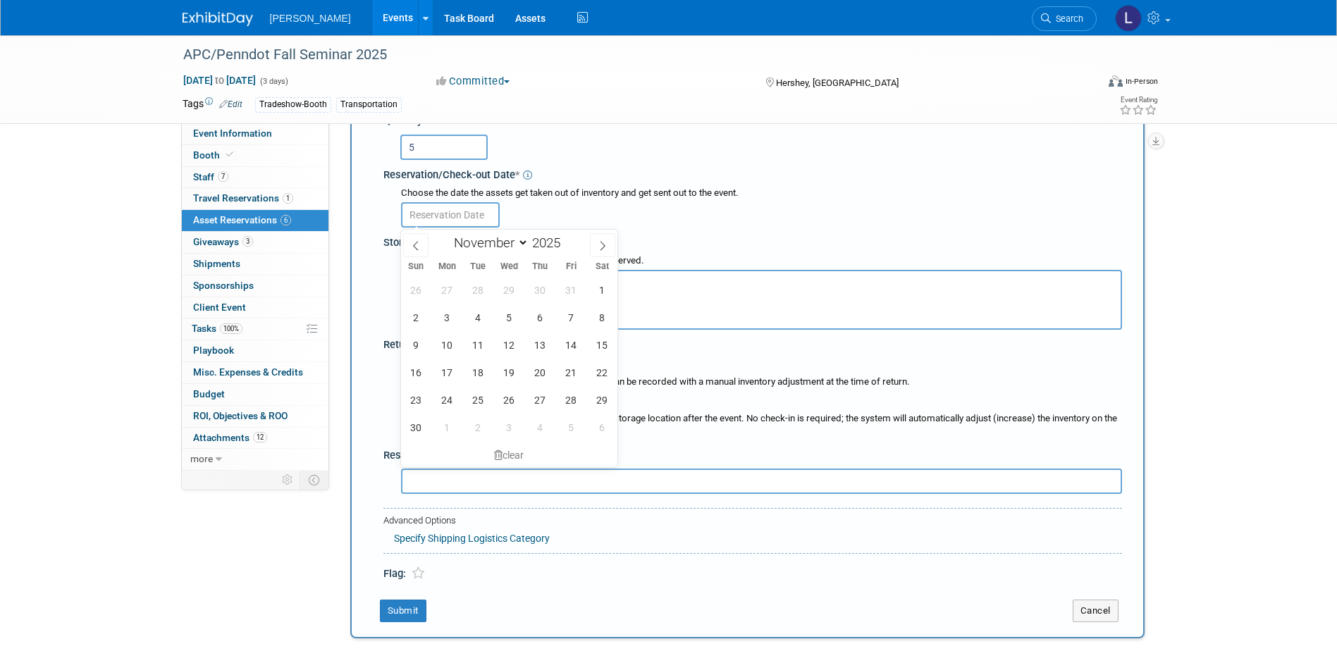
click at [459, 216] on input "text" at bounding box center [450, 214] width 99 height 25
click at [505, 369] on span "19" at bounding box center [508, 372] width 27 height 27
type input "[DATE]"
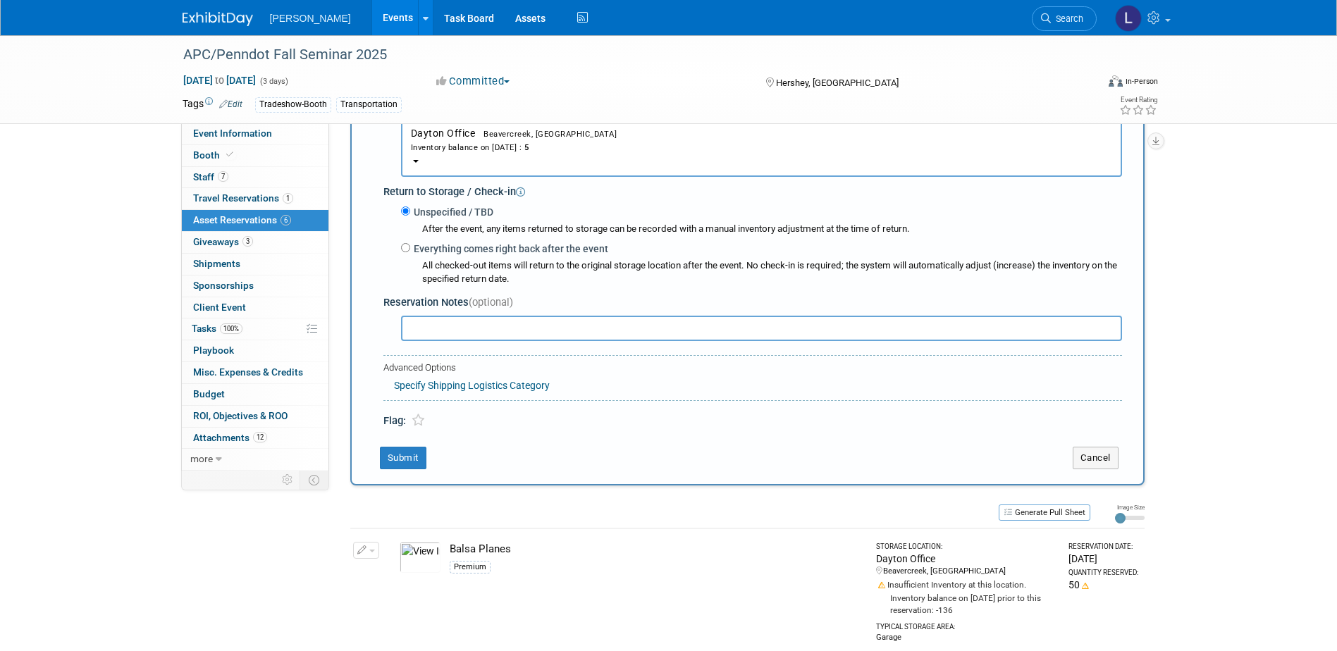
scroll to position [328, 0]
click at [407, 457] on button "Submit" at bounding box center [403, 457] width 47 height 23
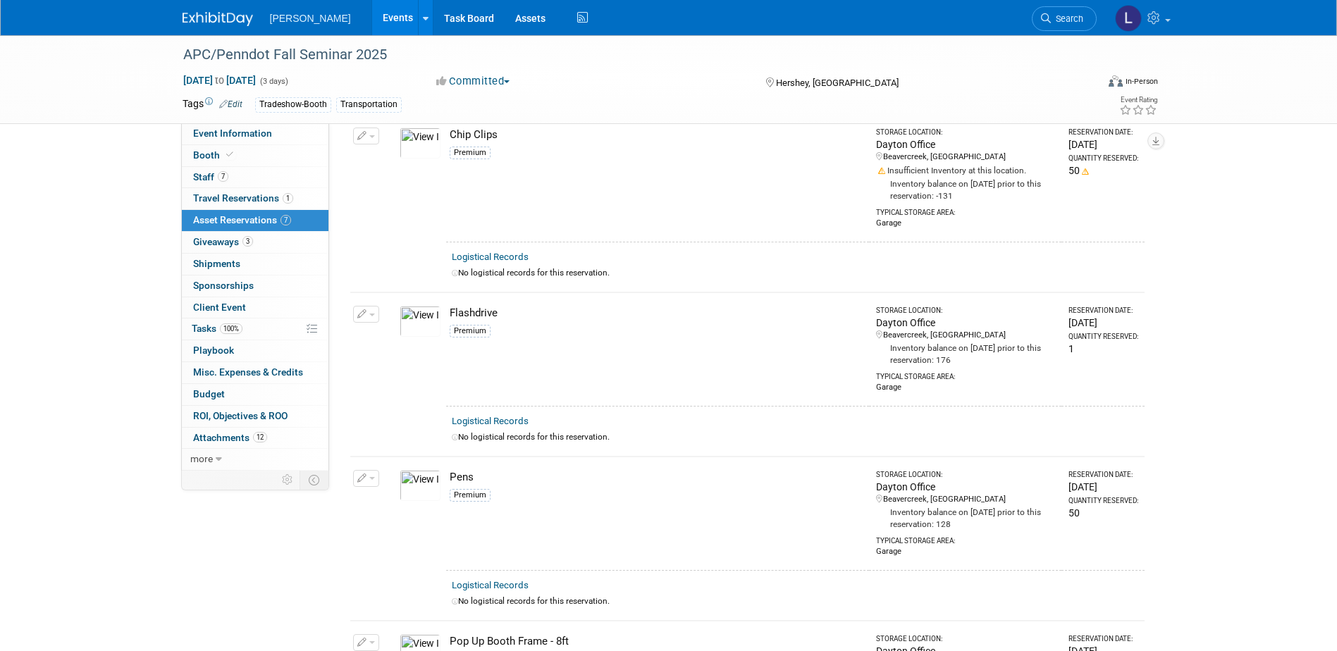
scroll to position [384, 0]
click at [366, 479] on button "button" at bounding box center [366, 479] width 26 height 17
click at [388, 498] on button "Change Reservation" at bounding box center [420, 502] width 119 height 19
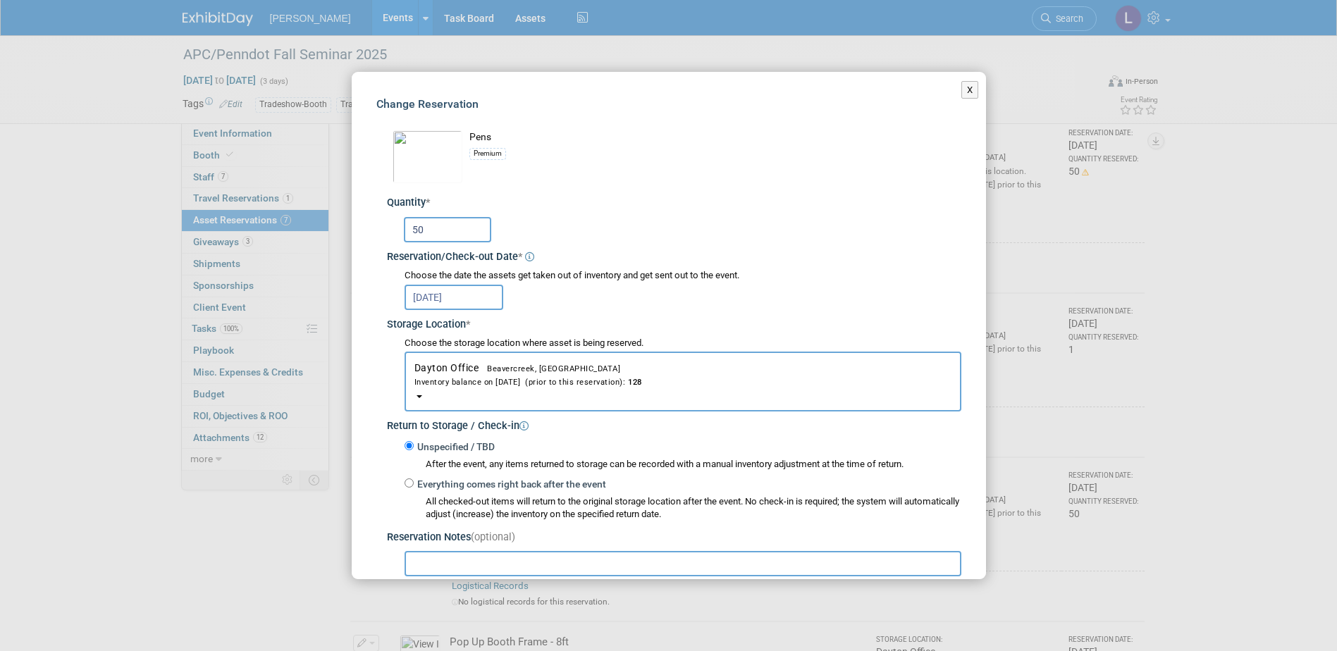
click at [435, 241] on input "50" at bounding box center [447, 229] width 87 height 25
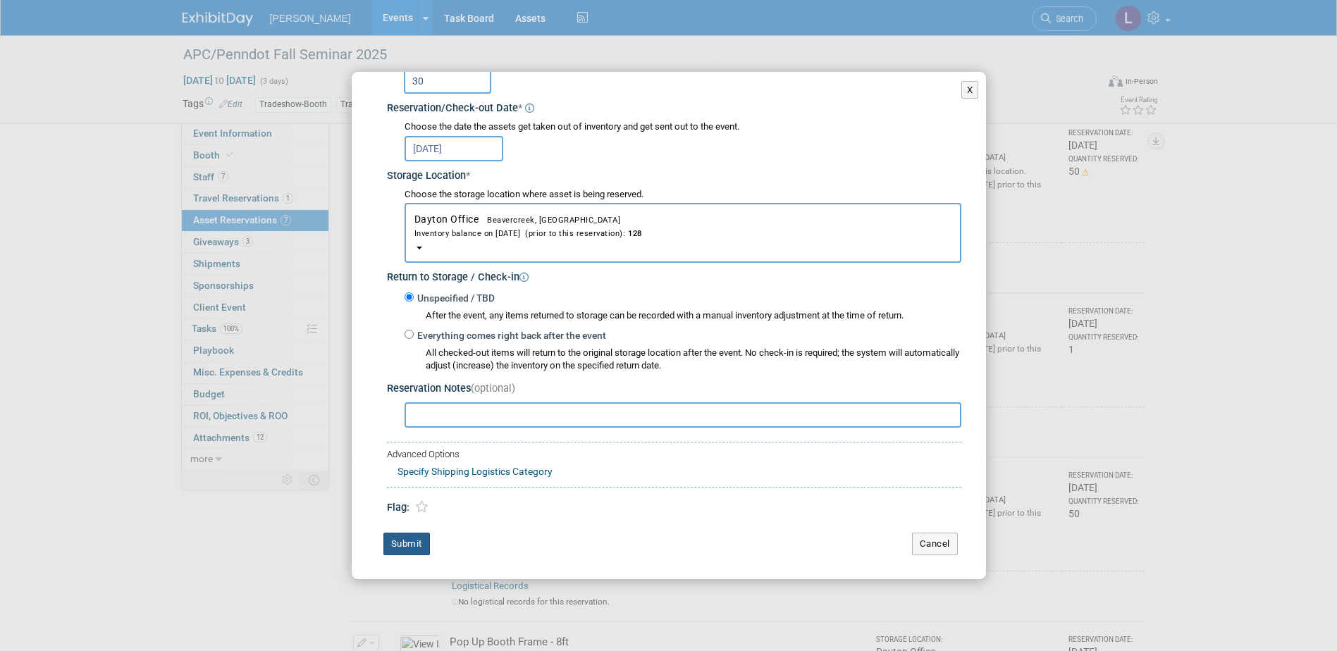
type input "30"
click at [412, 545] on button "Submit" at bounding box center [406, 544] width 47 height 23
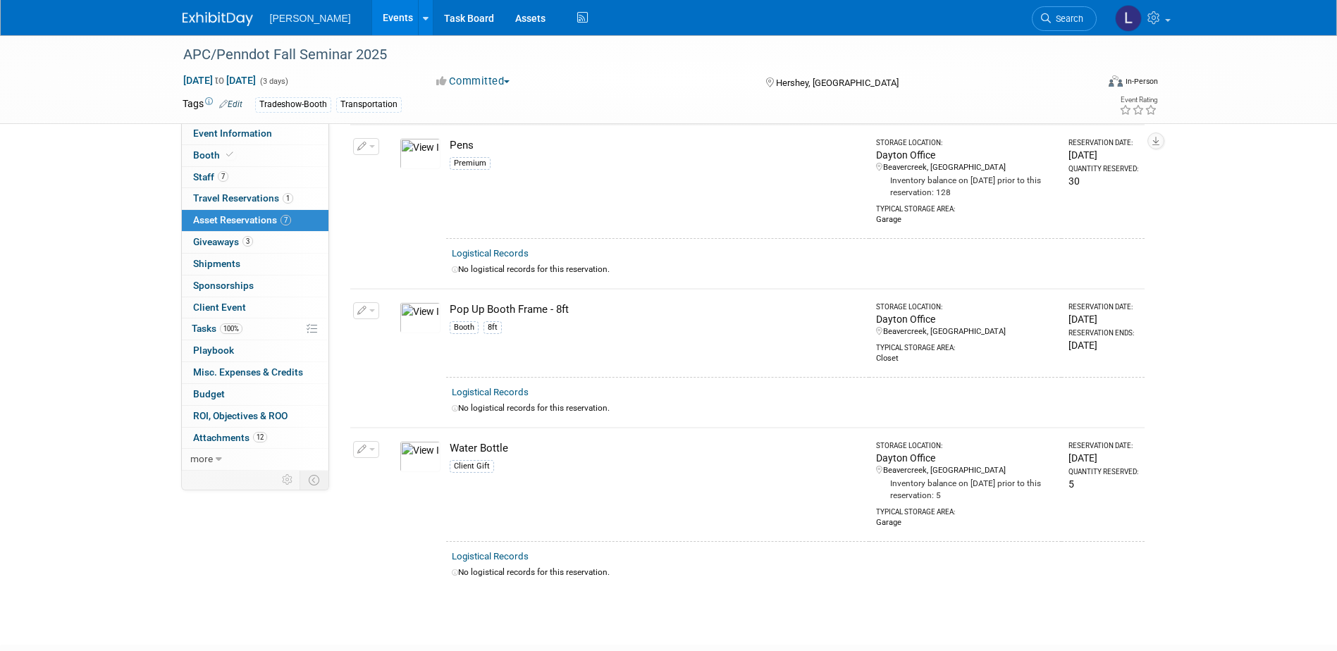
scroll to position [804, 0]
